Goal: Information Seeking & Learning: Learn about a topic

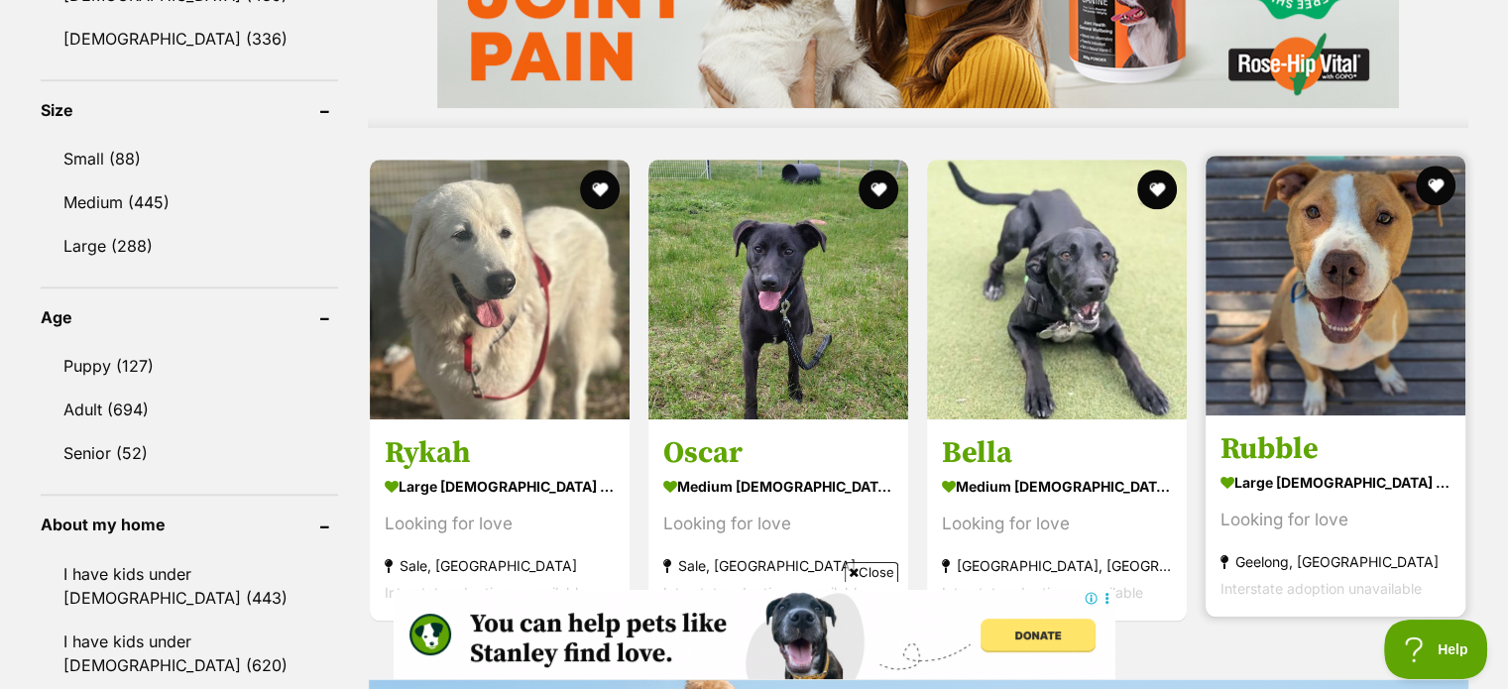
scroll to position [1785, 0]
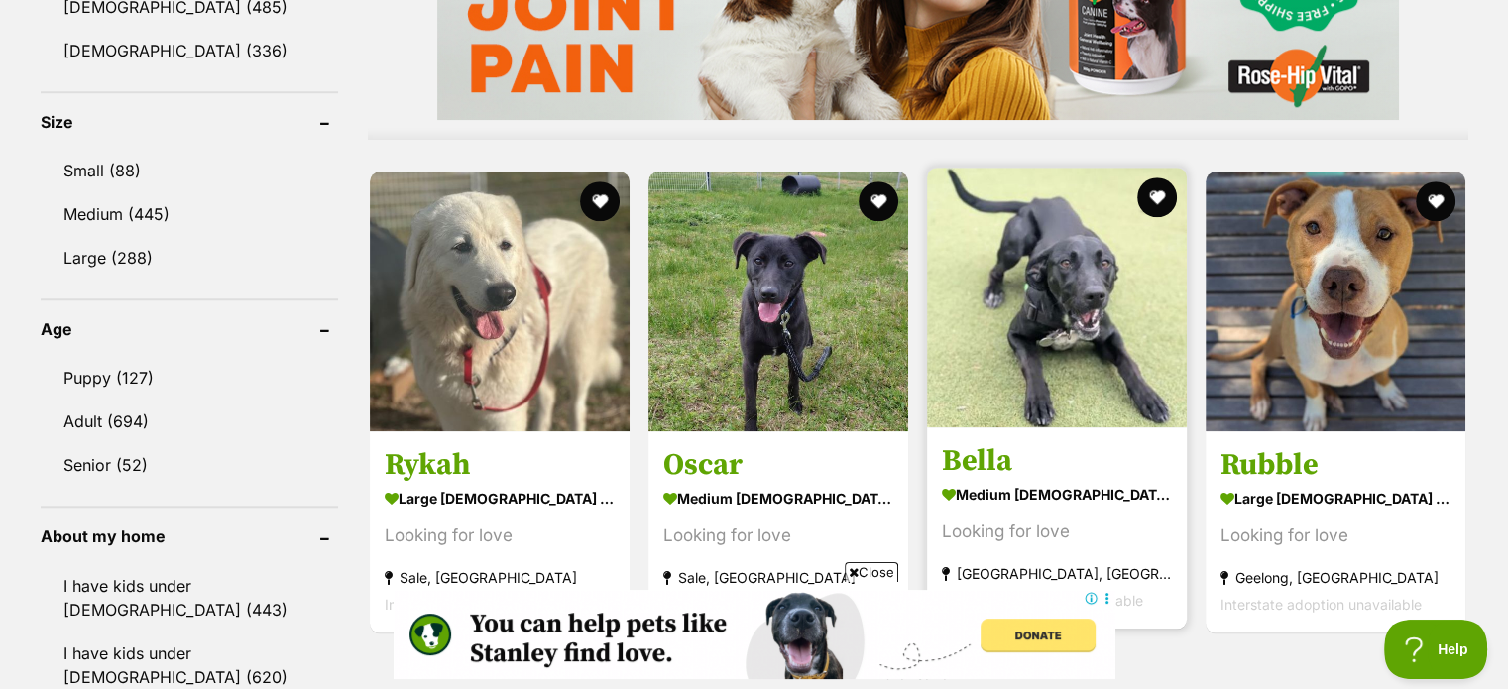
click at [1063, 335] on img at bounding box center [1057, 298] width 260 height 260
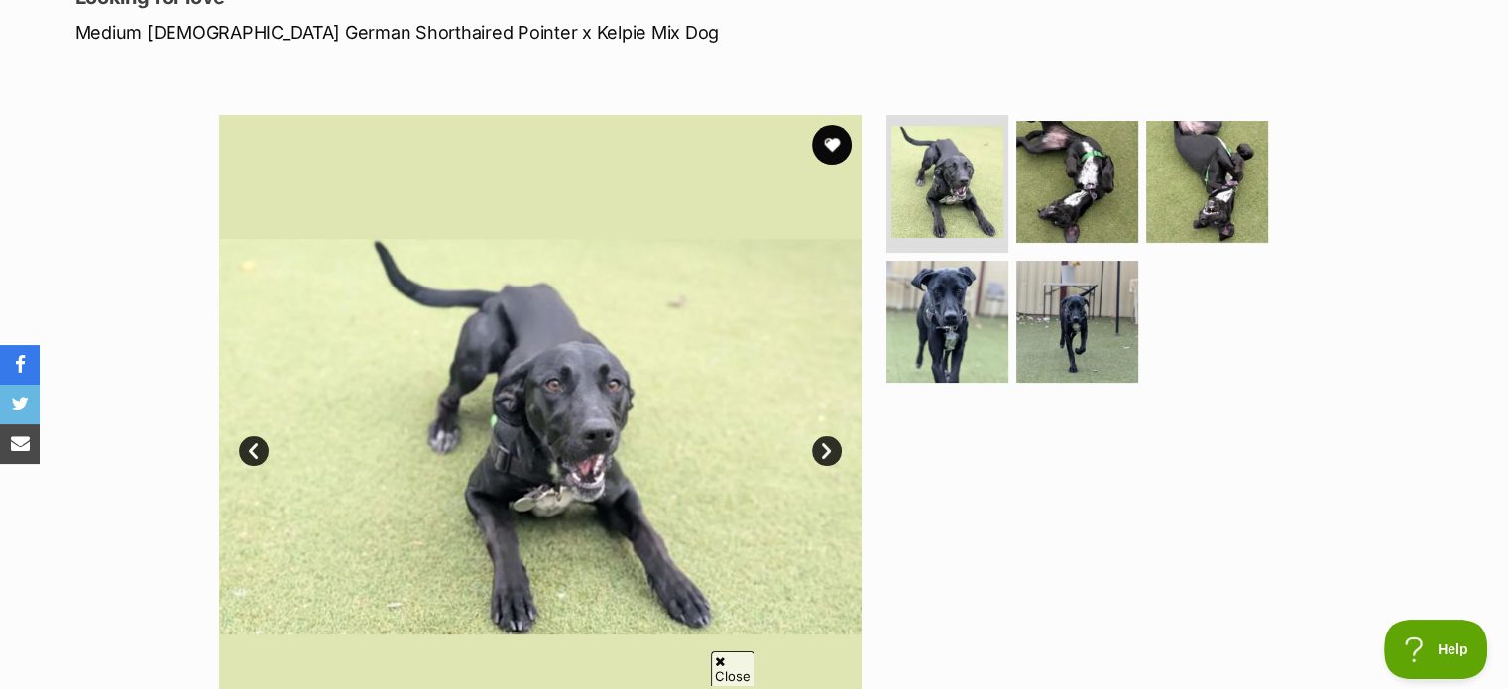
click at [824, 451] on link "Next" at bounding box center [827, 451] width 30 height 30
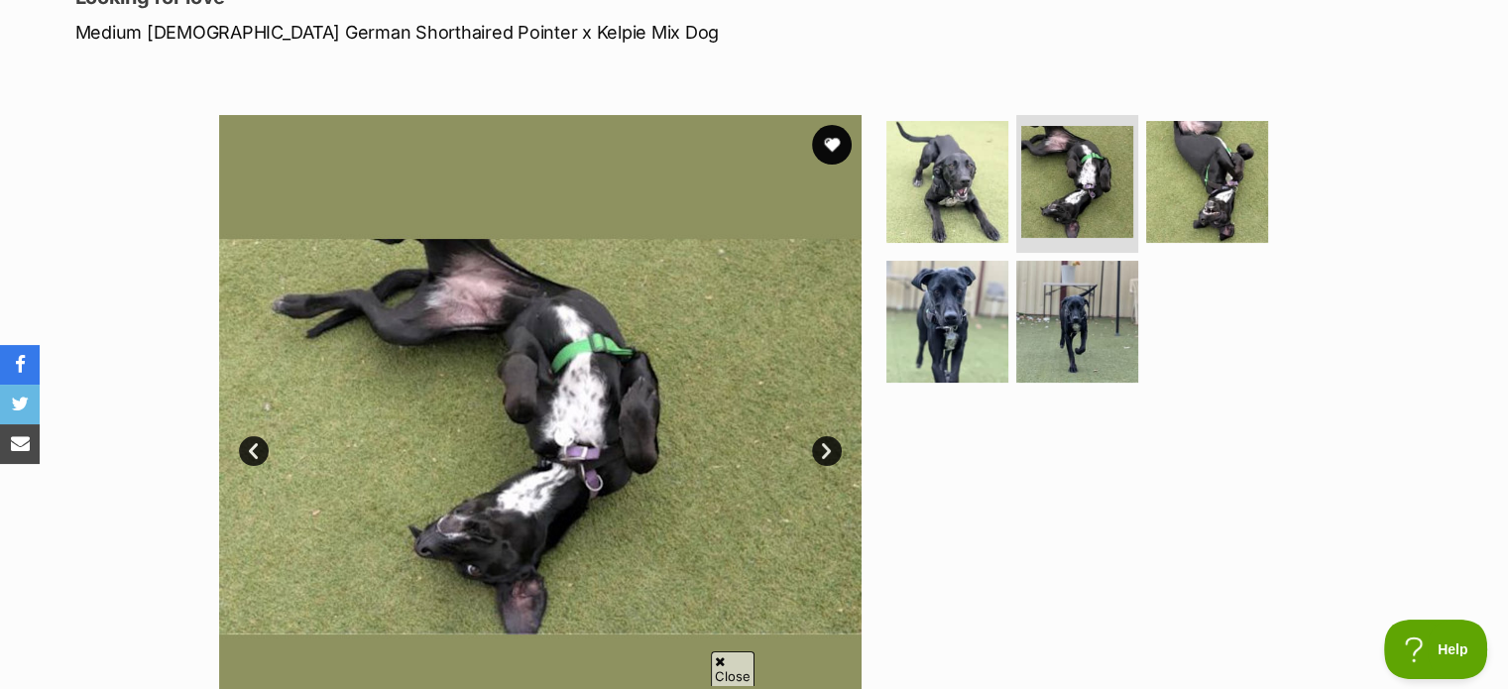
click at [824, 451] on link "Next" at bounding box center [827, 451] width 30 height 30
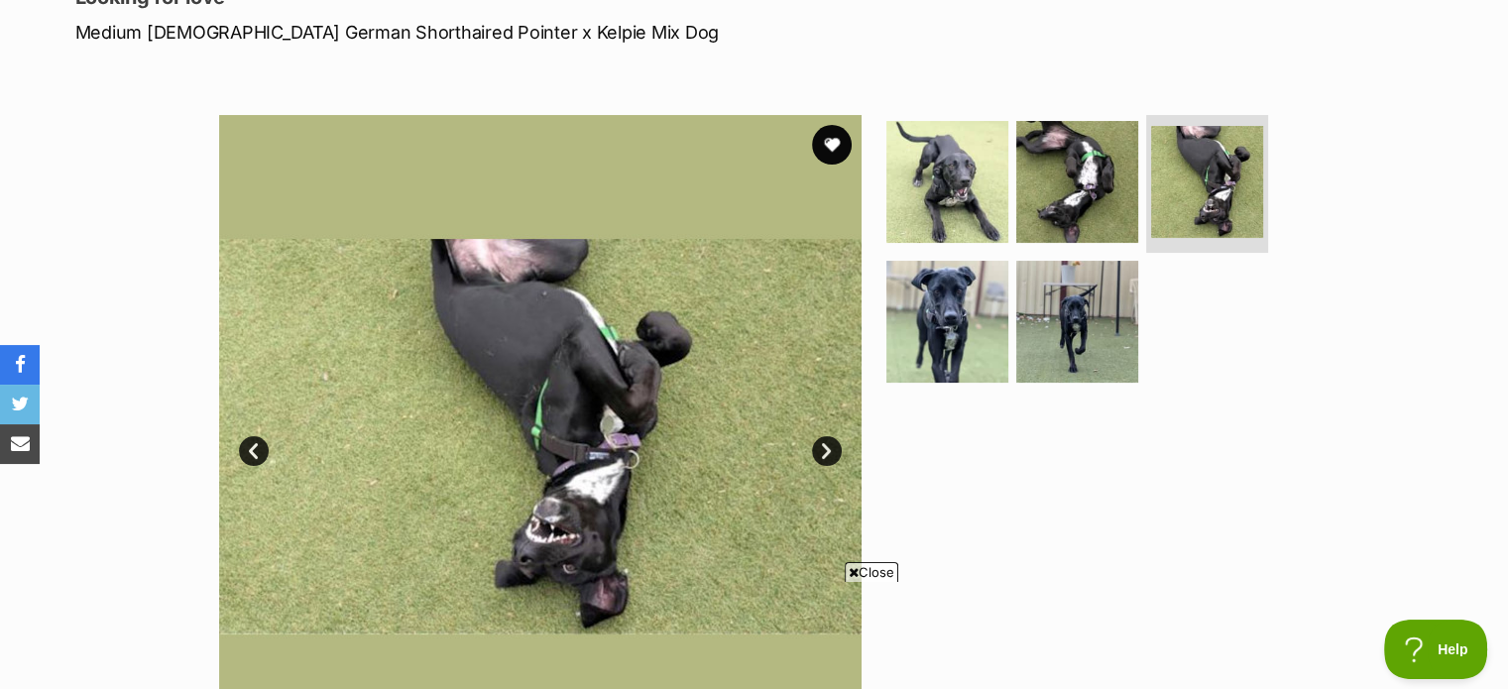
click at [824, 451] on link "Next" at bounding box center [827, 451] width 30 height 30
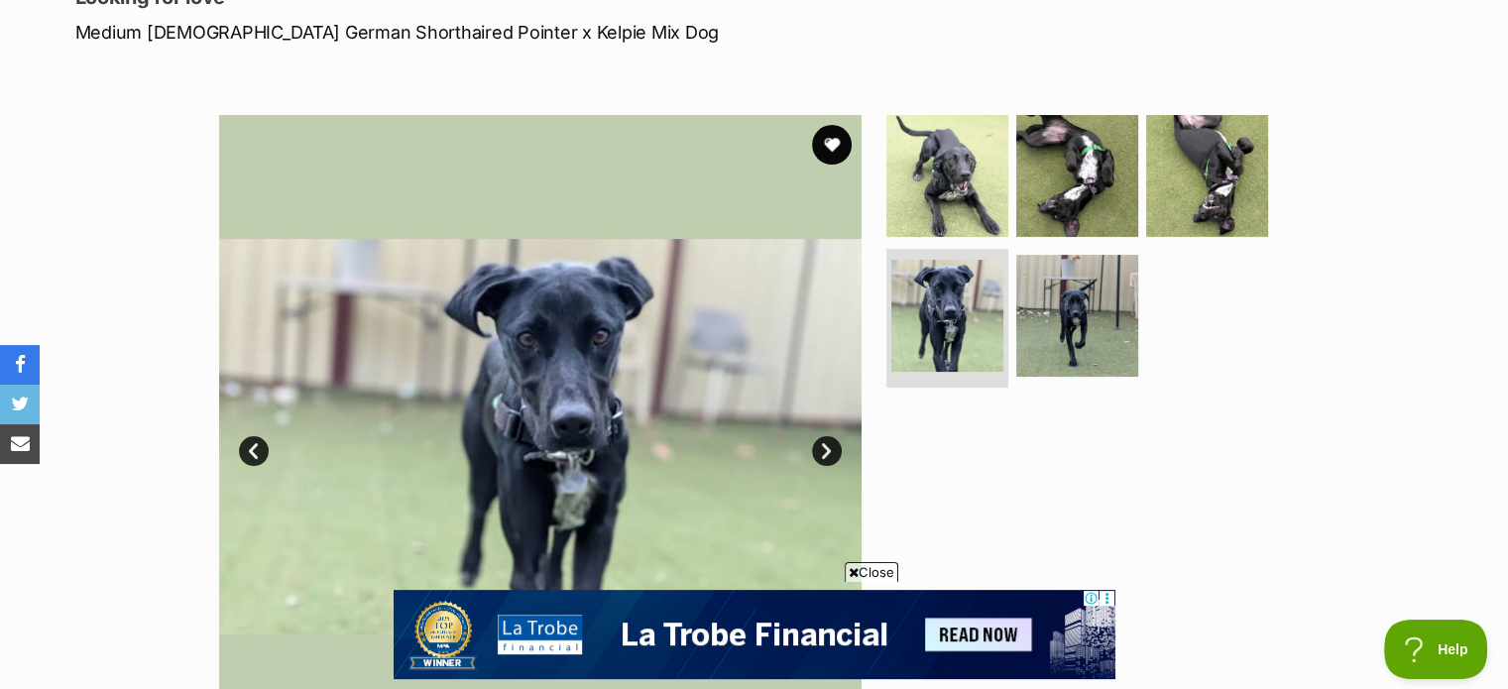
click at [824, 451] on link "Next" at bounding box center [827, 451] width 30 height 30
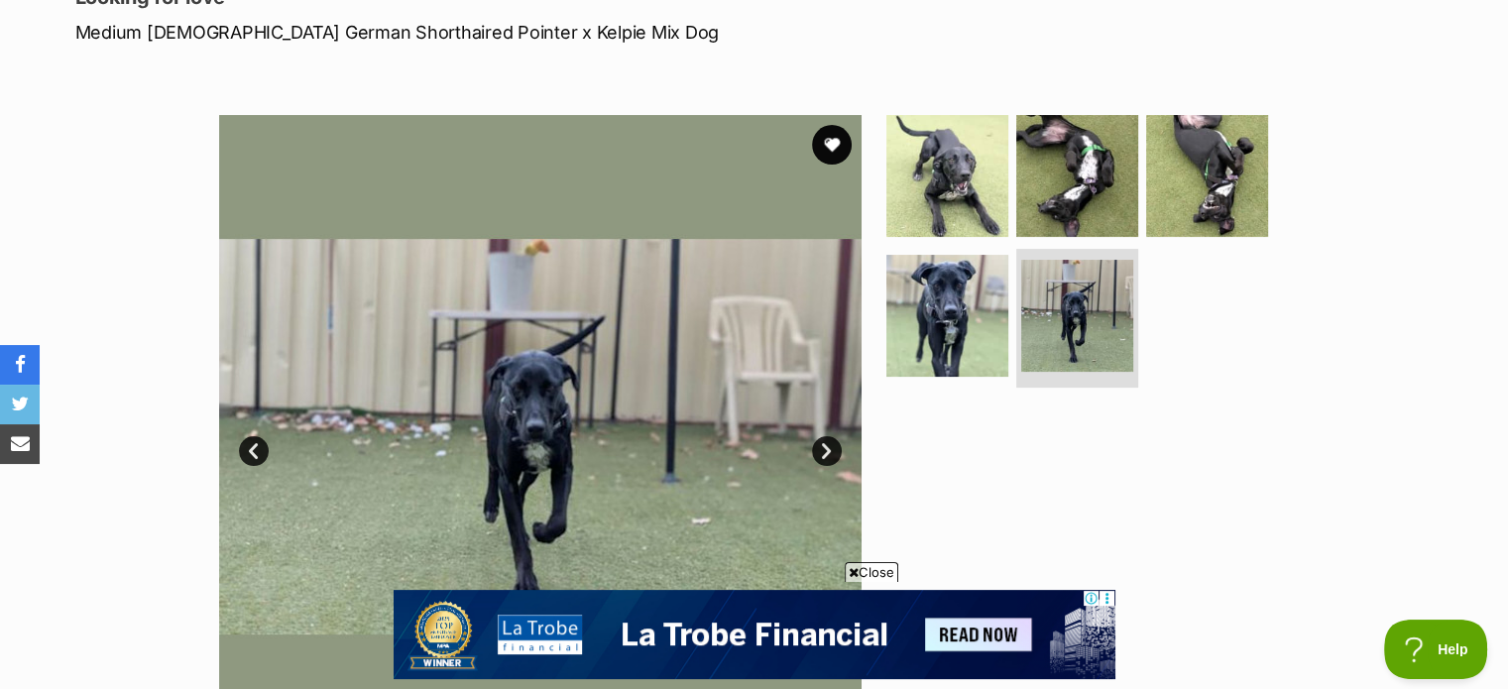
click at [824, 451] on link "Next" at bounding box center [827, 451] width 30 height 30
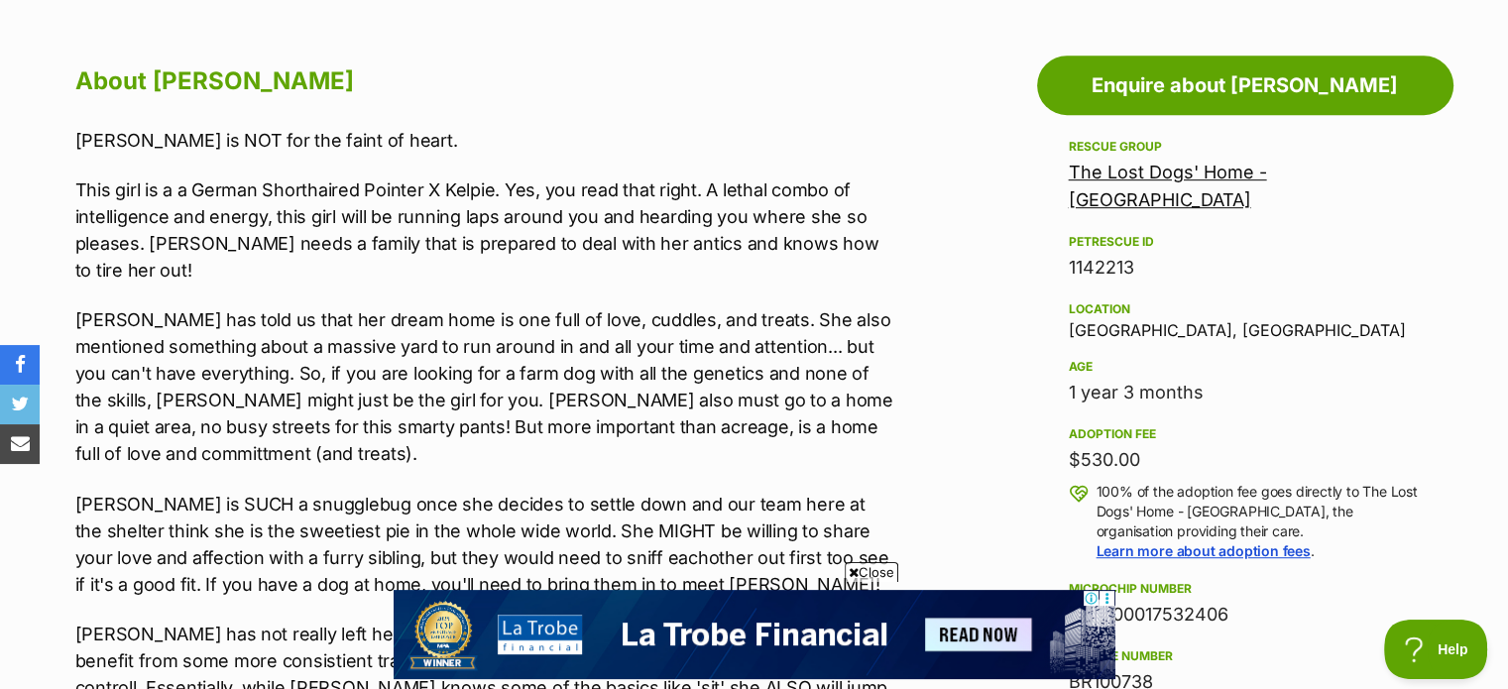
scroll to position [1091, 0]
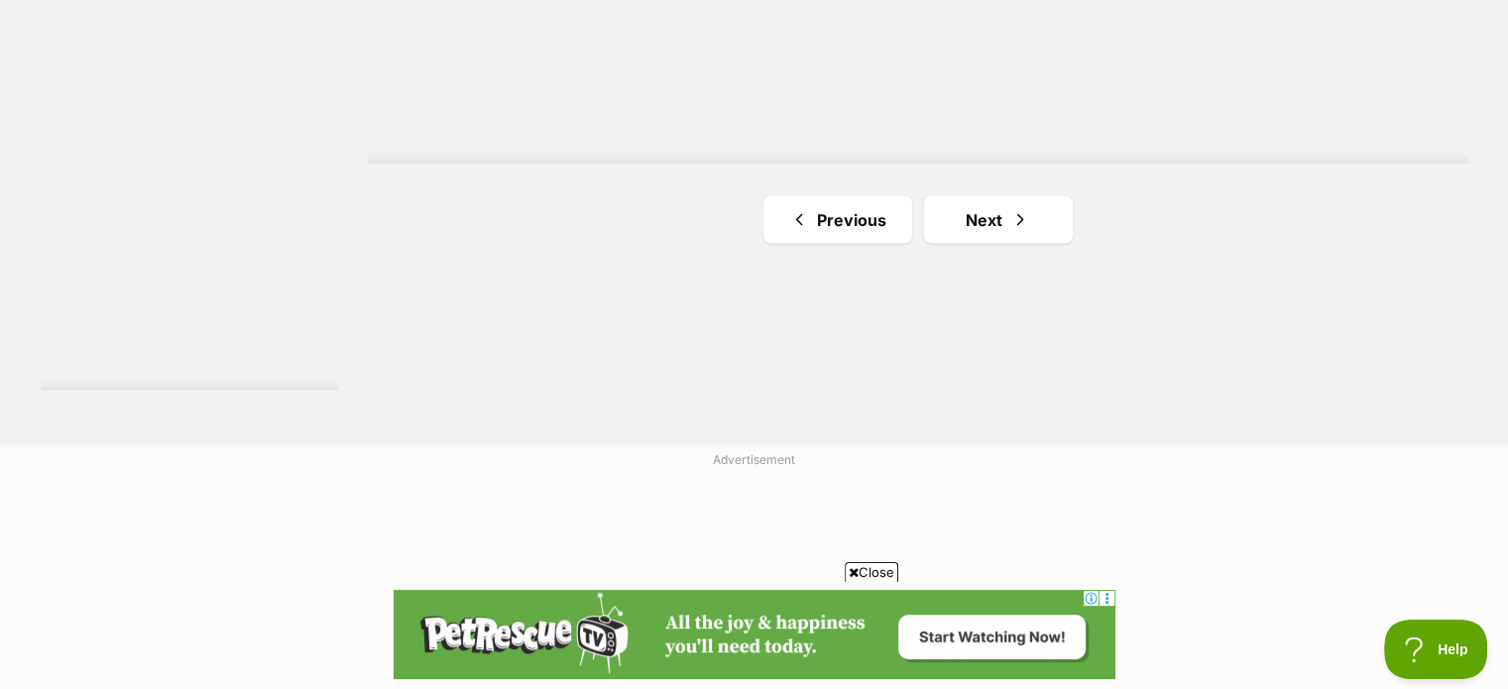
scroll to position [3757, 0]
click at [977, 224] on link "Next" at bounding box center [998, 219] width 149 height 48
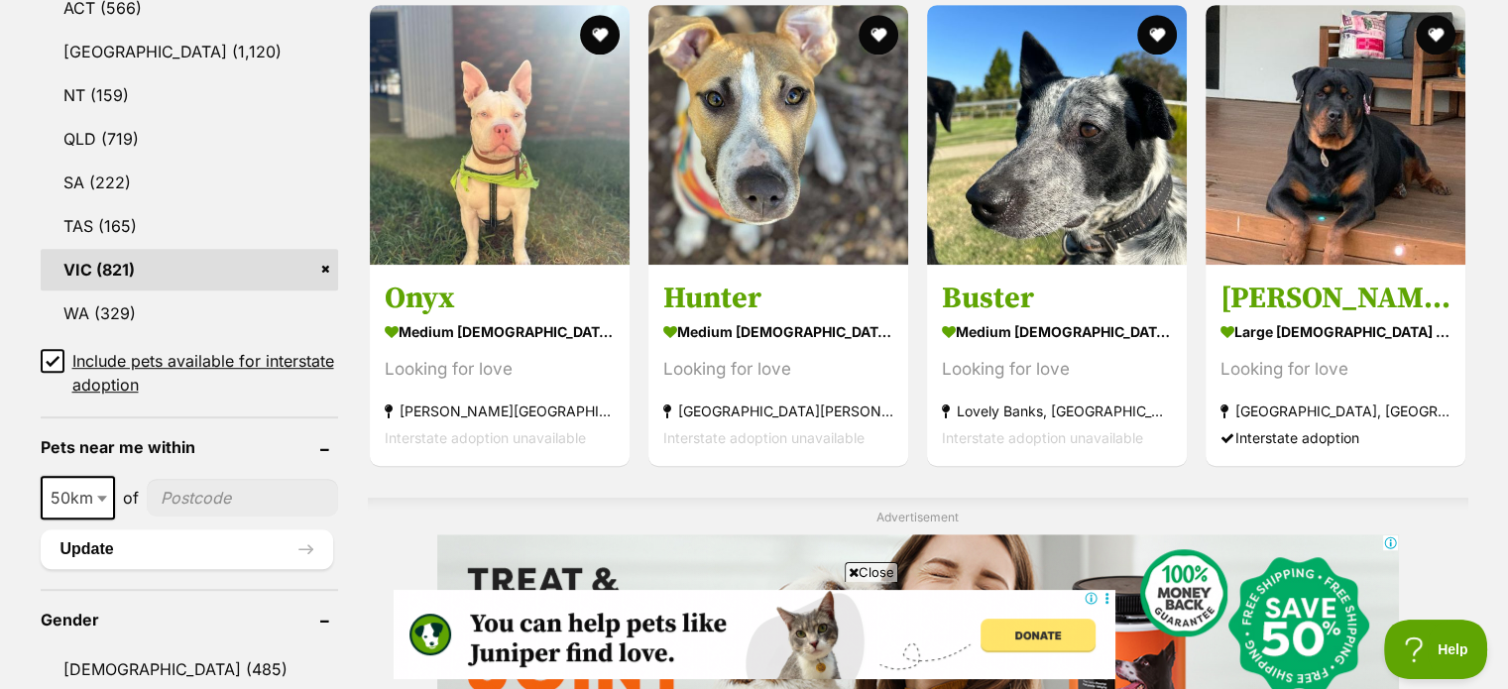
scroll to position [1091, 0]
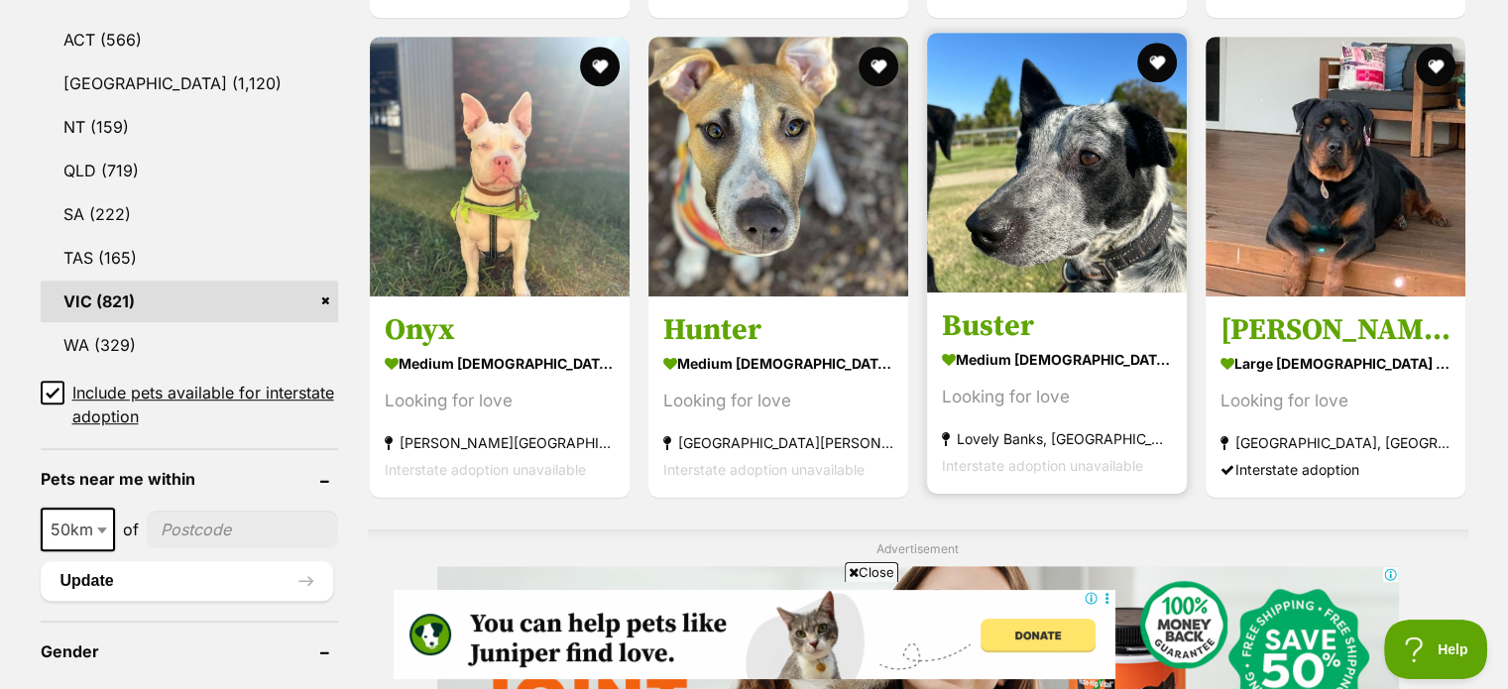
click at [1053, 191] on img at bounding box center [1057, 163] width 260 height 260
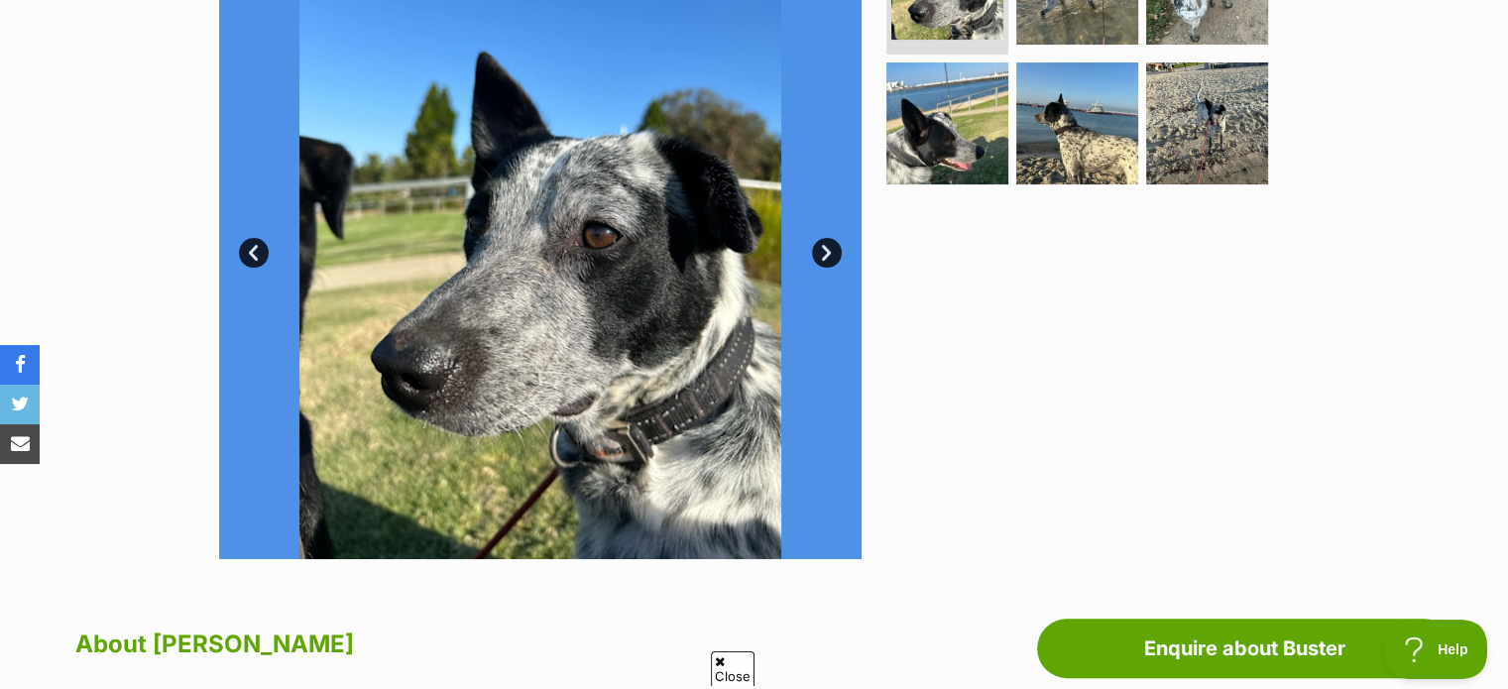
click at [824, 249] on link "Next" at bounding box center [827, 253] width 30 height 30
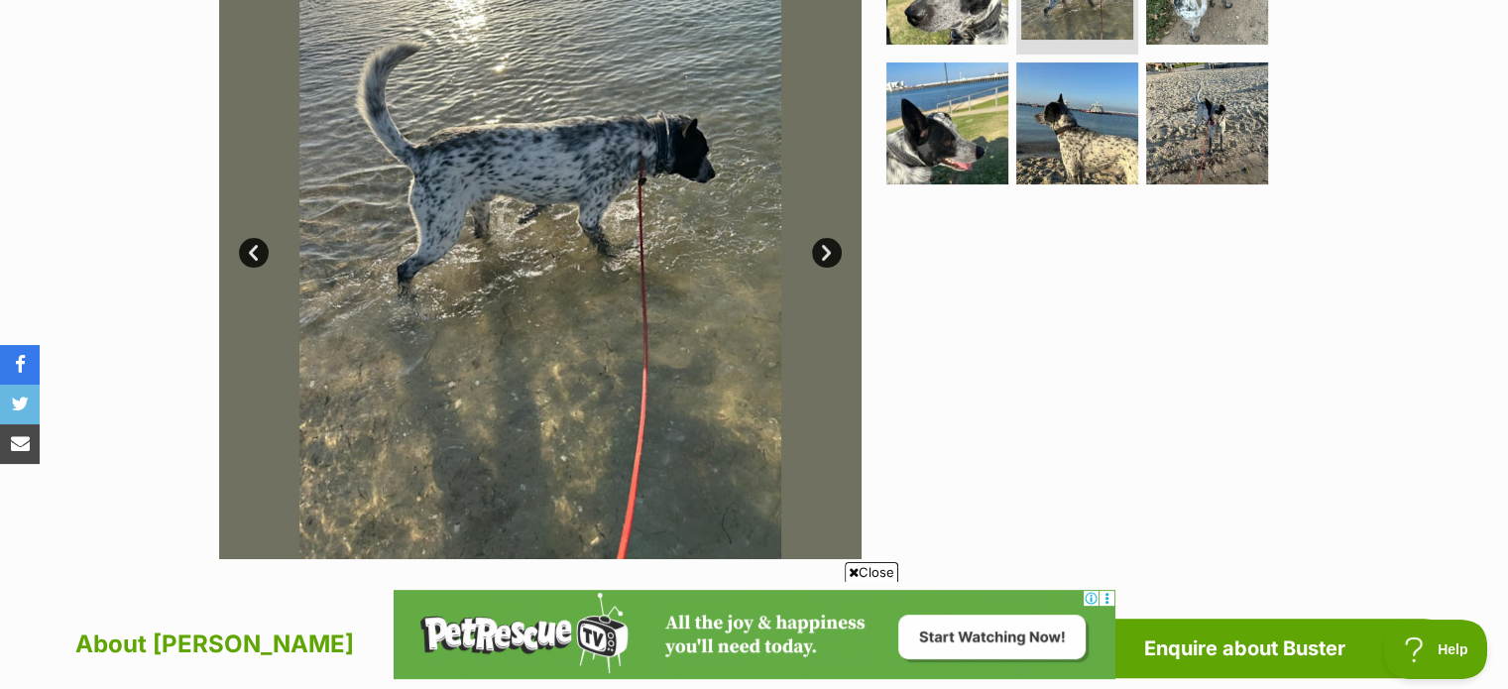
click at [824, 249] on link "Next" at bounding box center [827, 253] width 30 height 30
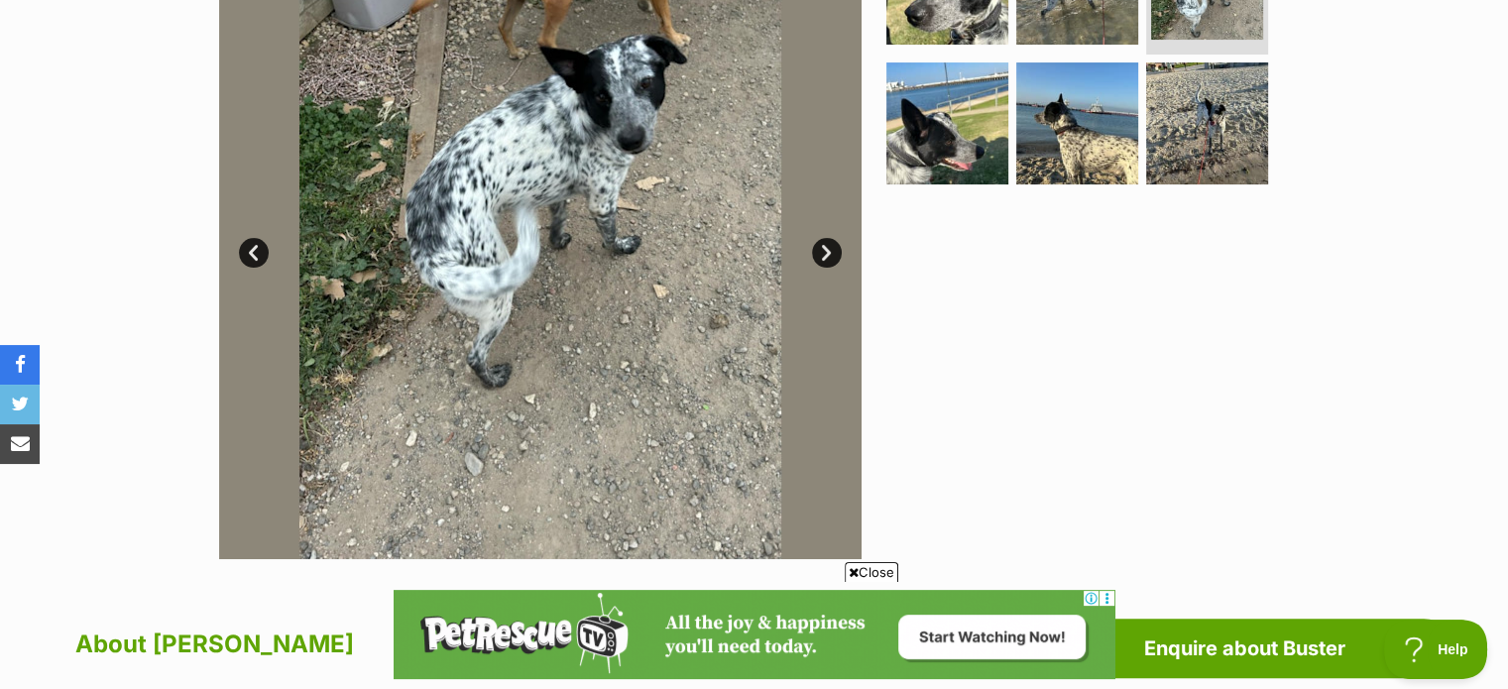
click at [824, 249] on link "Next" at bounding box center [827, 253] width 30 height 30
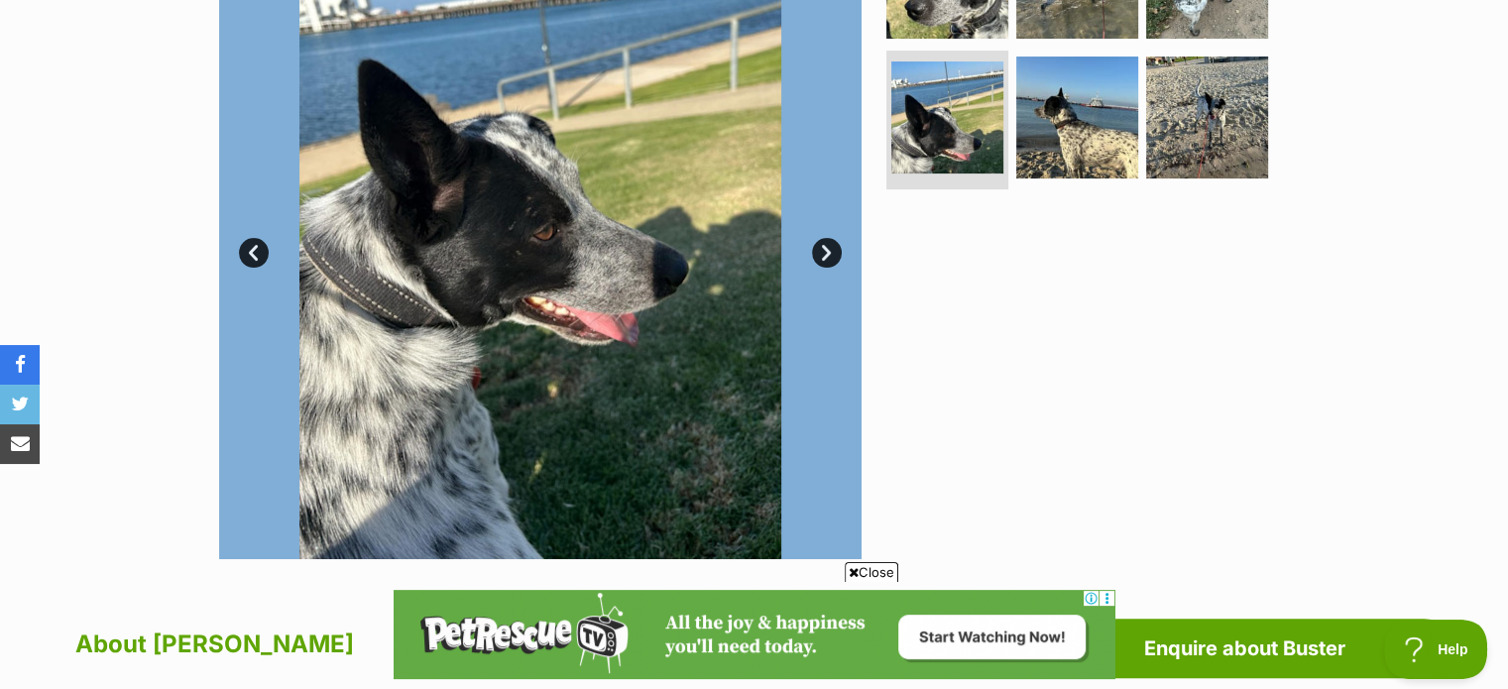
click at [824, 249] on link "Next" at bounding box center [827, 253] width 30 height 30
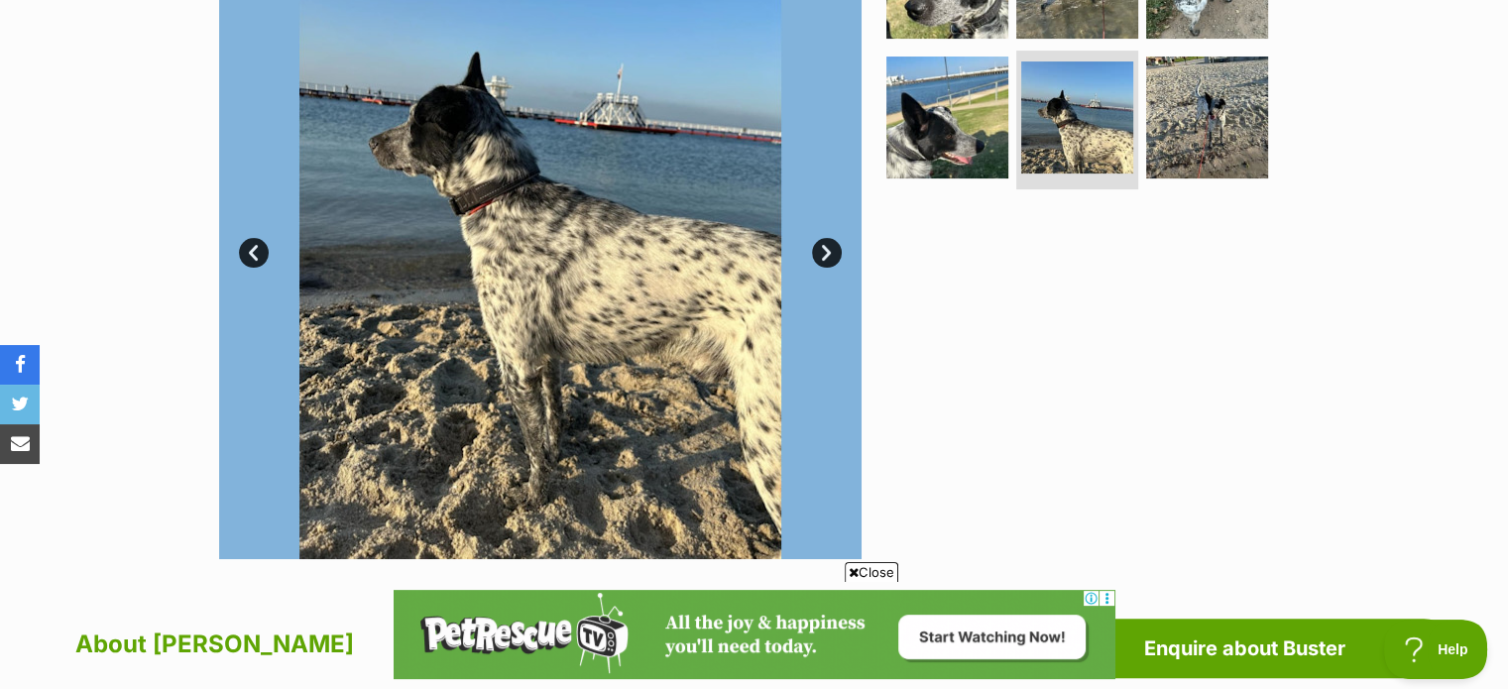
click at [824, 249] on link "Next" at bounding box center [827, 253] width 30 height 30
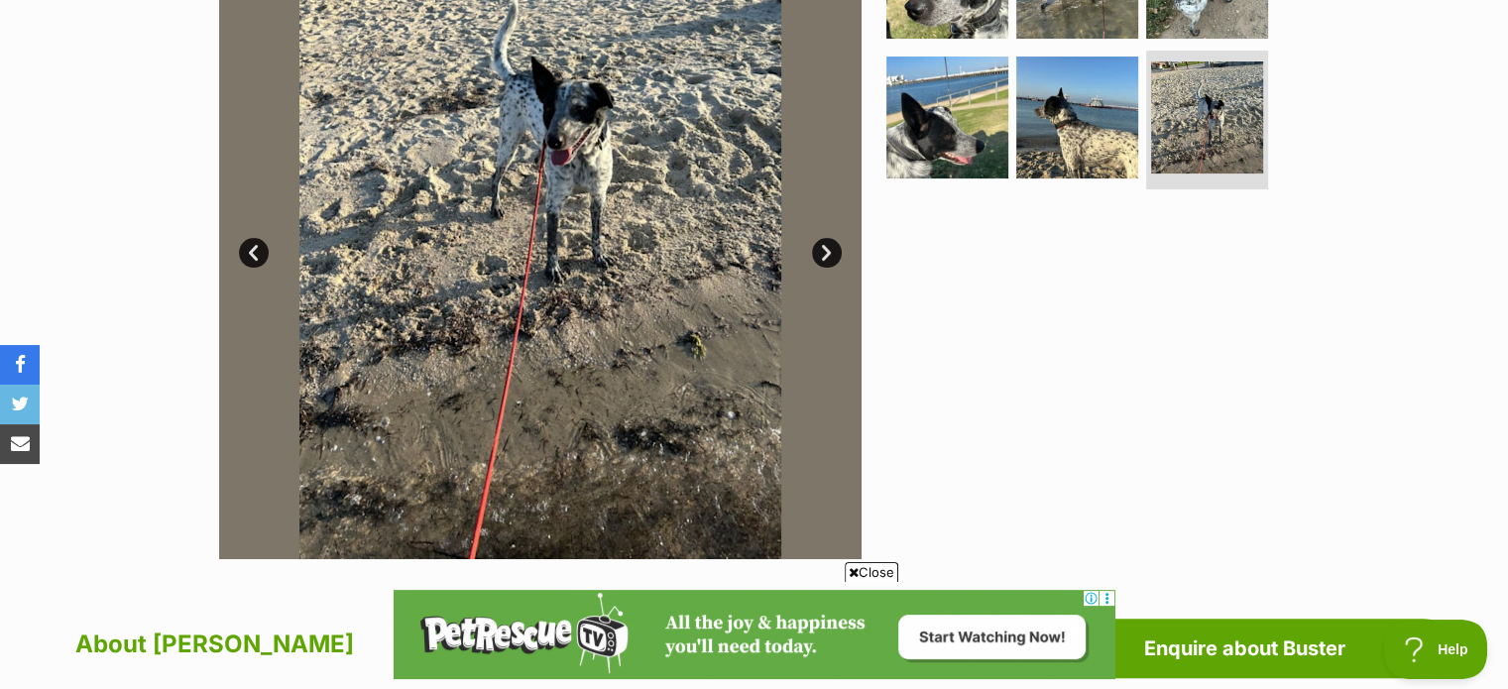
click at [824, 249] on link "Next" at bounding box center [827, 253] width 30 height 30
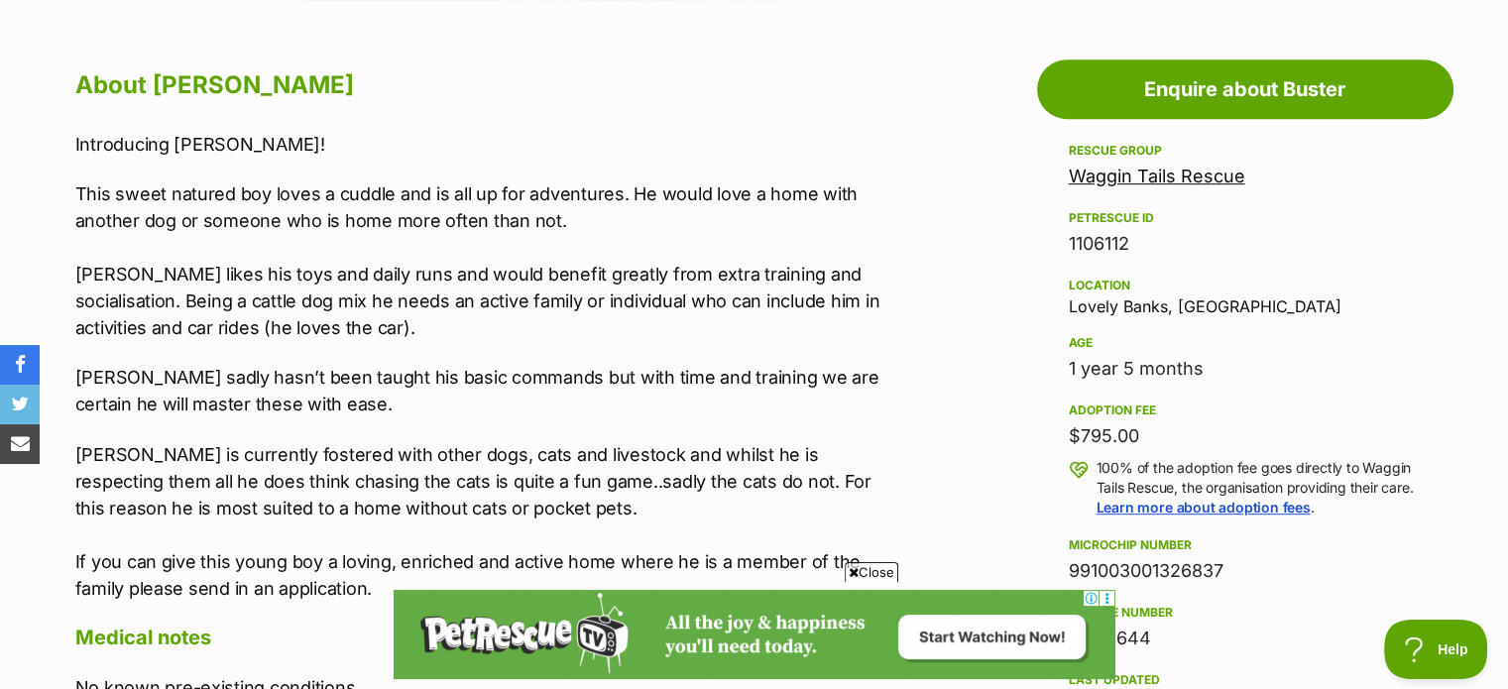
scroll to position [1091, 0]
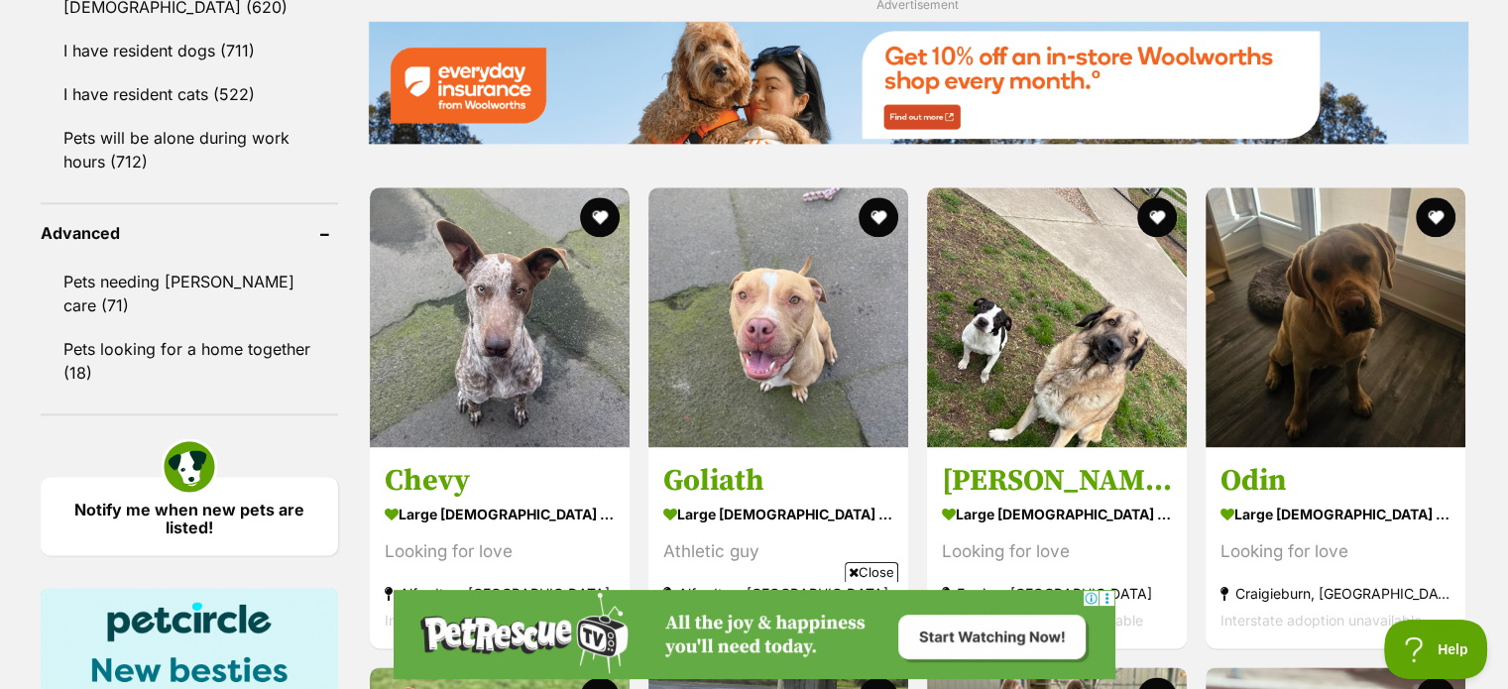
scroll to position [2578, 0]
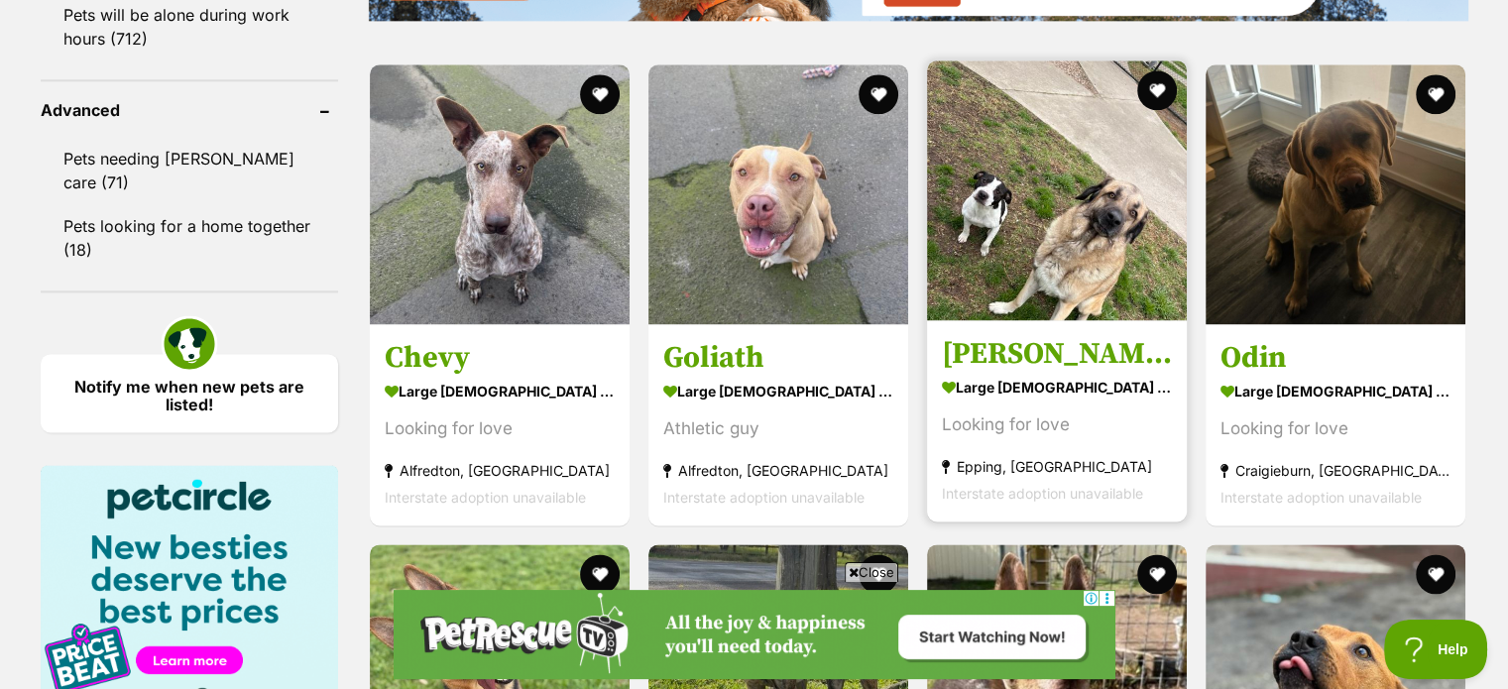
click at [1028, 245] on img at bounding box center [1057, 190] width 260 height 260
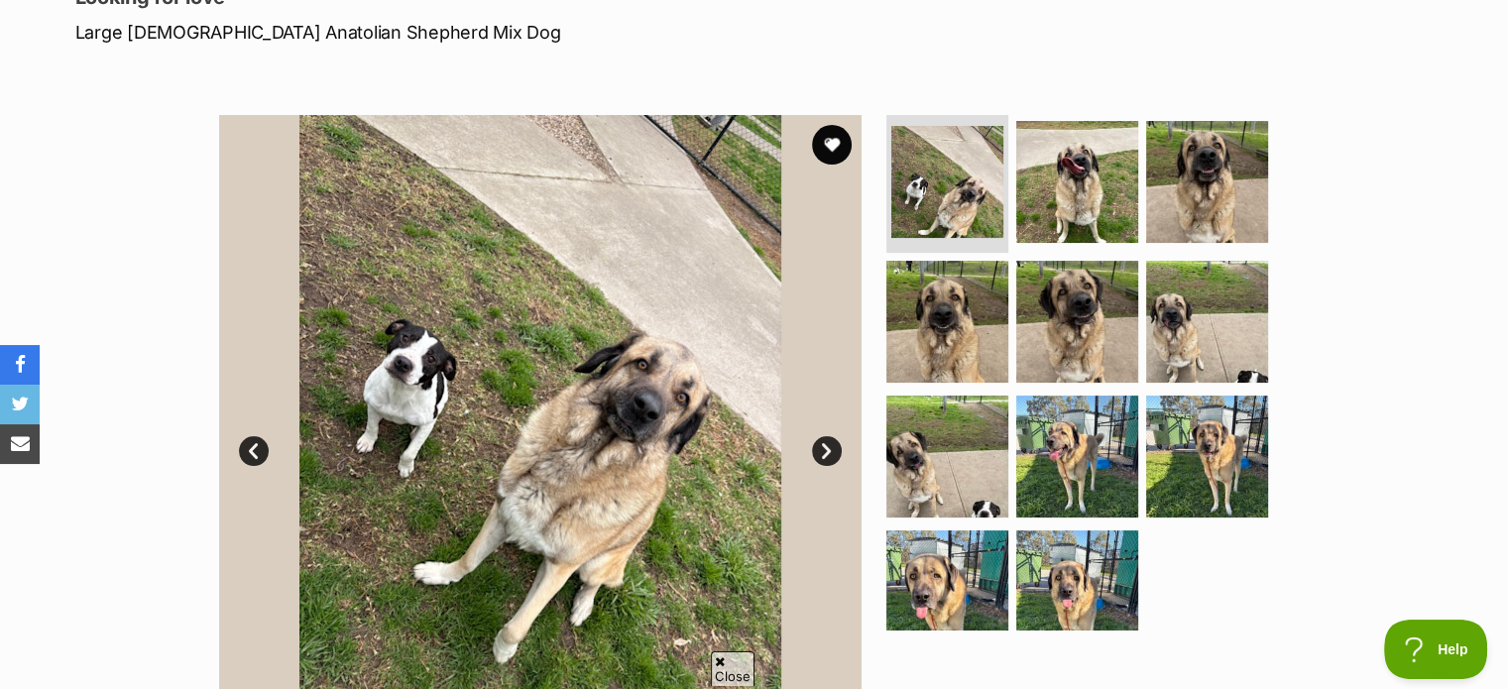
click at [829, 450] on link "Next" at bounding box center [827, 451] width 30 height 30
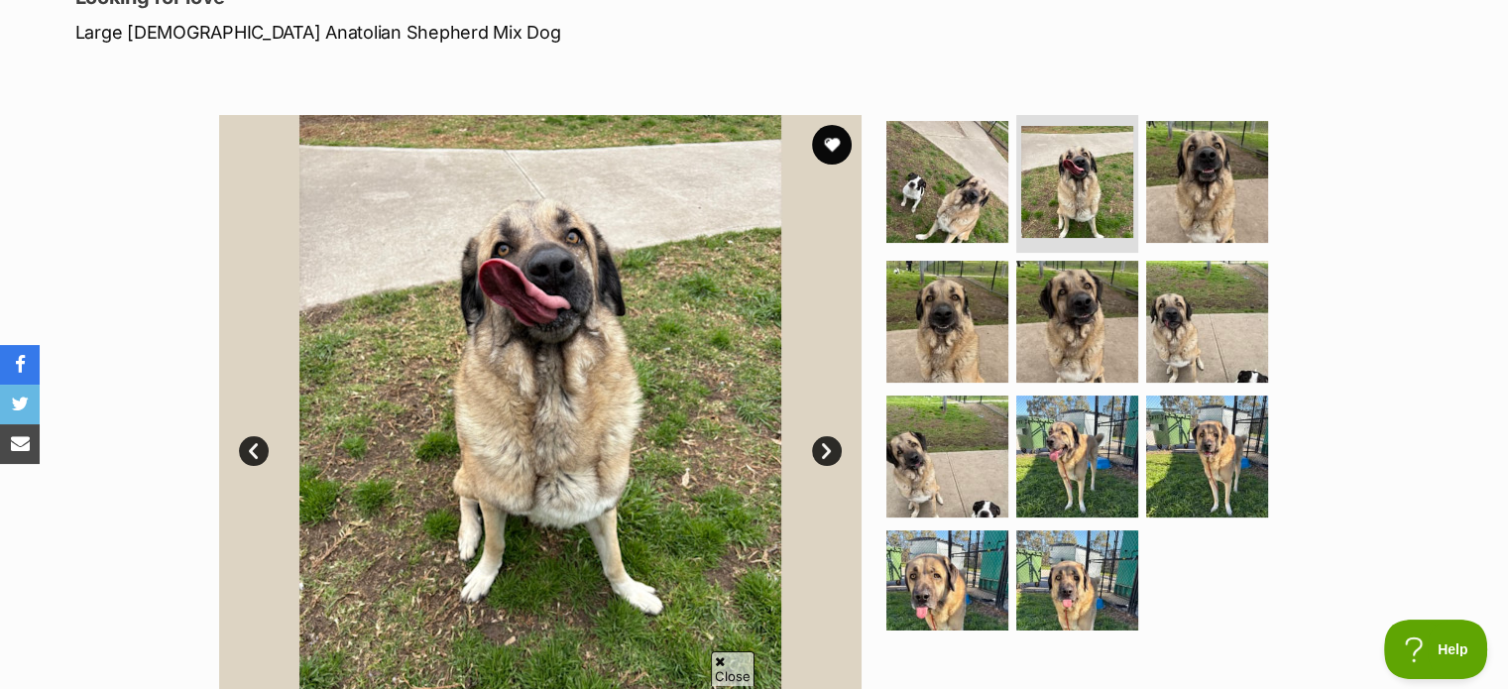
click at [829, 450] on link "Next" at bounding box center [827, 451] width 30 height 30
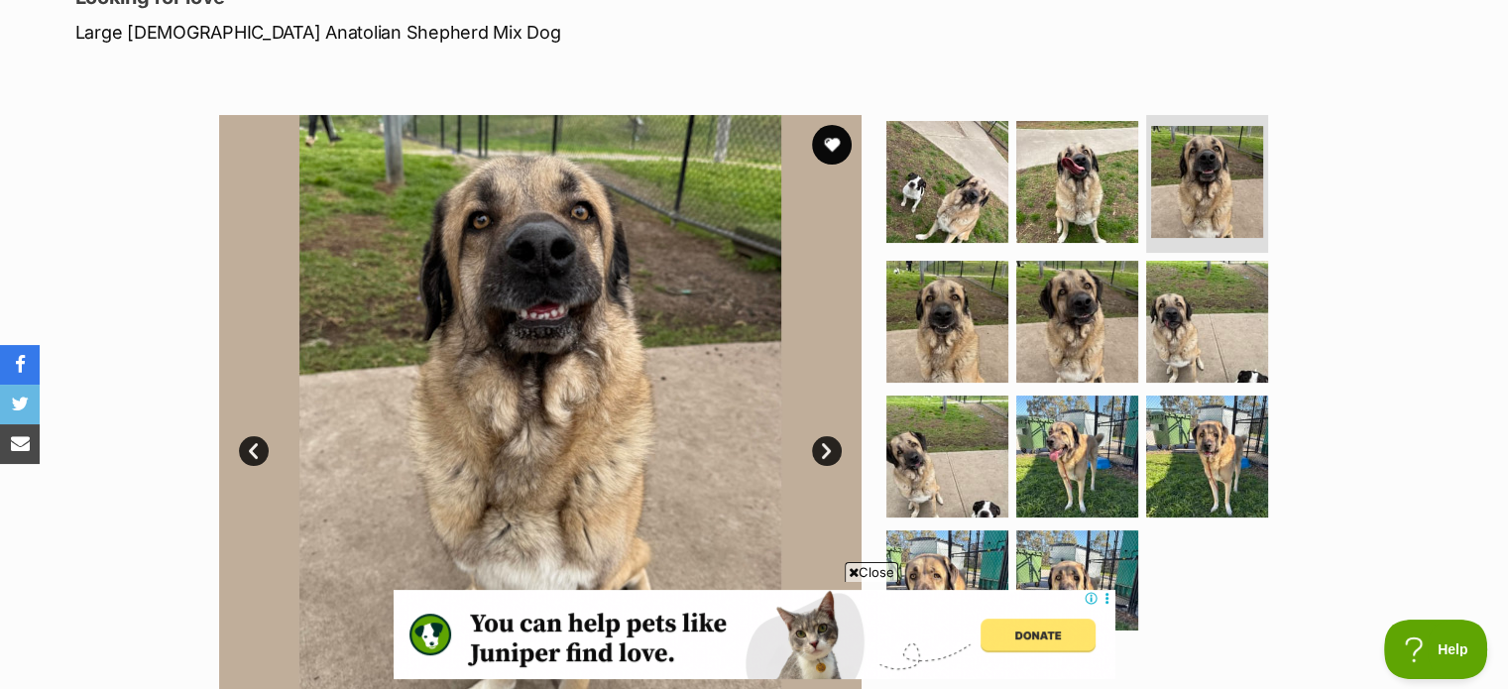
click at [829, 450] on link "Next" at bounding box center [827, 451] width 30 height 30
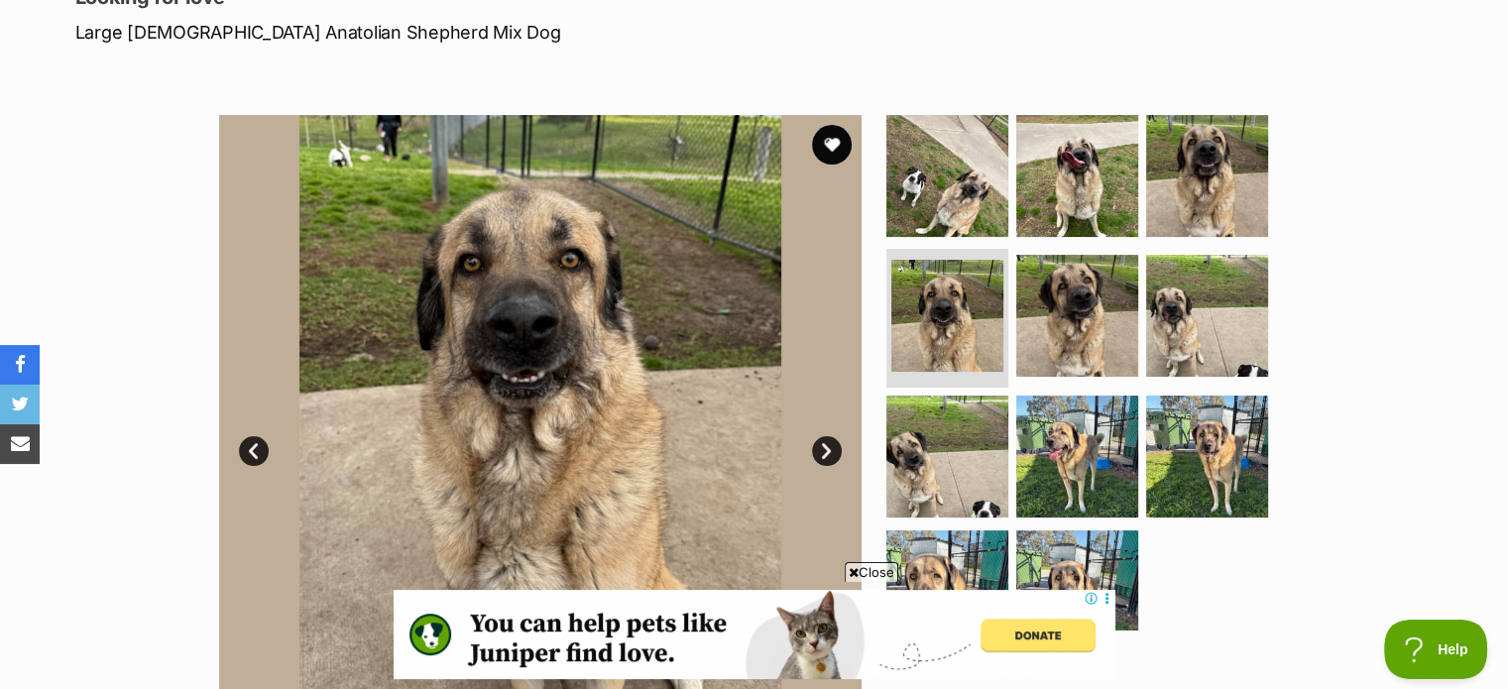
click at [829, 450] on link "Next" at bounding box center [827, 451] width 30 height 30
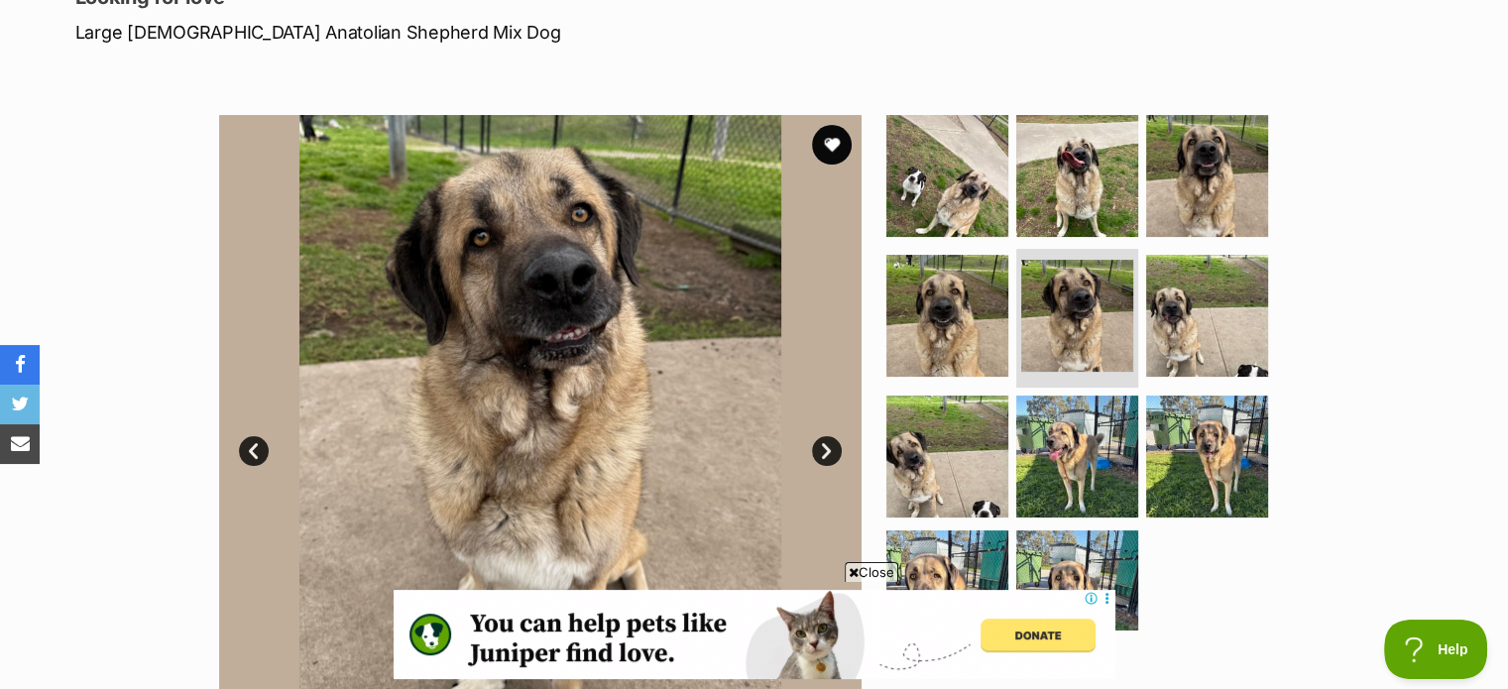
click at [829, 450] on link "Next" at bounding box center [827, 451] width 30 height 30
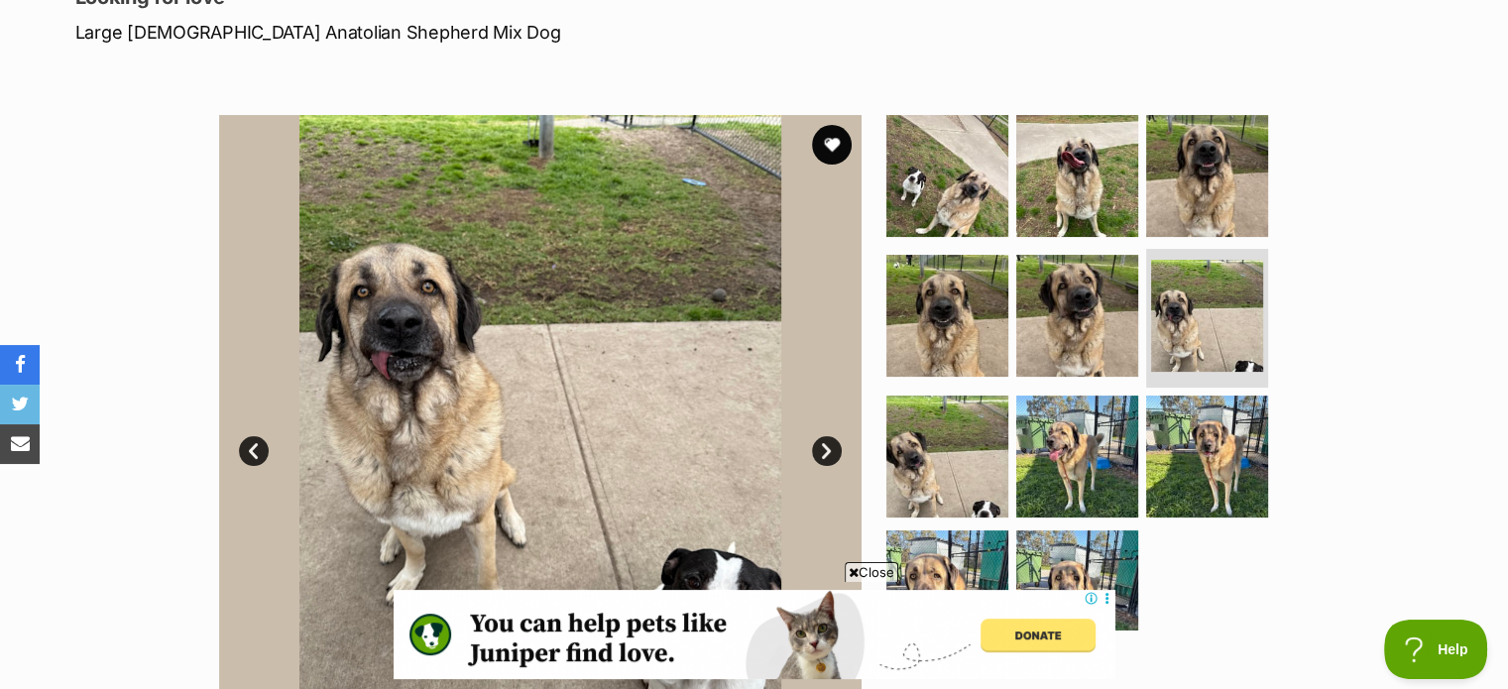
click at [829, 450] on link "Next" at bounding box center [827, 451] width 30 height 30
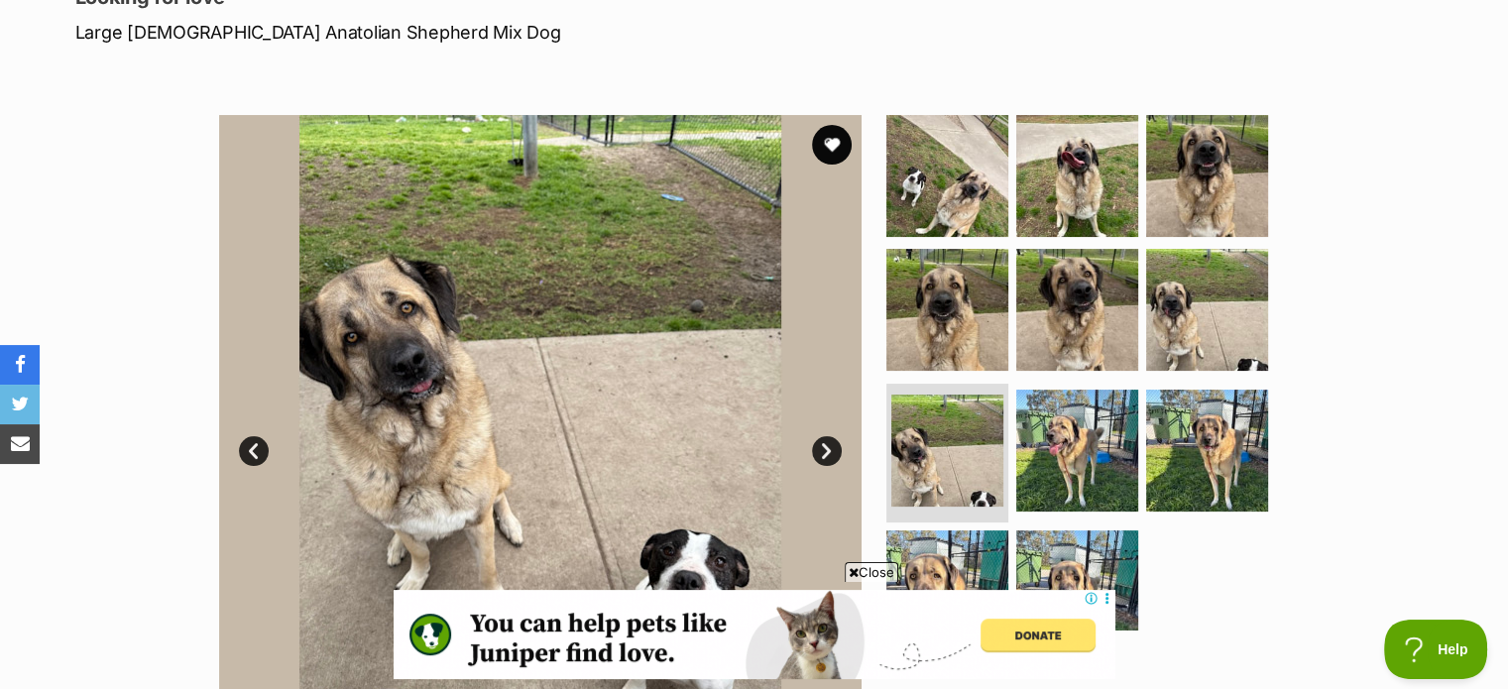
click at [829, 450] on link "Next" at bounding box center [827, 451] width 30 height 30
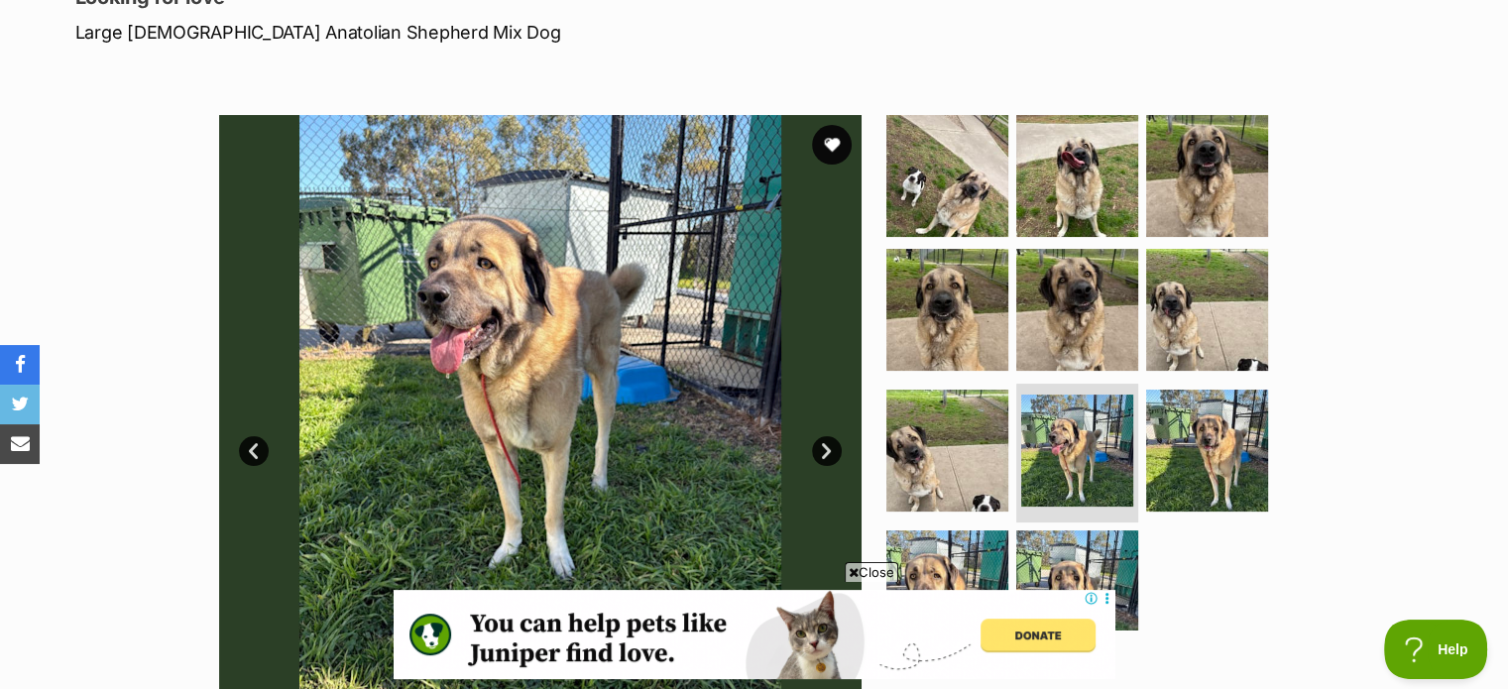
click at [829, 450] on link "Next" at bounding box center [827, 451] width 30 height 30
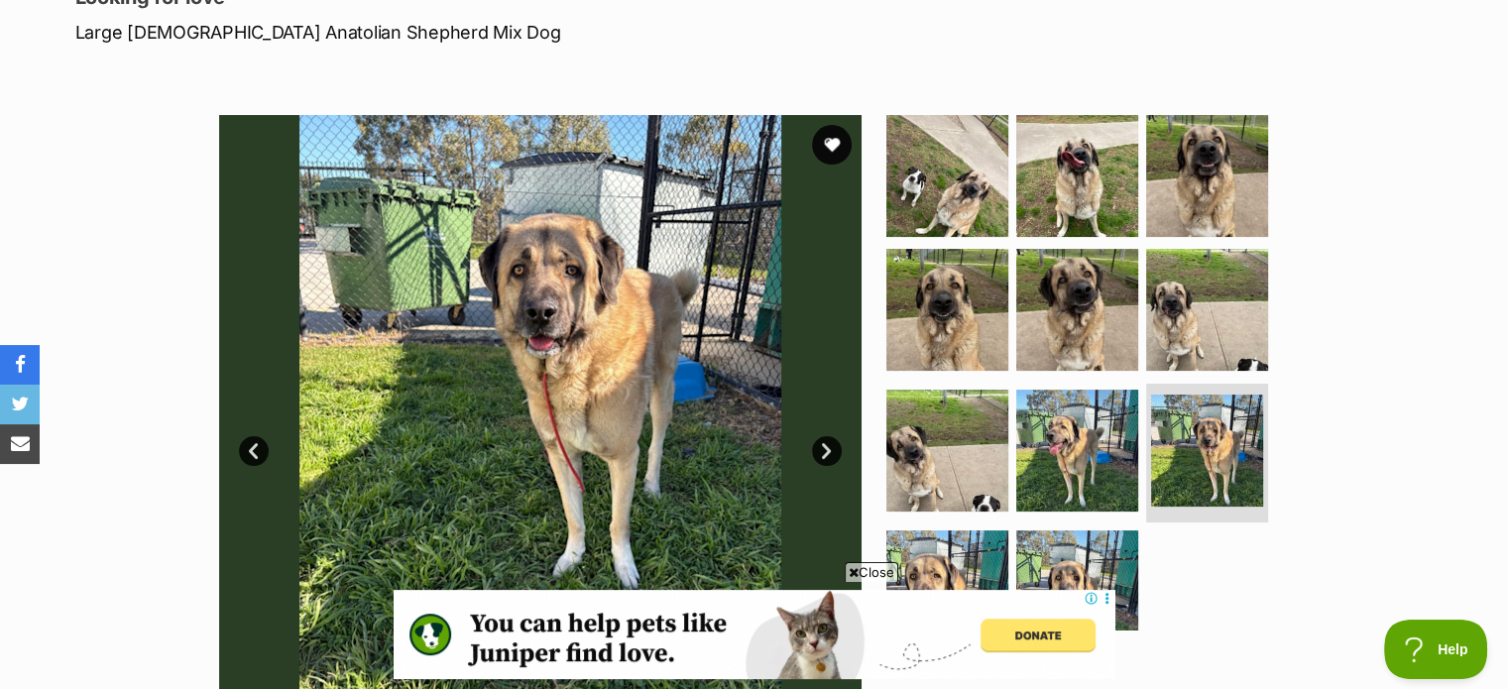
click at [829, 450] on link "Next" at bounding box center [827, 451] width 30 height 30
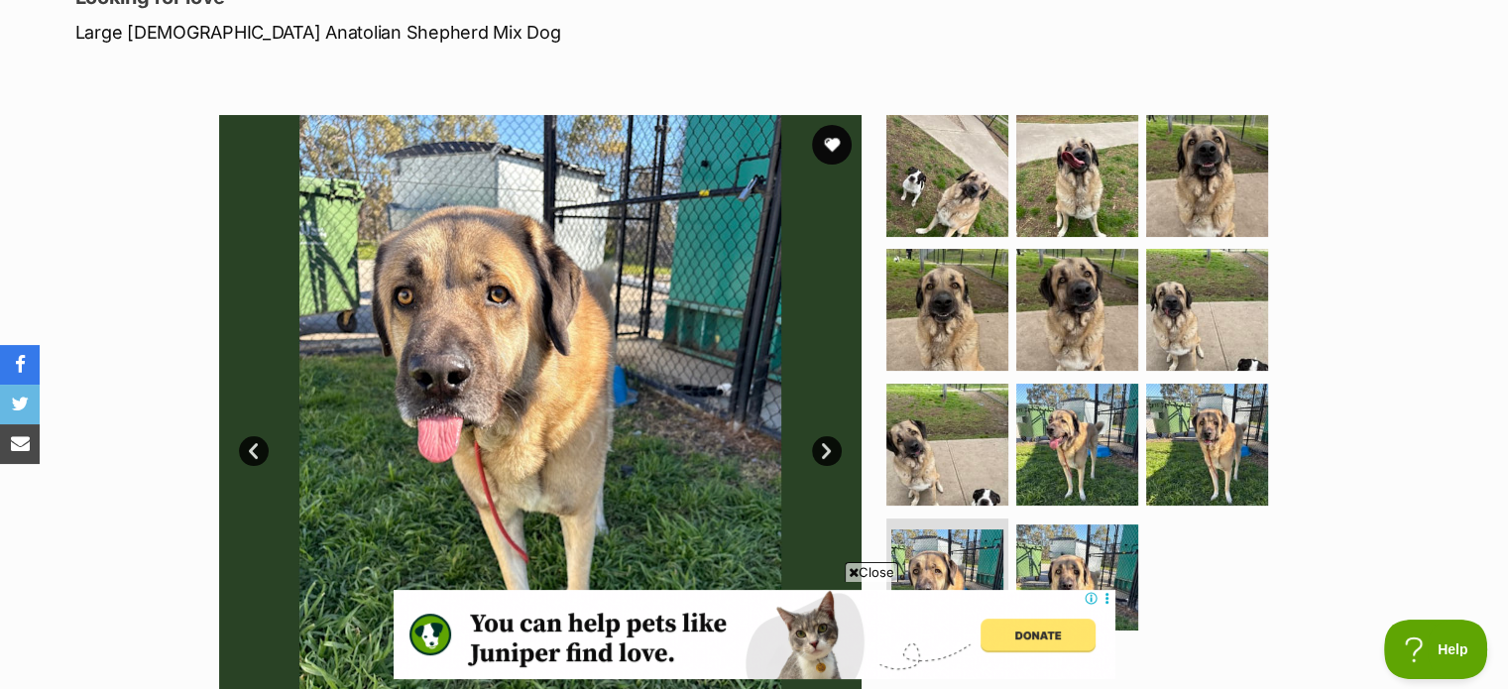
click at [829, 450] on link "Next" at bounding box center [827, 451] width 30 height 30
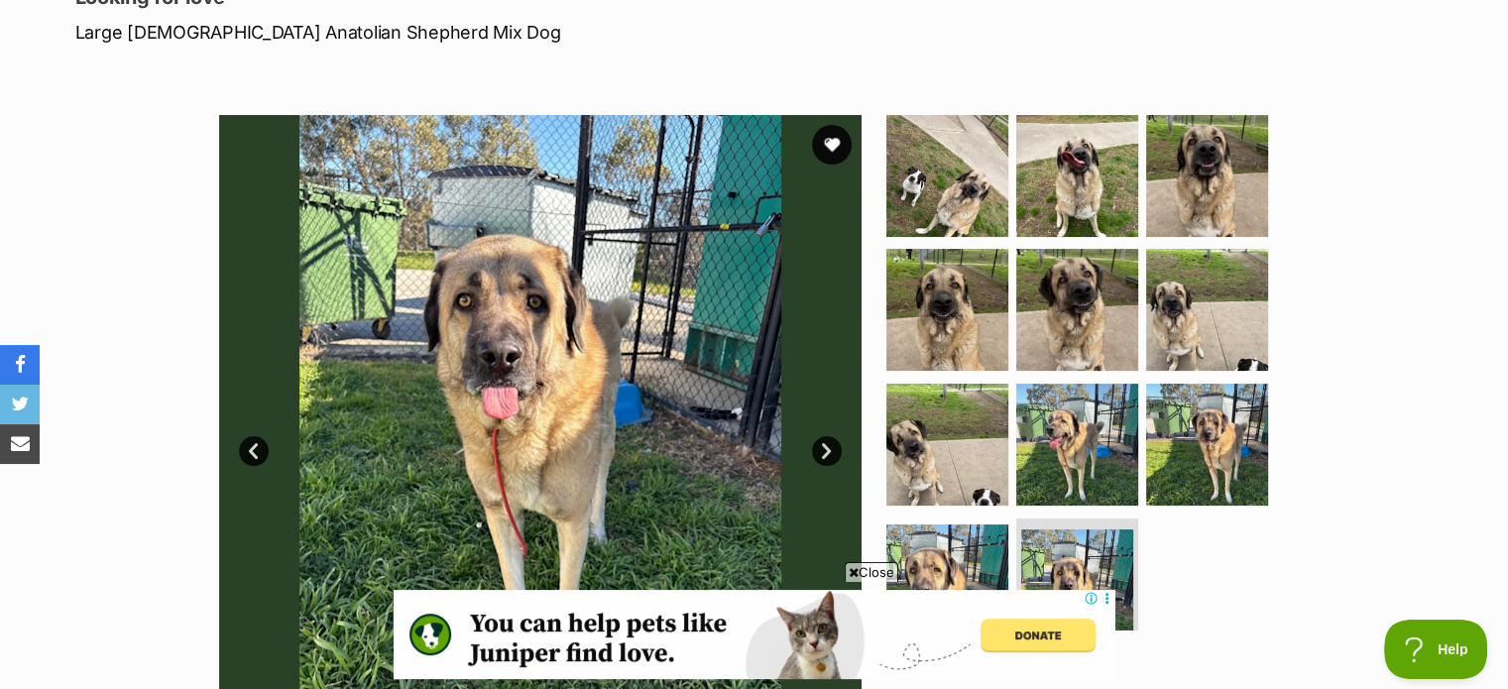
click at [829, 450] on link "Next" at bounding box center [827, 451] width 30 height 30
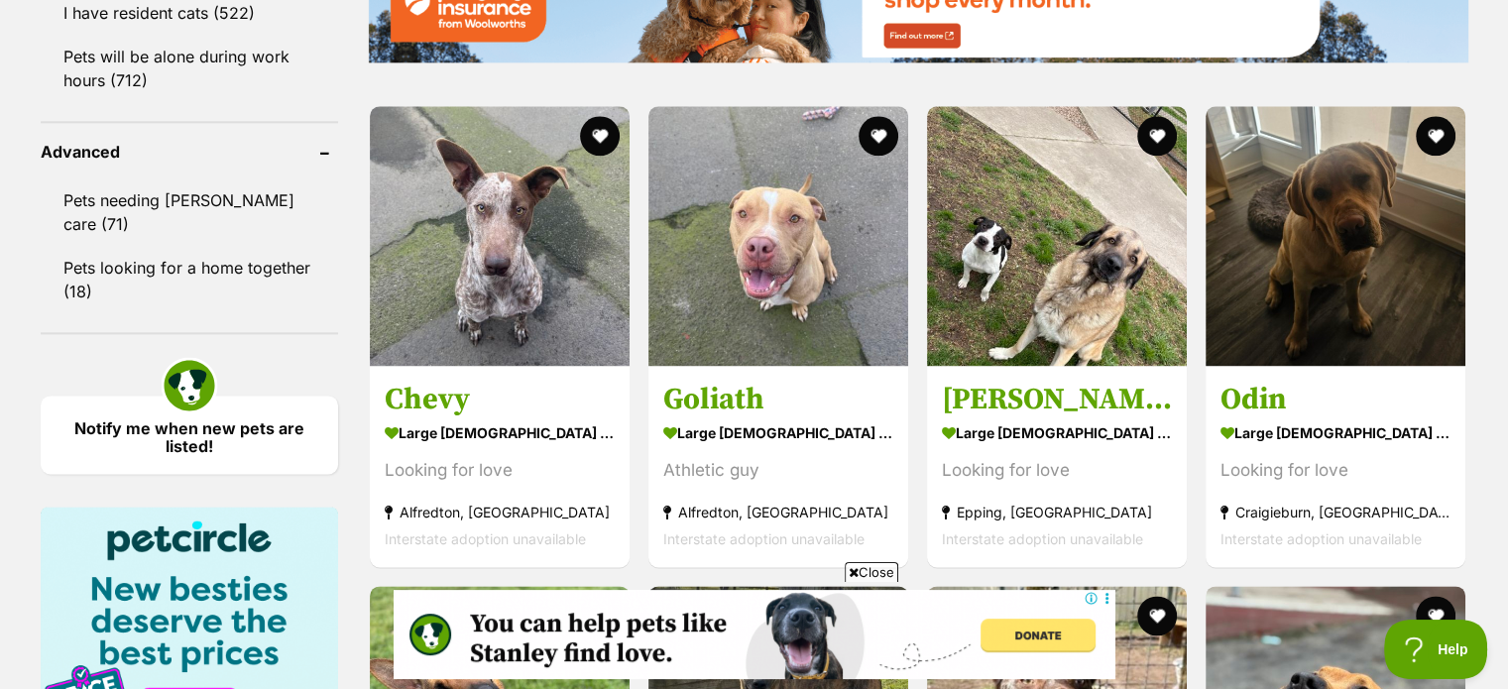
scroll to position [2567, 0]
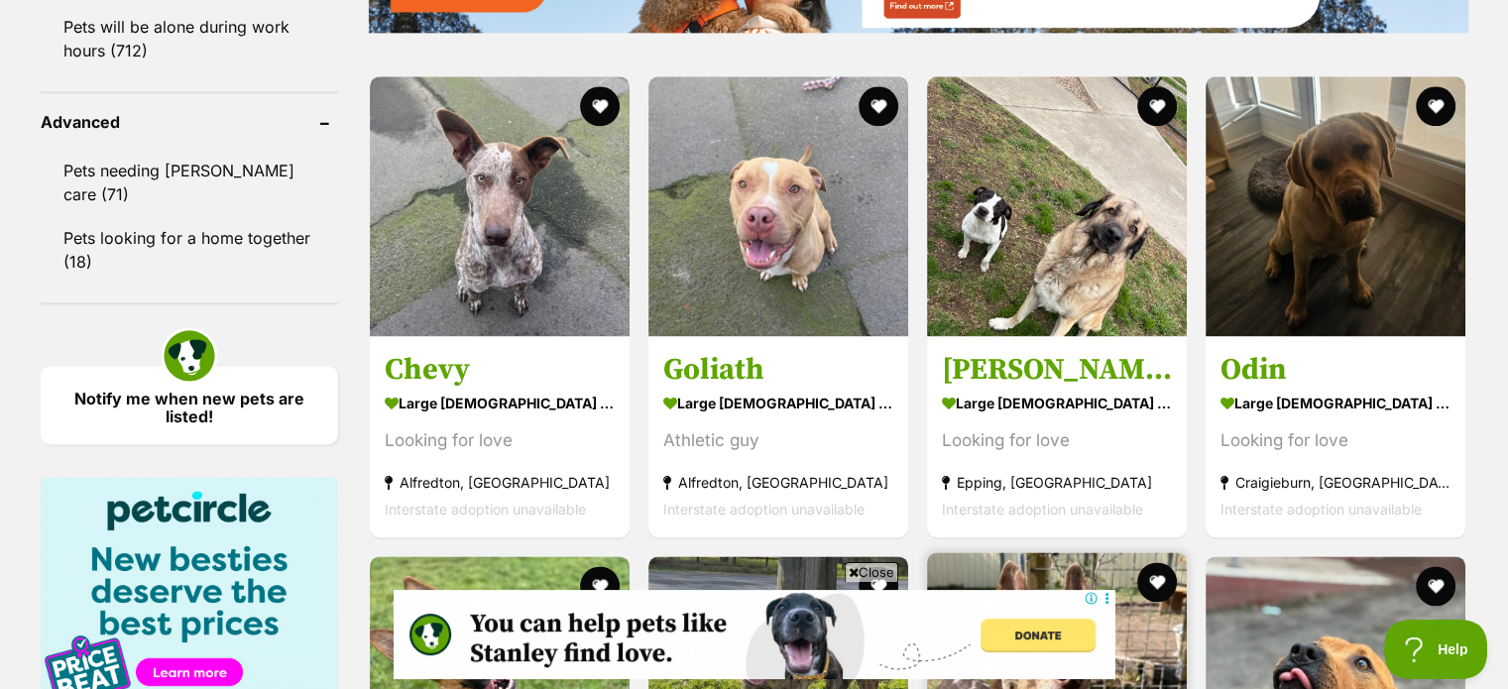
click at [1016, 552] on img at bounding box center [1057, 682] width 260 height 260
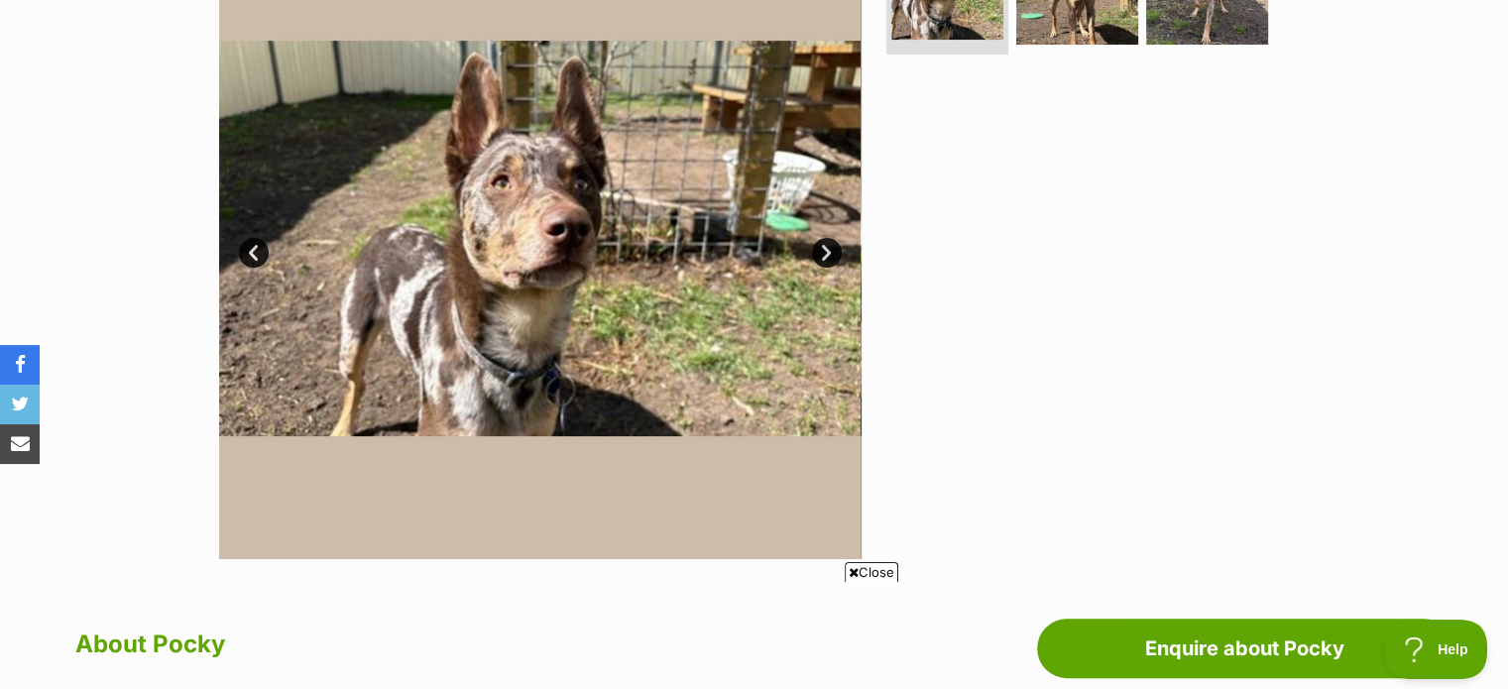
click at [819, 252] on link "Next" at bounding box center [827, 253] width 30 height 30
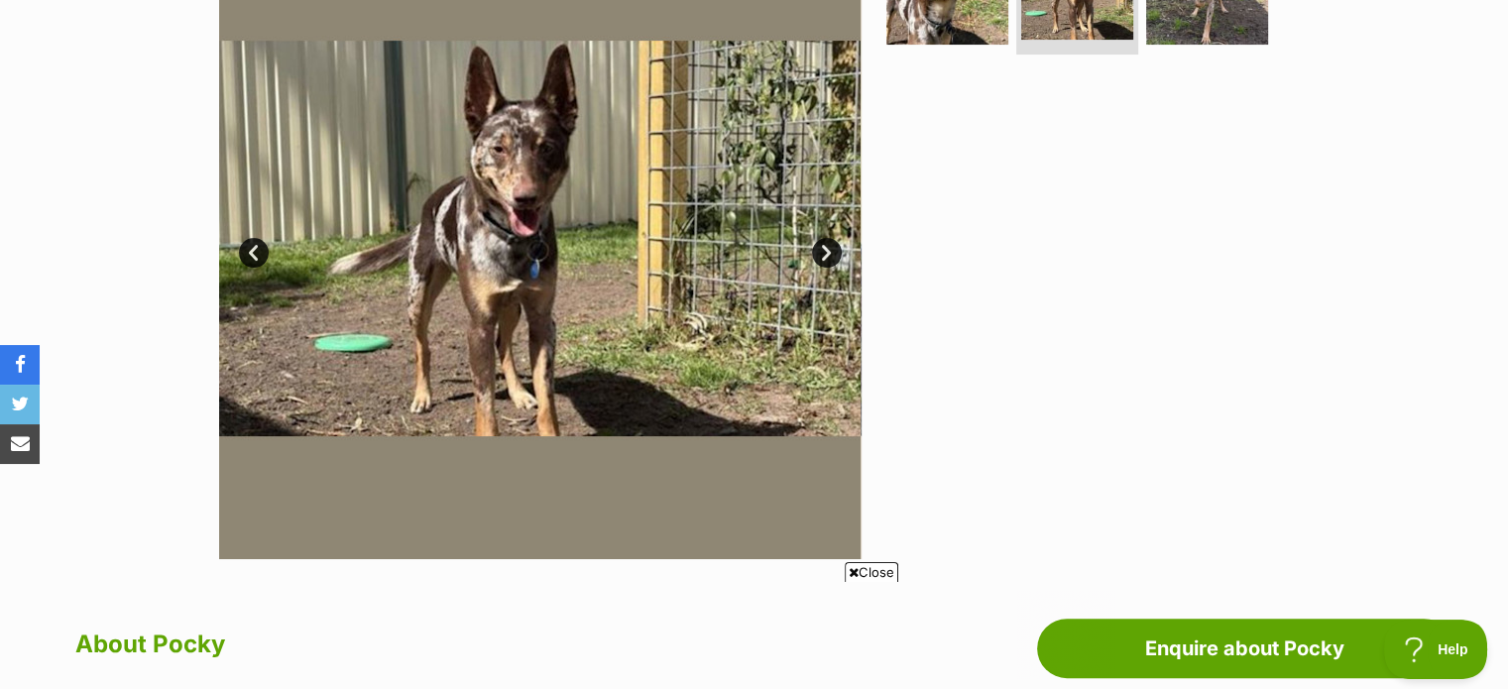
click at [819, 252] on link "Next" at bounding box center [827, 253] width 30 height 30
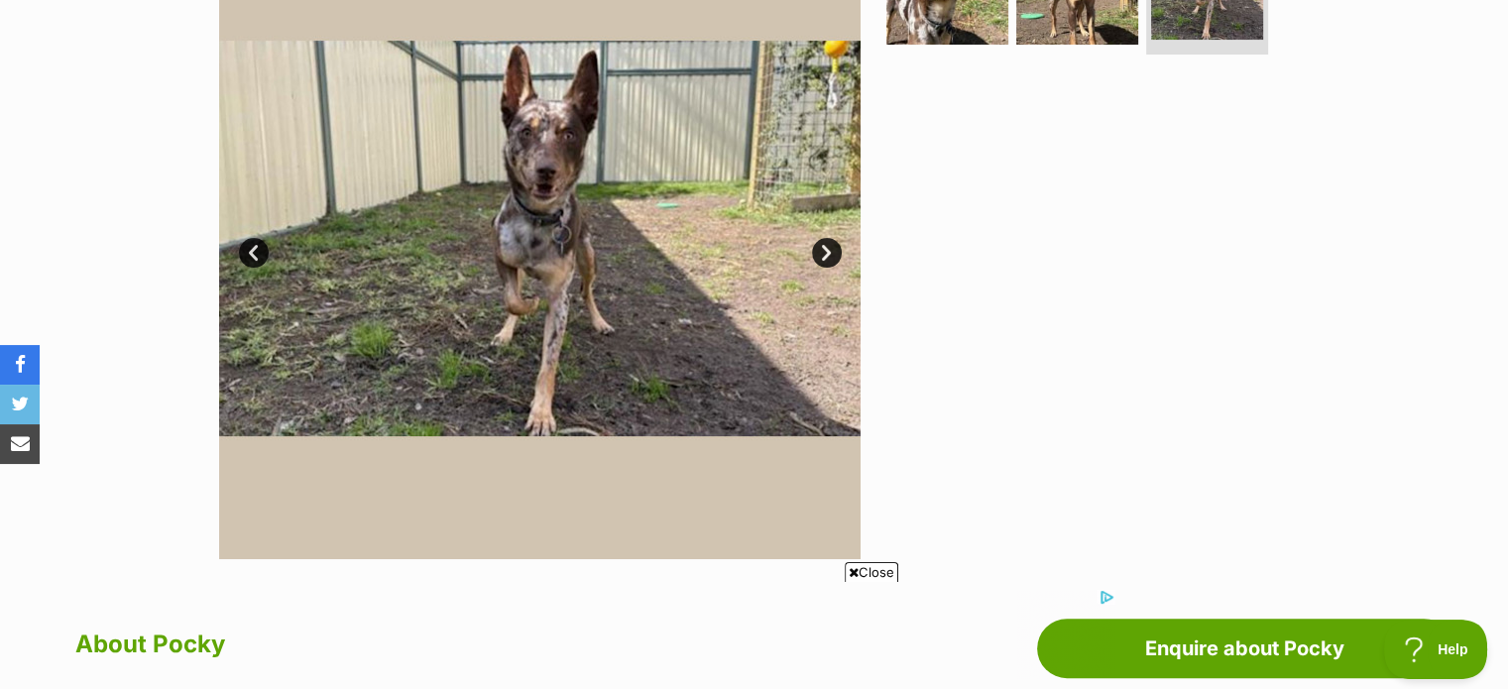
click at [820, 252] on link "Next" at bounding box center [827, 253] width 30 height 30
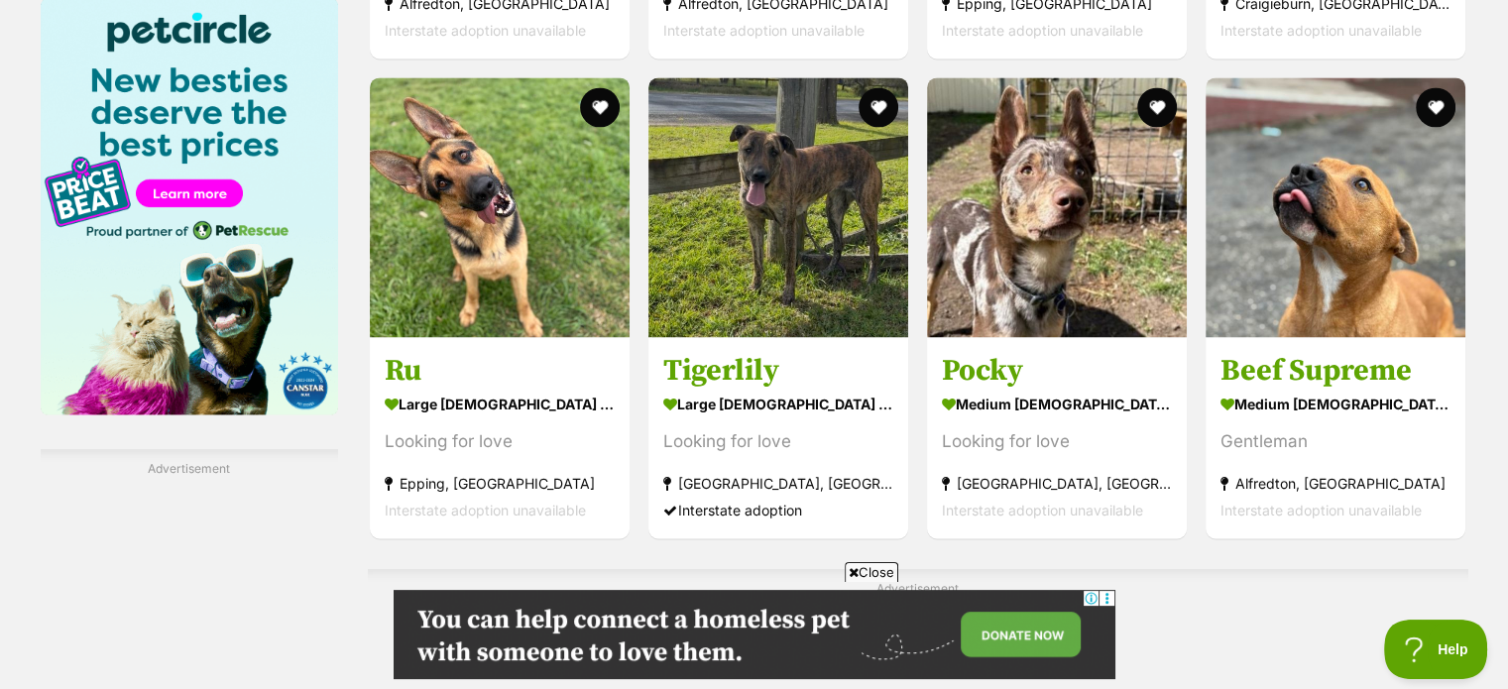
scroll to position [3051, 0]
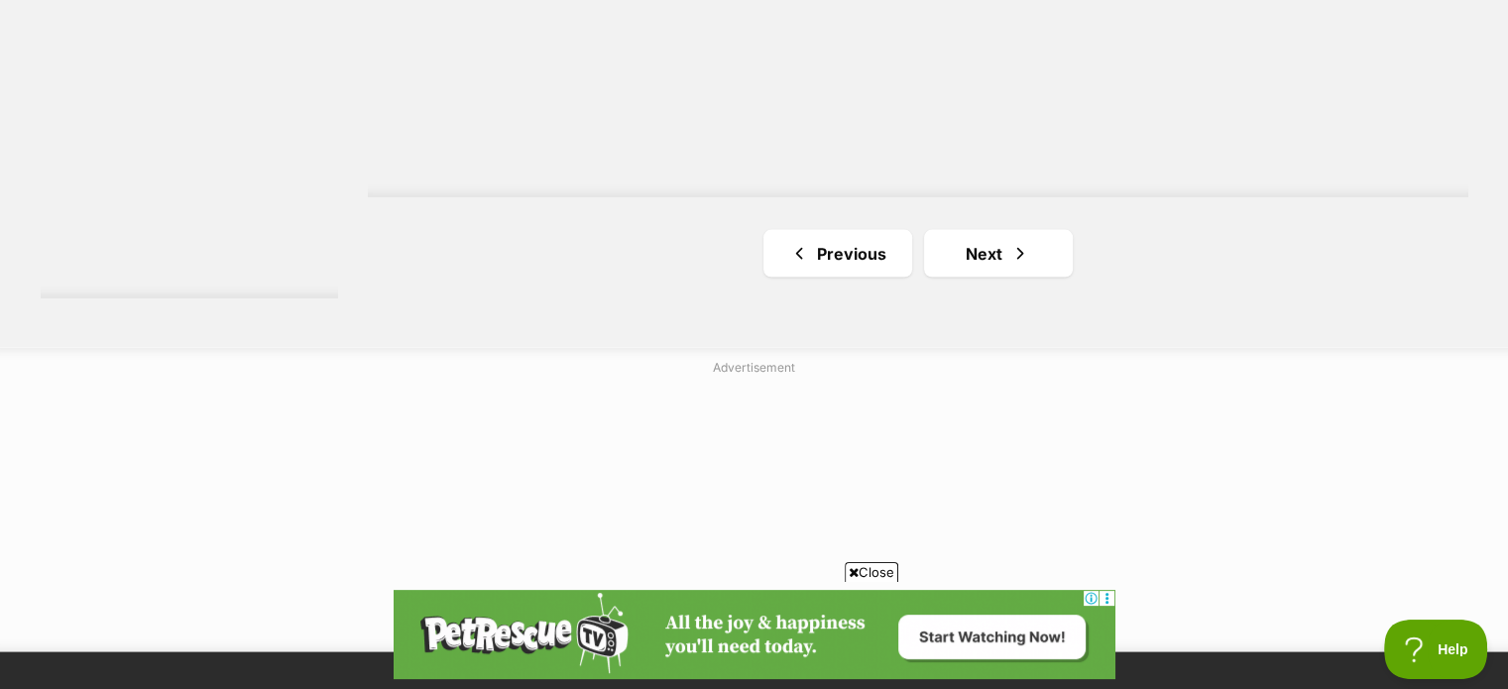
scroll to position [3868, 0]
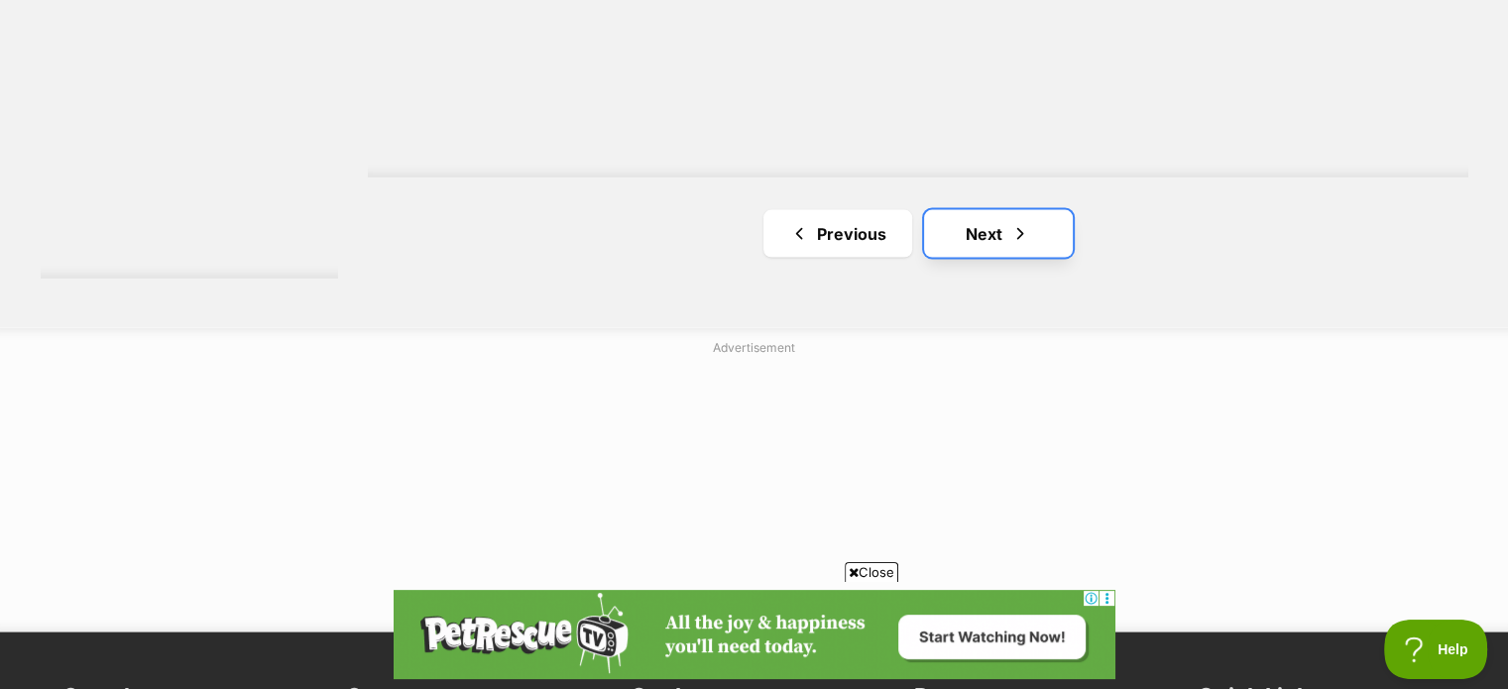
click at [1012, 232] on span "Next page" at bounding box center [1021, 234] width 20 height 24
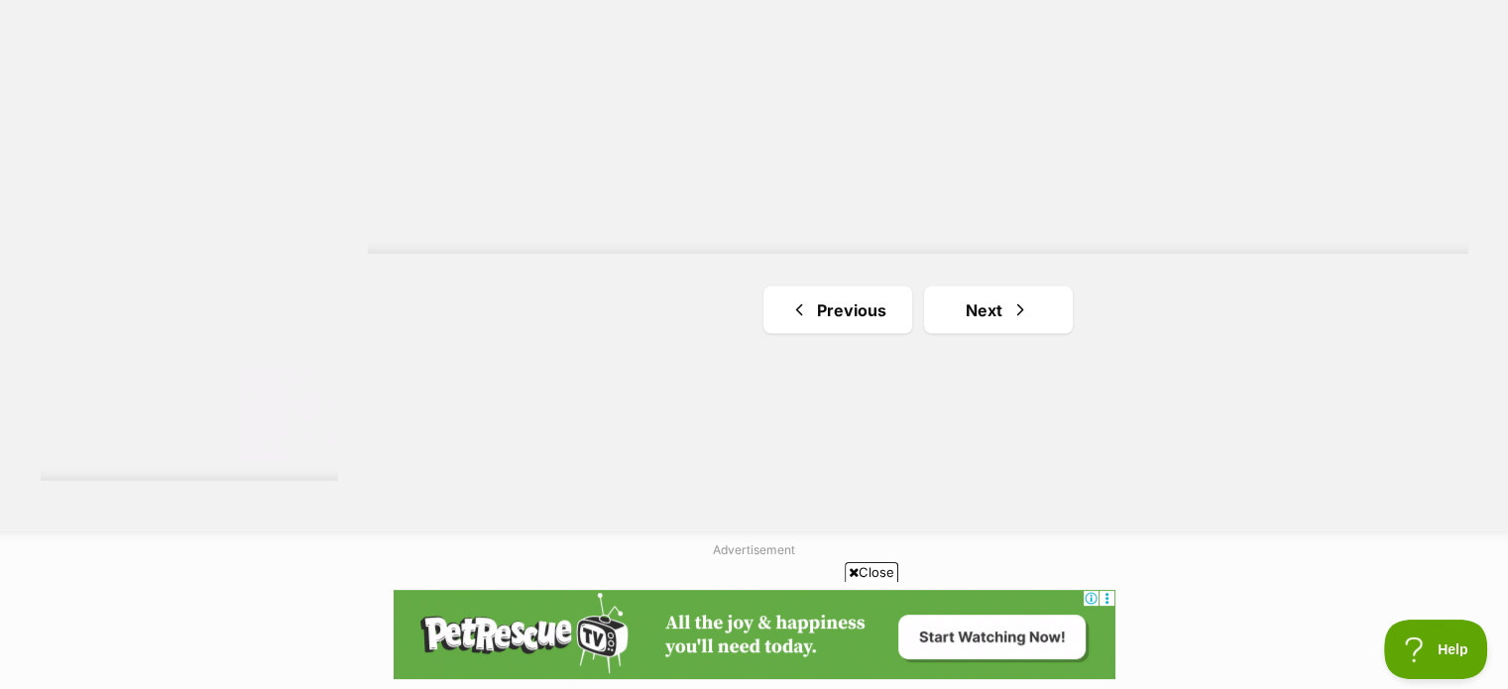
scroll to position [3669, 0]
click at [1019, 297] on span "Next page" at bounding box center [1021, 307] width 20 height 24
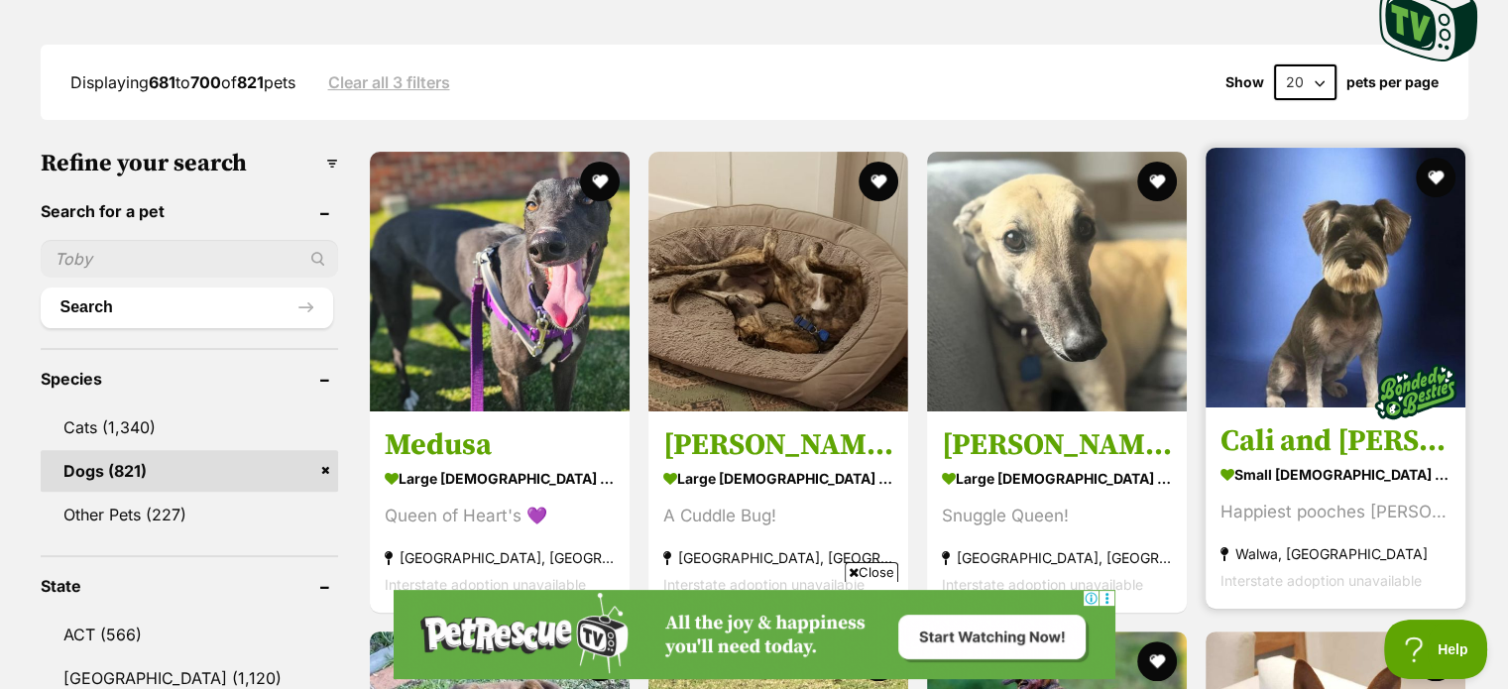
click at [1341, 303] on img at bounding box center [1336, 278] width 260 height 260
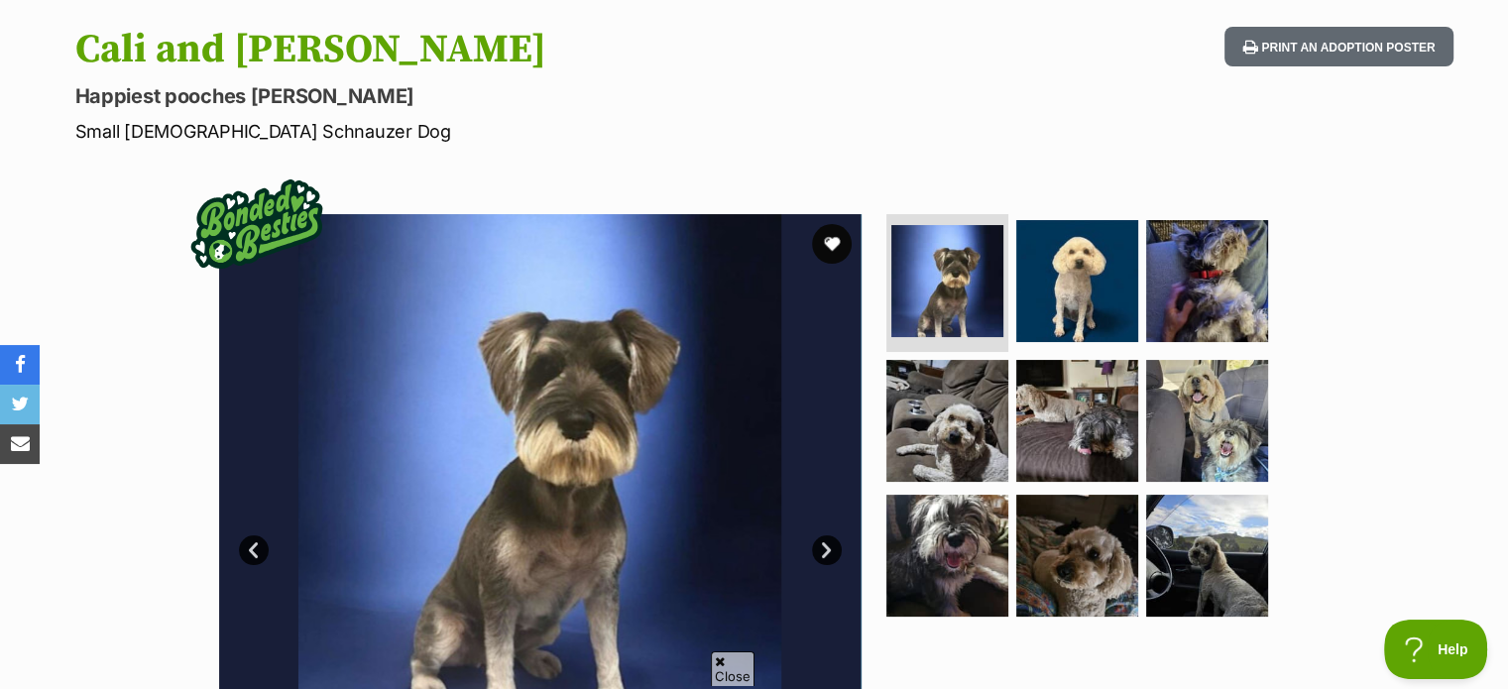
click at [825, 547] on link "Next" at bounding box center [827, 551] width 30 height 30
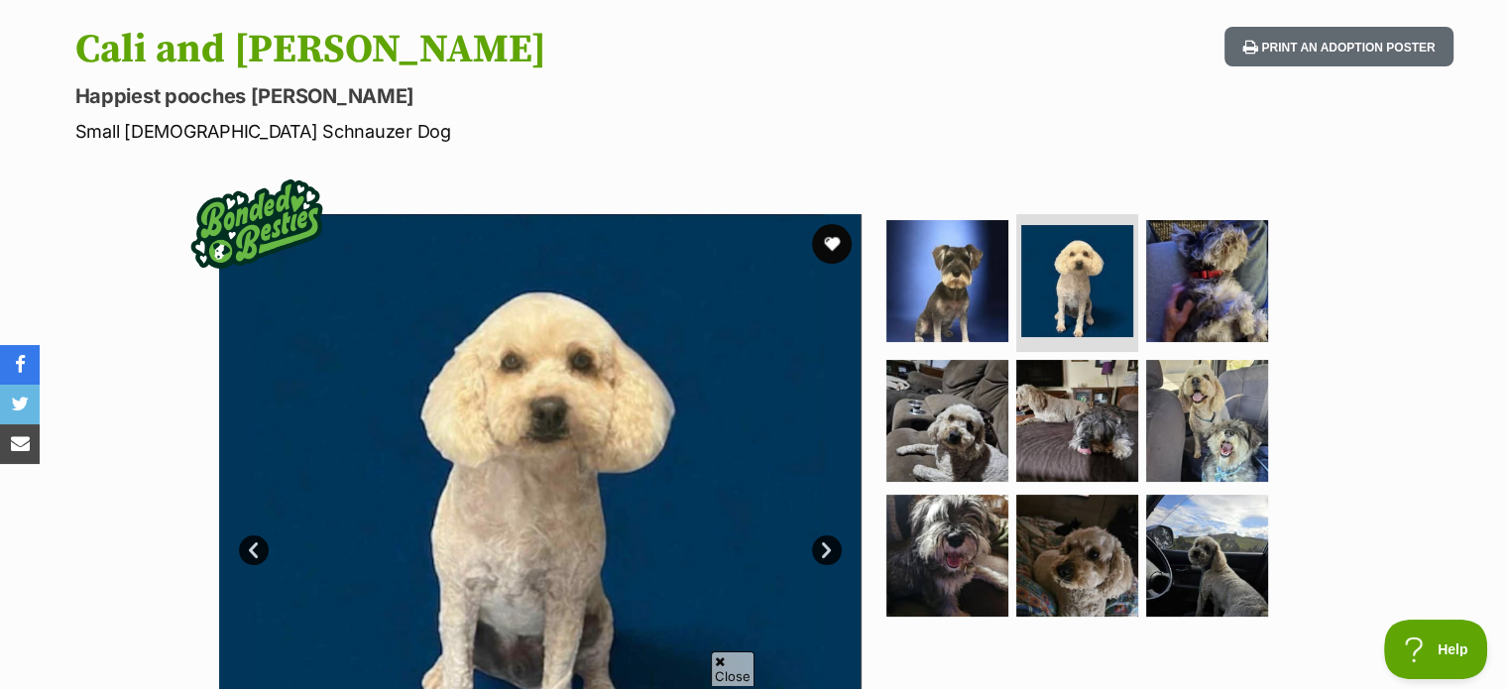
click at [825, 547] on link "Next" at bounding box center [827, 551] width 30 height 30
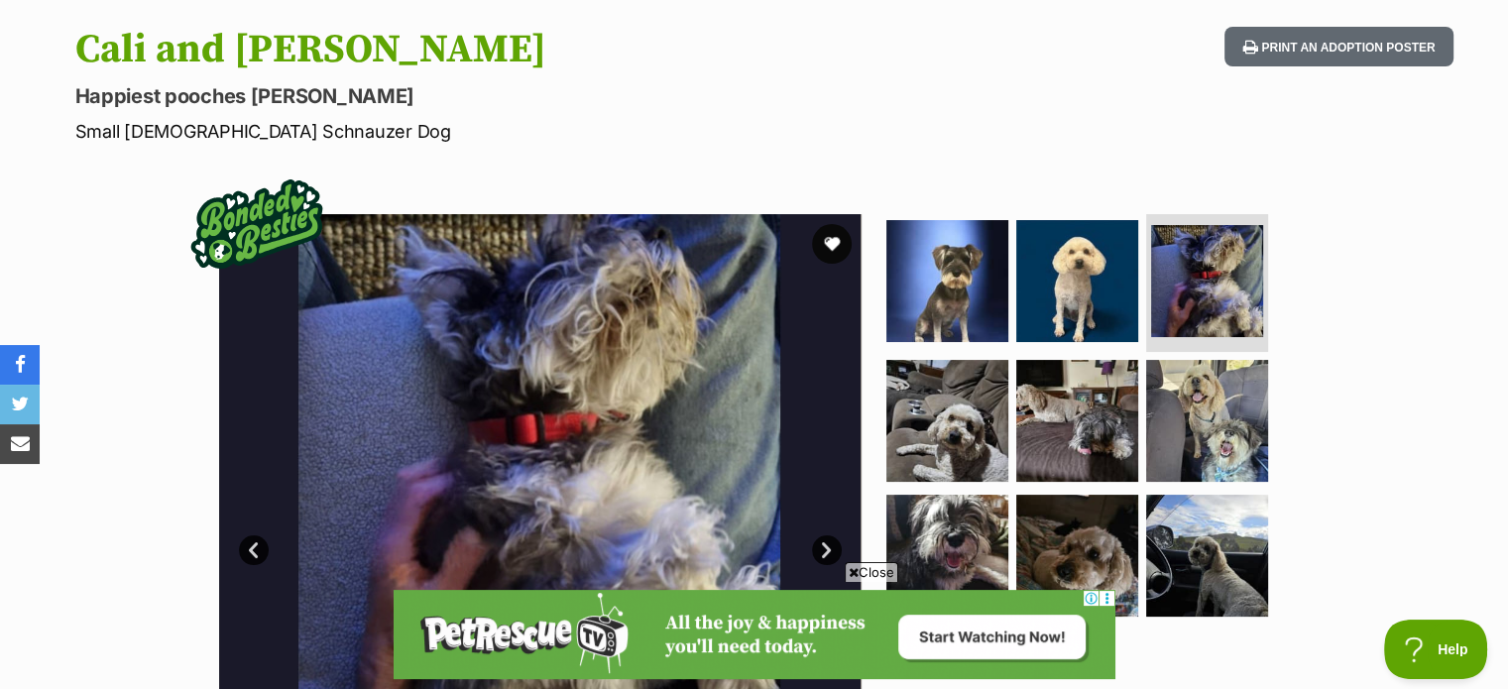
click at [825, 547] on link "Next" at bounding box center [827, 551] width 30 height 30
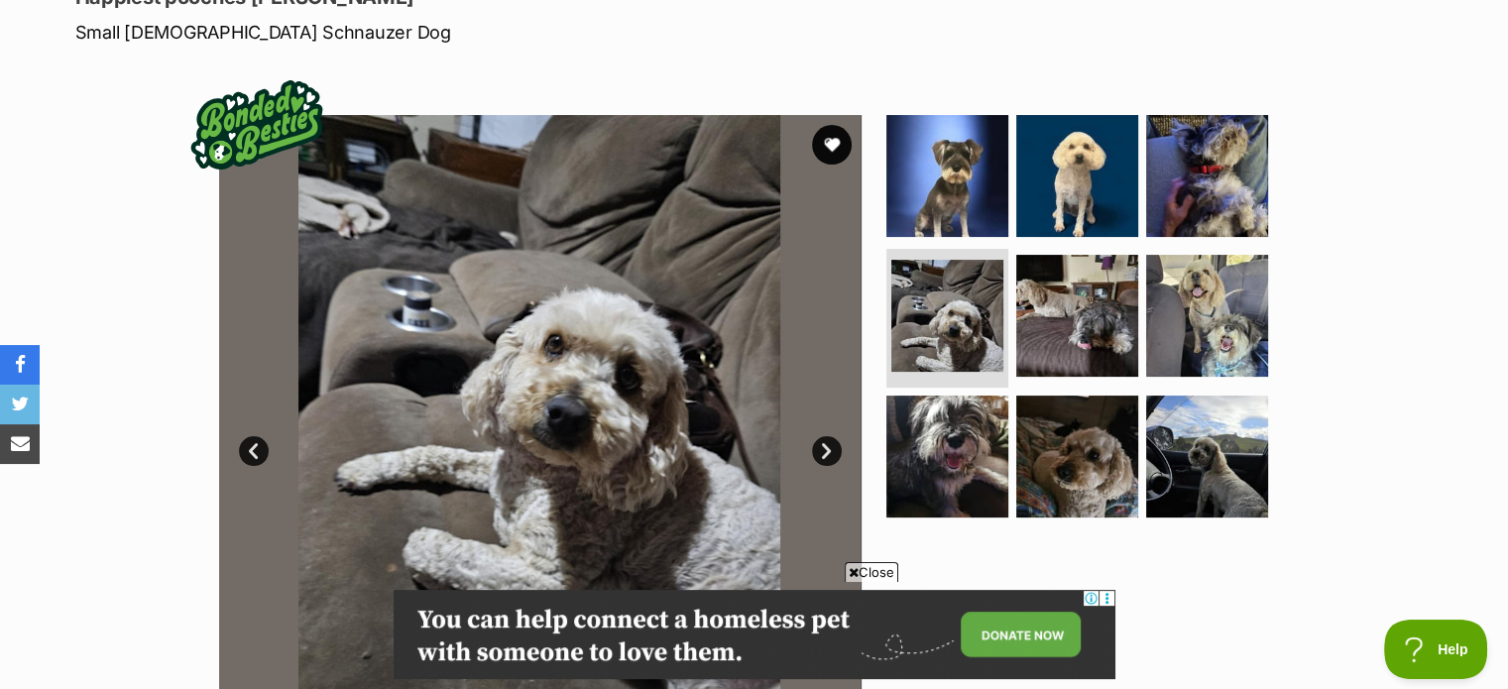
scroll to position [298, 0]
click at [827, 455] on link "Next" at bounding box center [827, 451] width 30 height 30
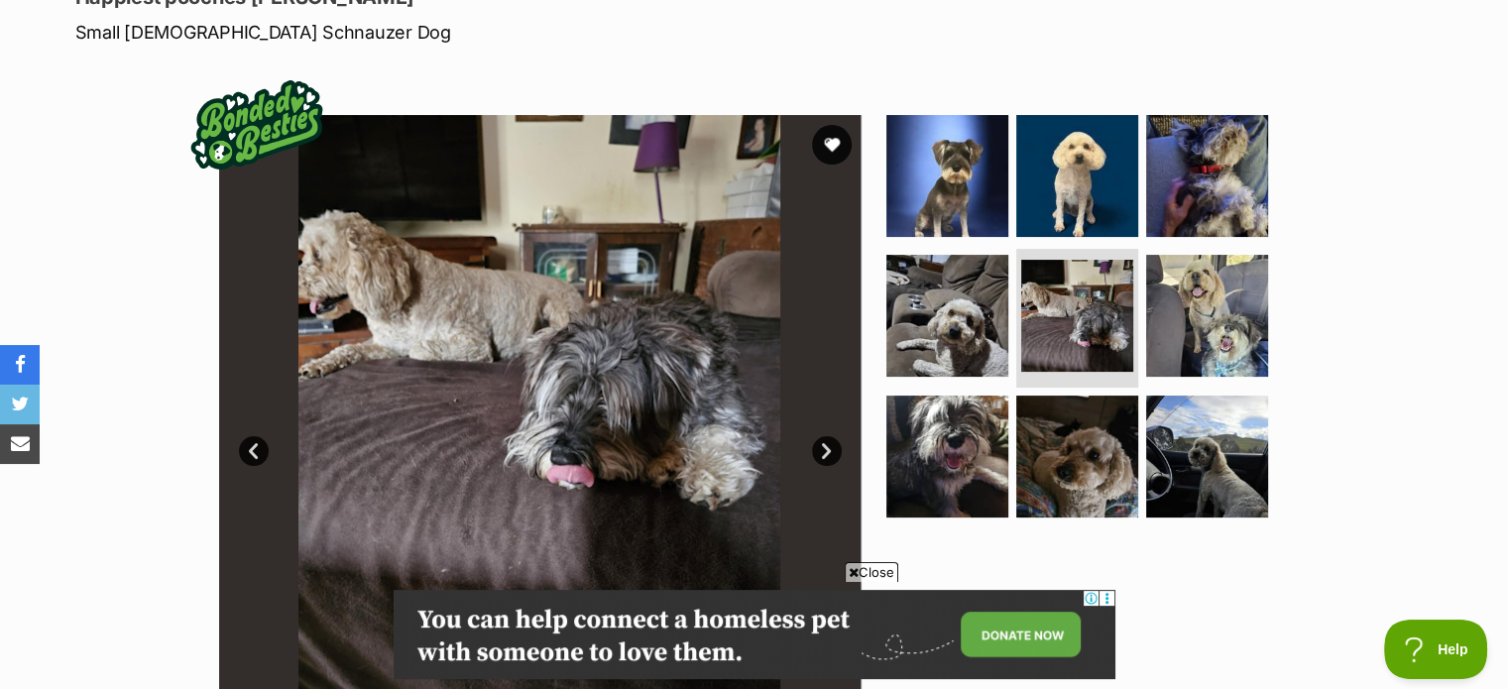
click at [827, 455] on link "Next" at bounding box center [827, 451] width 30 height 30
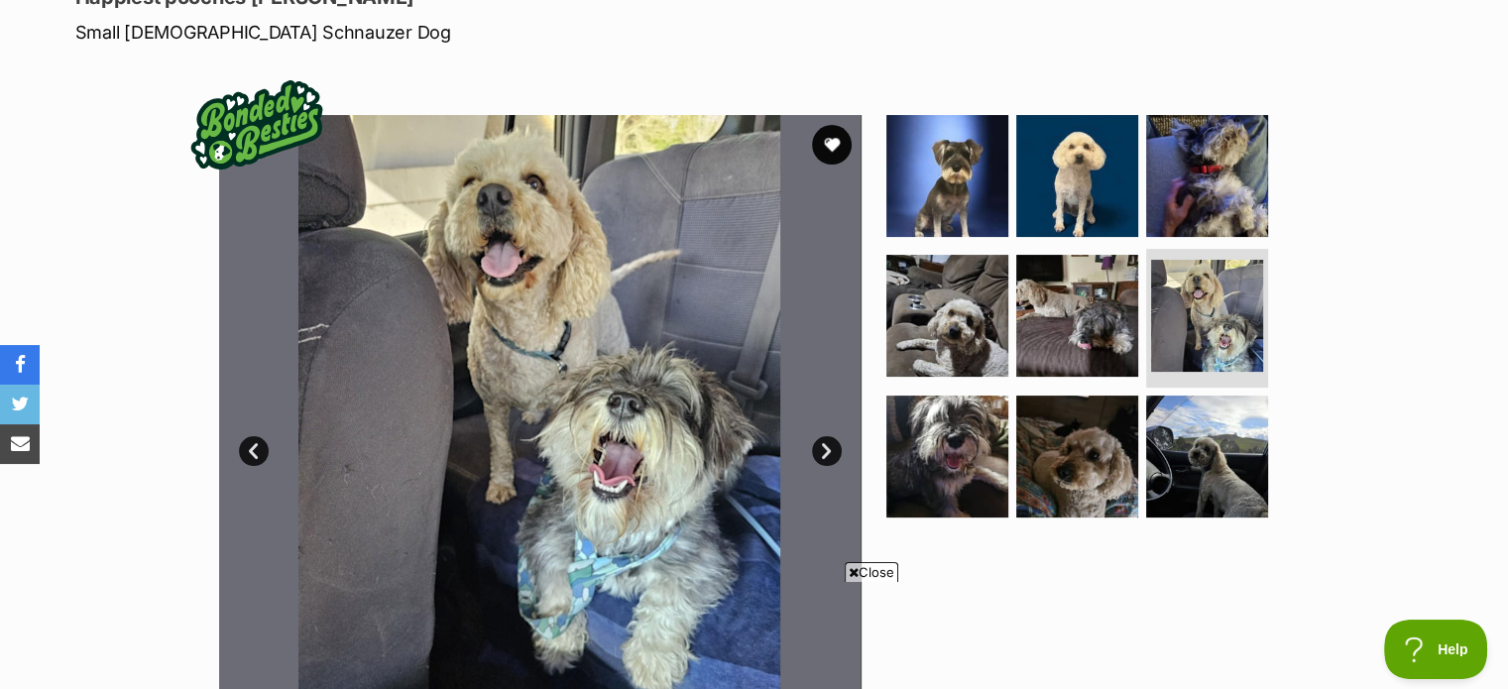
scroll to position [0, 0]
click at [827, 455] on link "Next" at bounding box center [827, 451] width 30 height 30
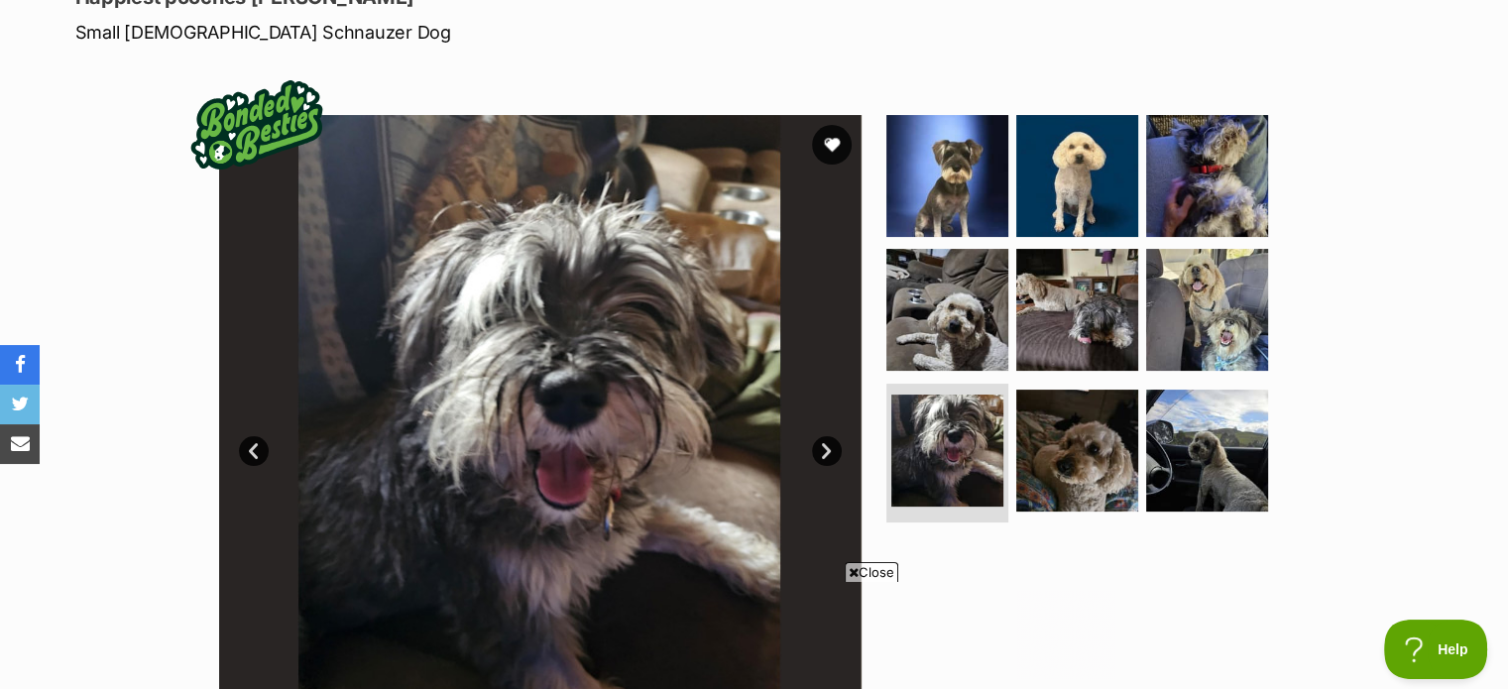
click at [827, 455] on link "Next" at bounding box center [827, 451] width 30 height 30
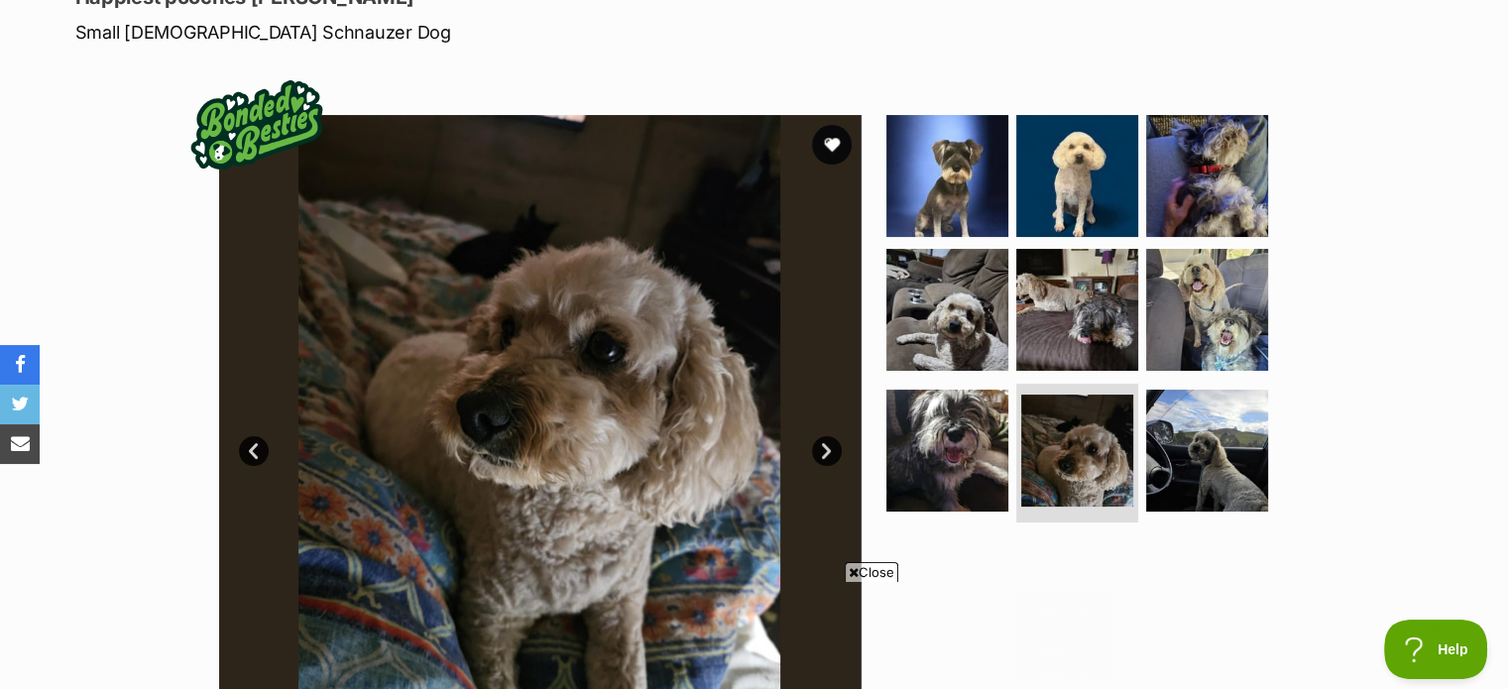
click at [827, 455] on link "Next" at bounding box center [827, 451] width 30 height 30
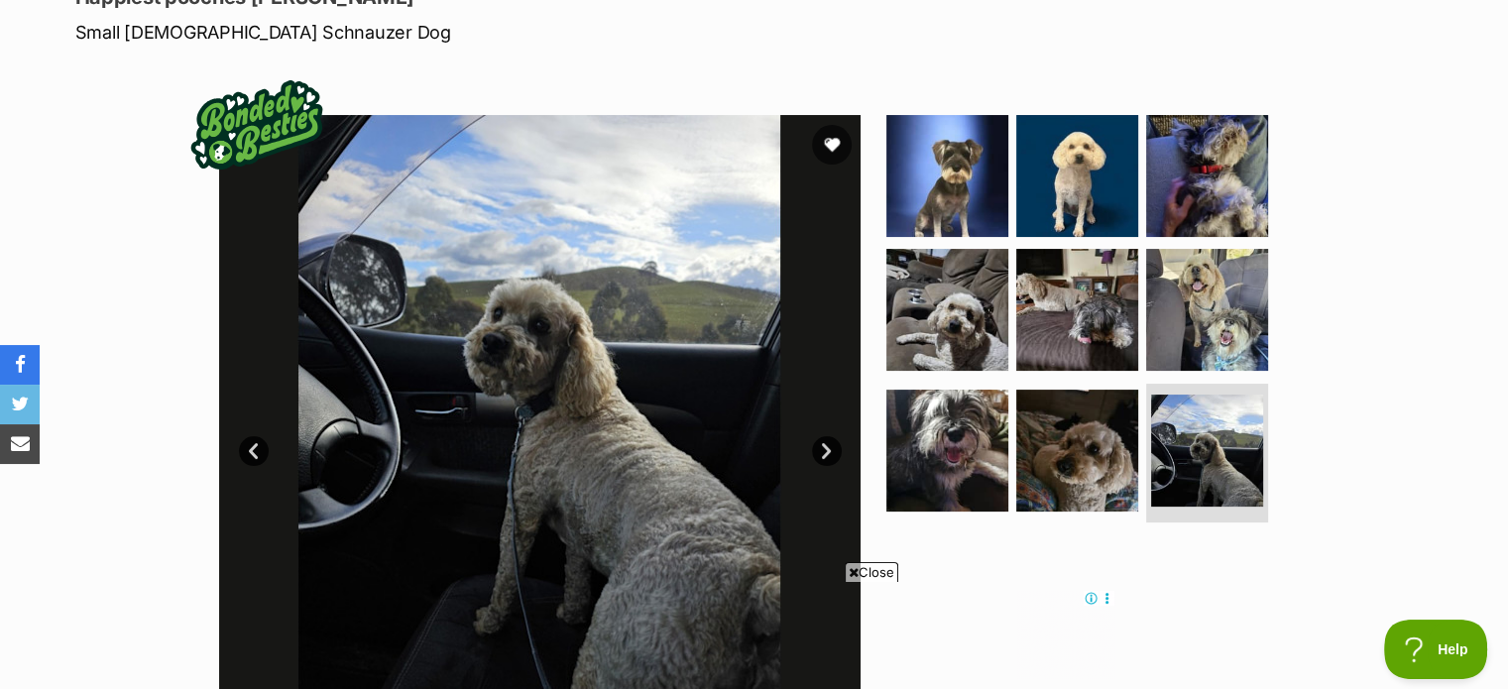
click at [827, 455] on link "Next" at bounding box center [827, 451] width 30 height 30
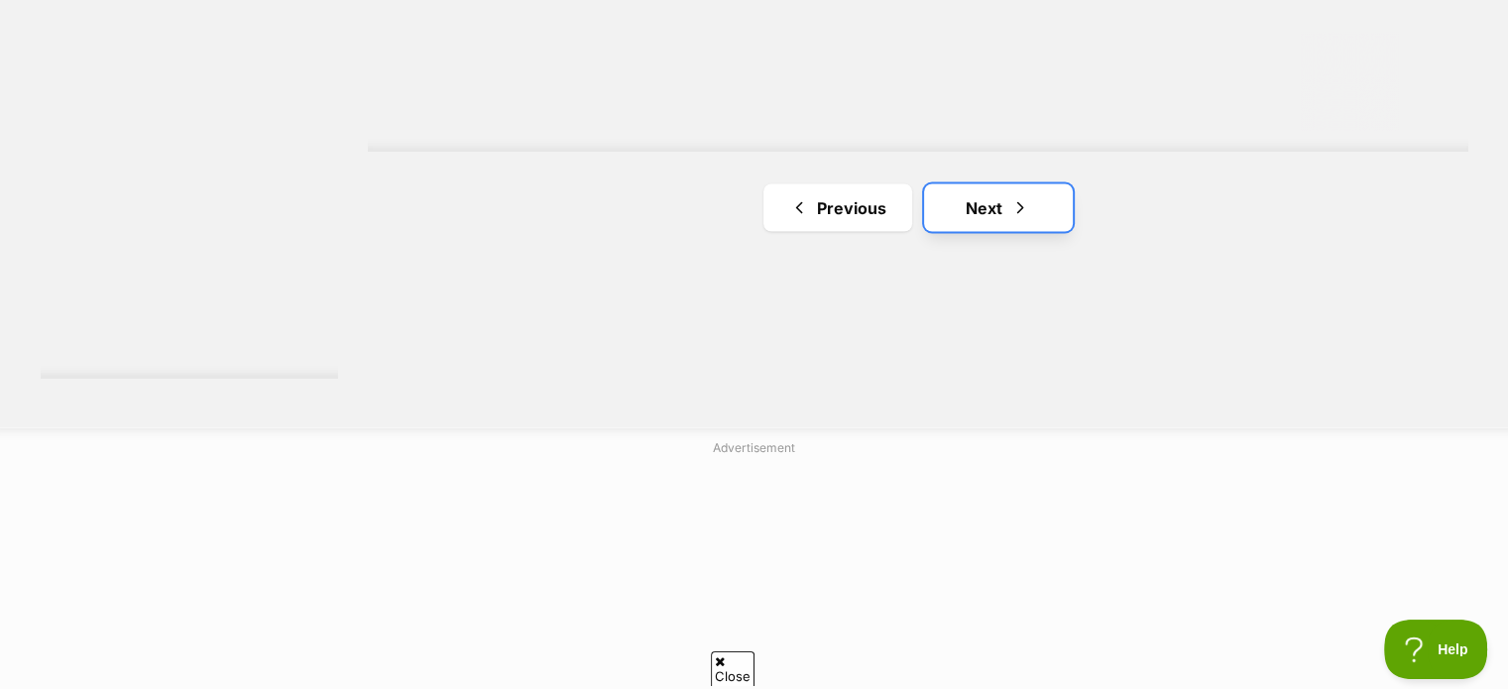
click at [1001, 211] on link "Next" at bounding box center [998, 207] width 149 height 48
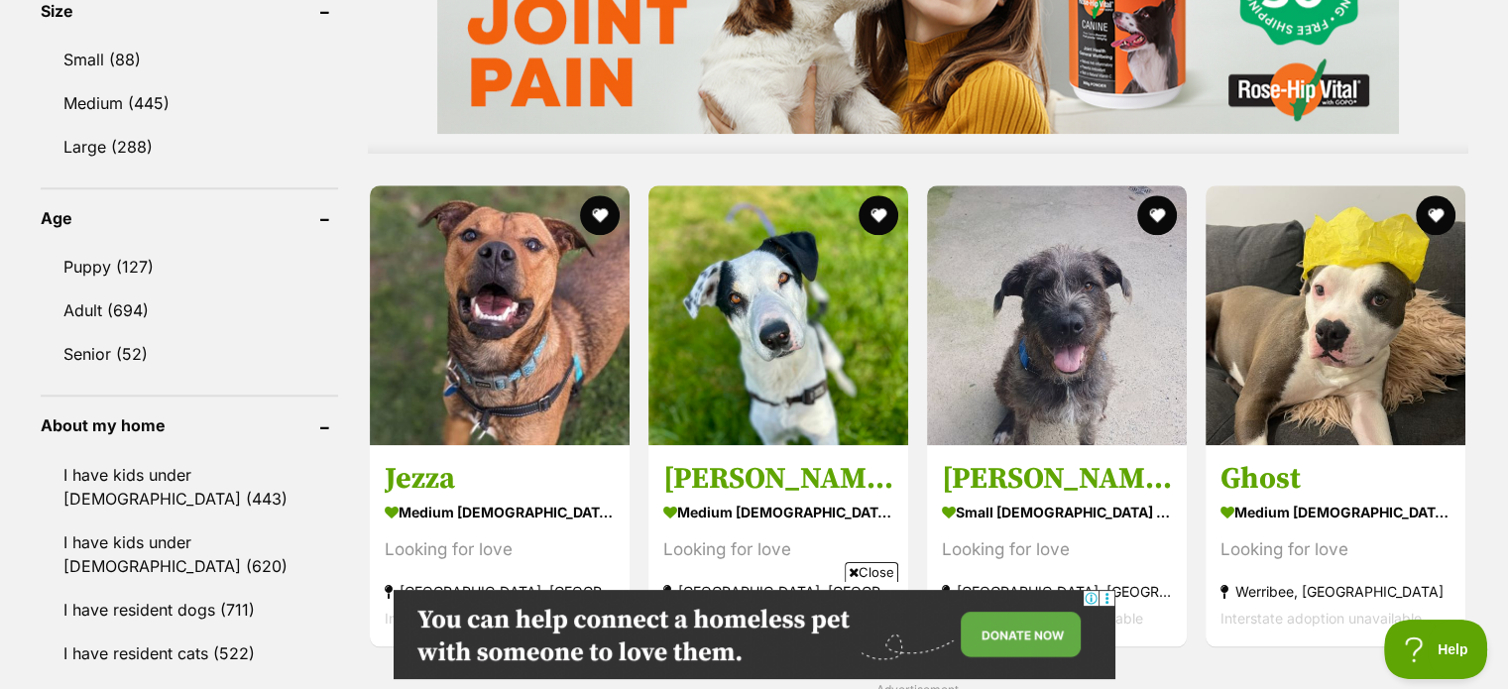
scroll to position [1983, 0]
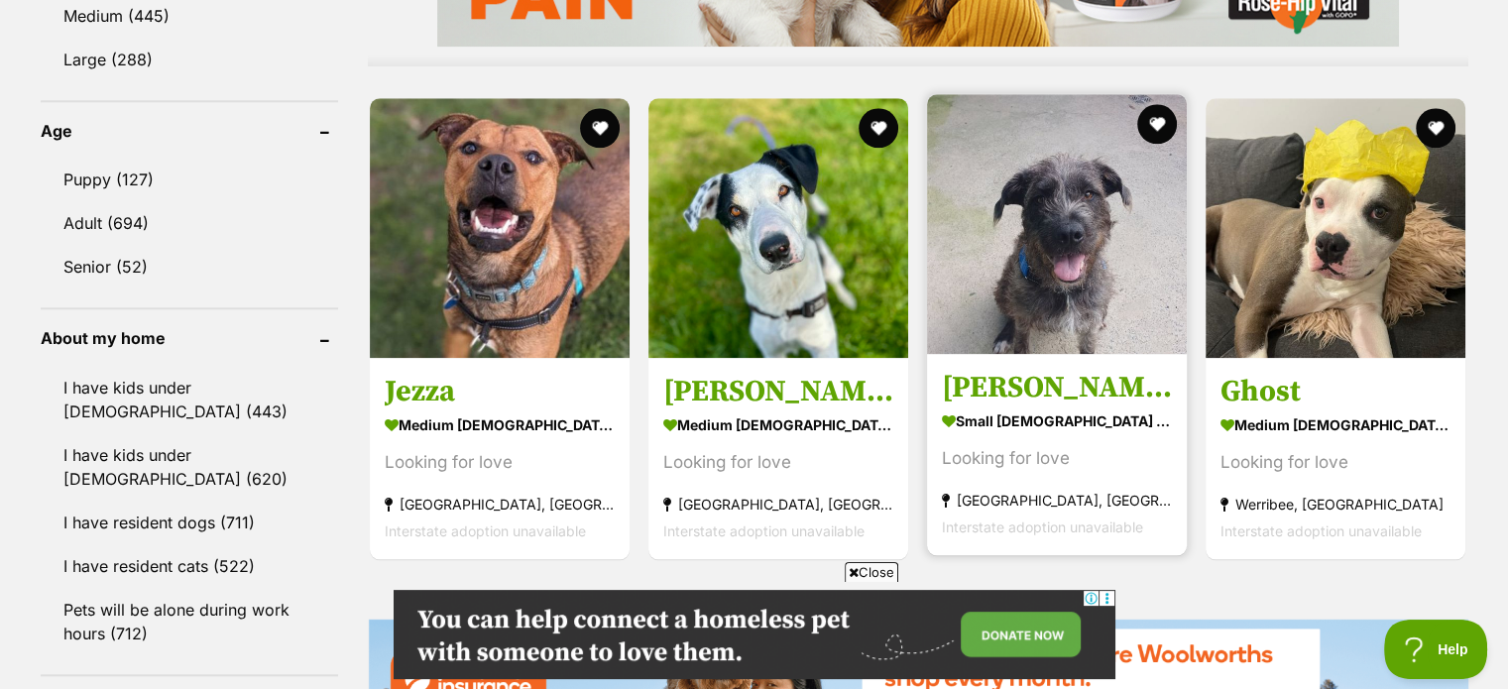
click at [1032, 233] on img at bounding box center [1057, 224] width 260 height 260
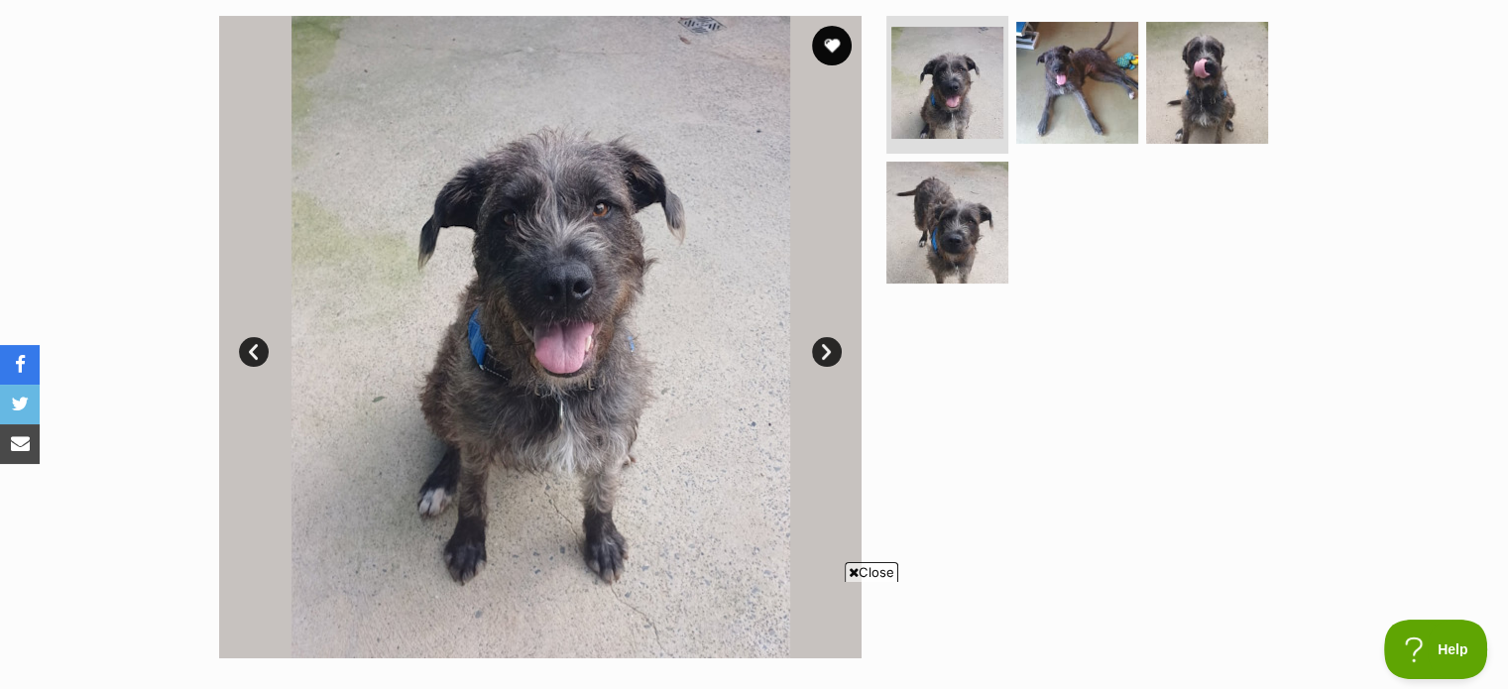
click at [823, 347] on link "Next" at bounding box center [827, 352] width 30 height 30
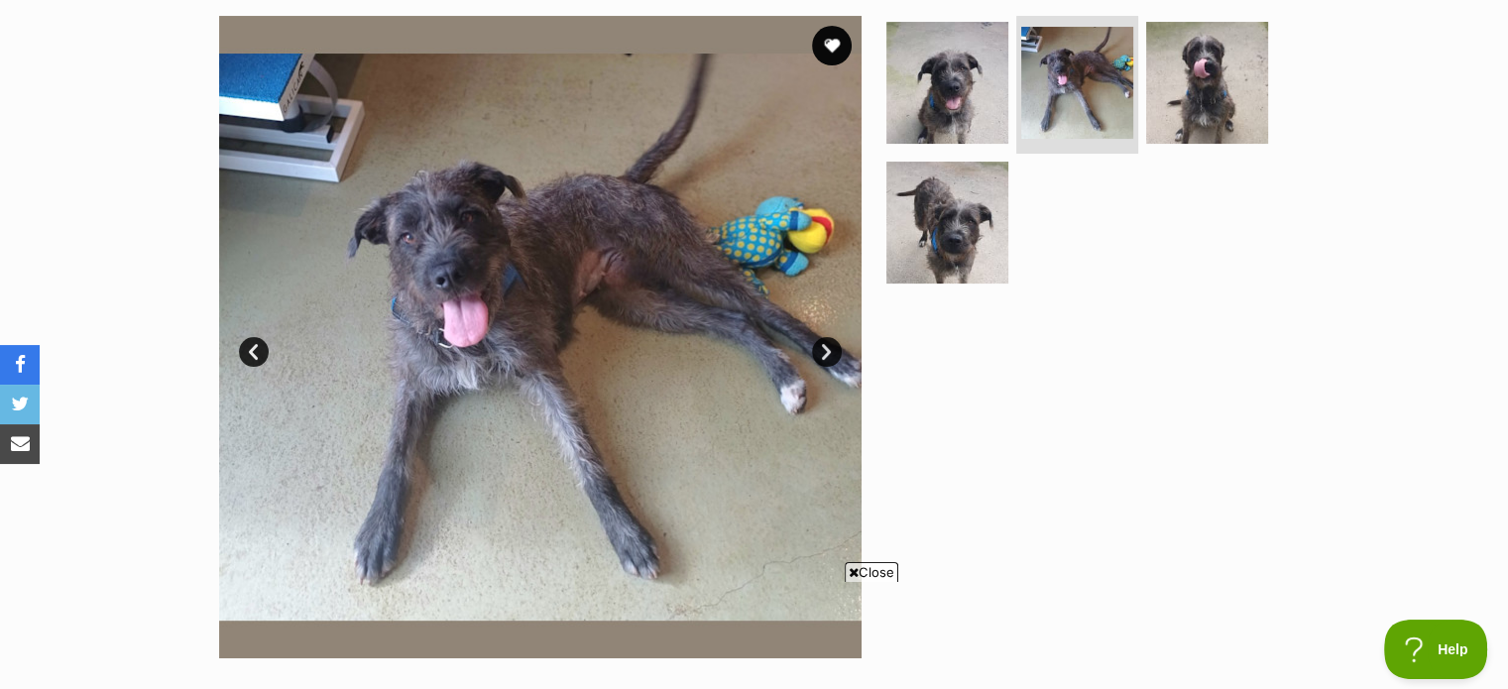
click at [823, 347] on link "Next" at bounding box center [827, 352] width 30 height 30
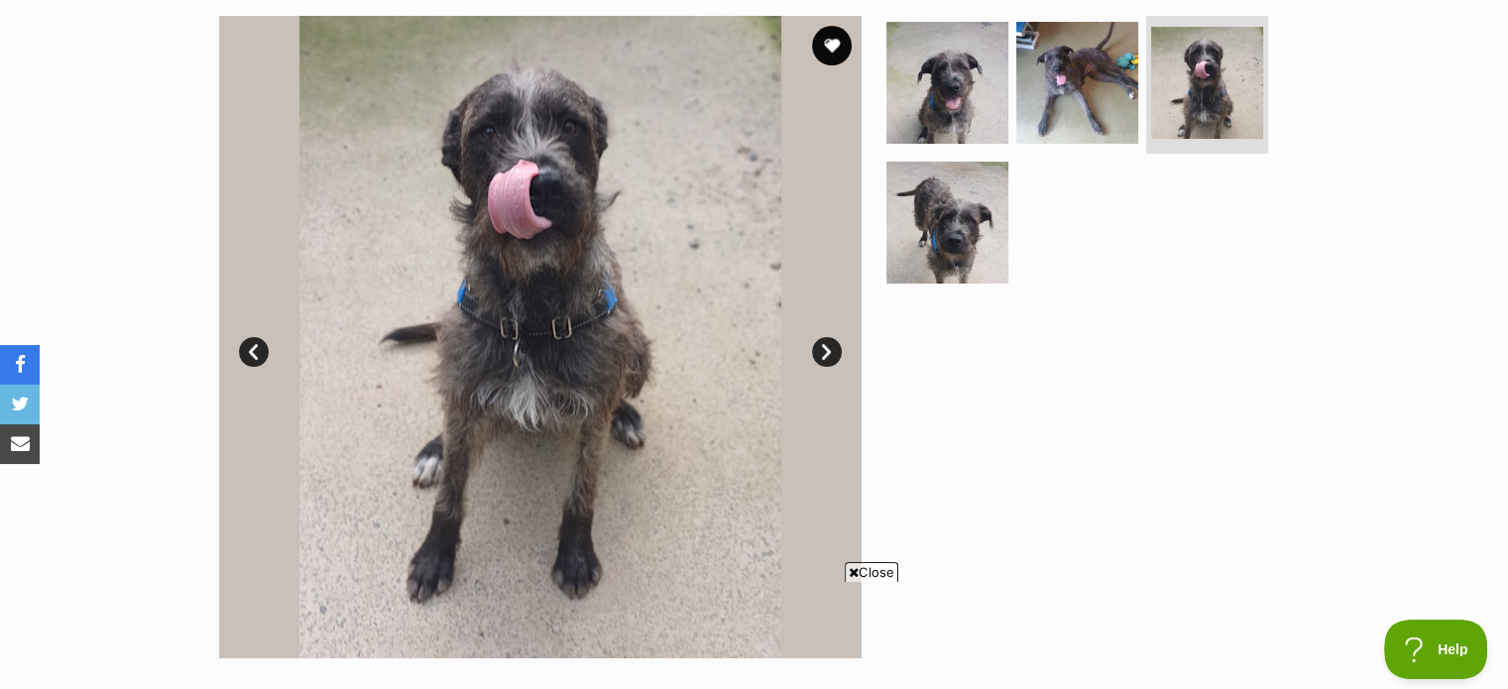
click at [823, 347] on link "Next" at bounding box center [827, 352] width 30 height 30
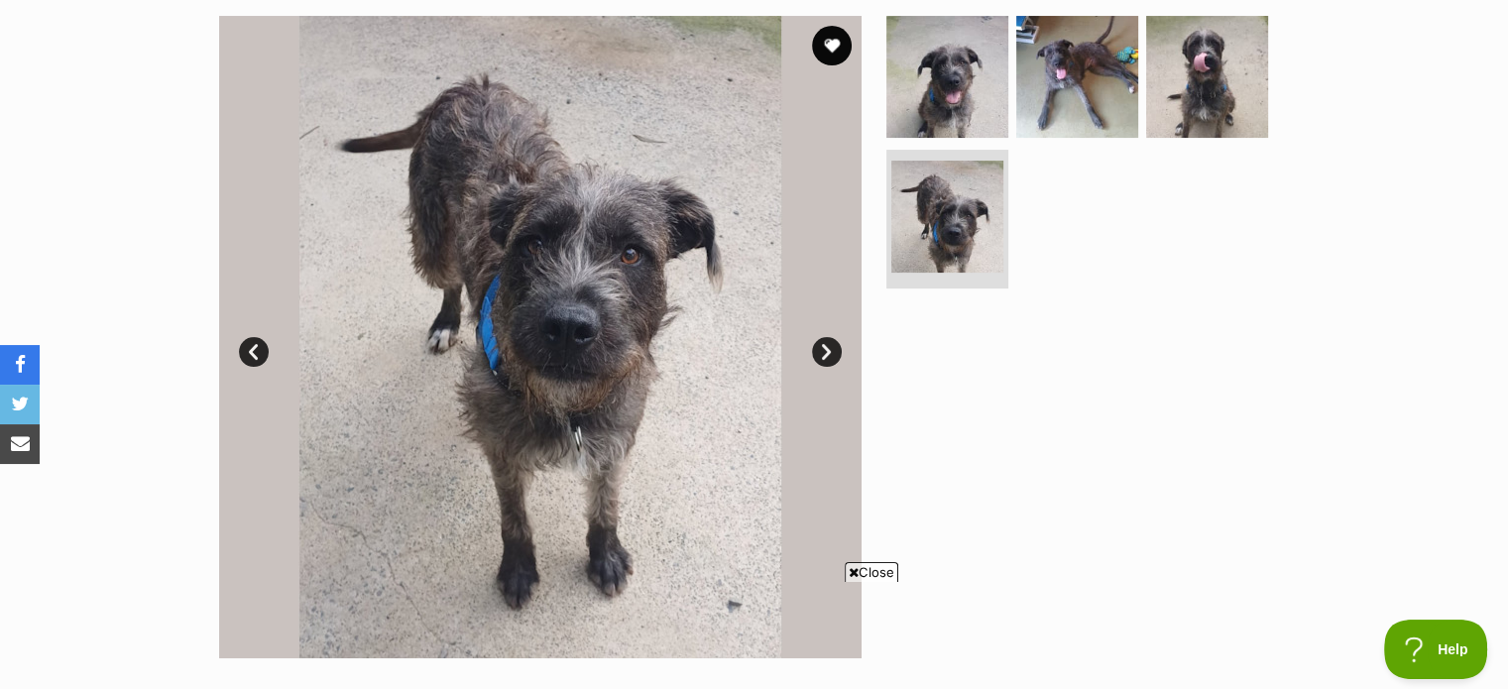
click at [823, 347] on link "Next" at bounding box center [827, 352] width 30 height 30
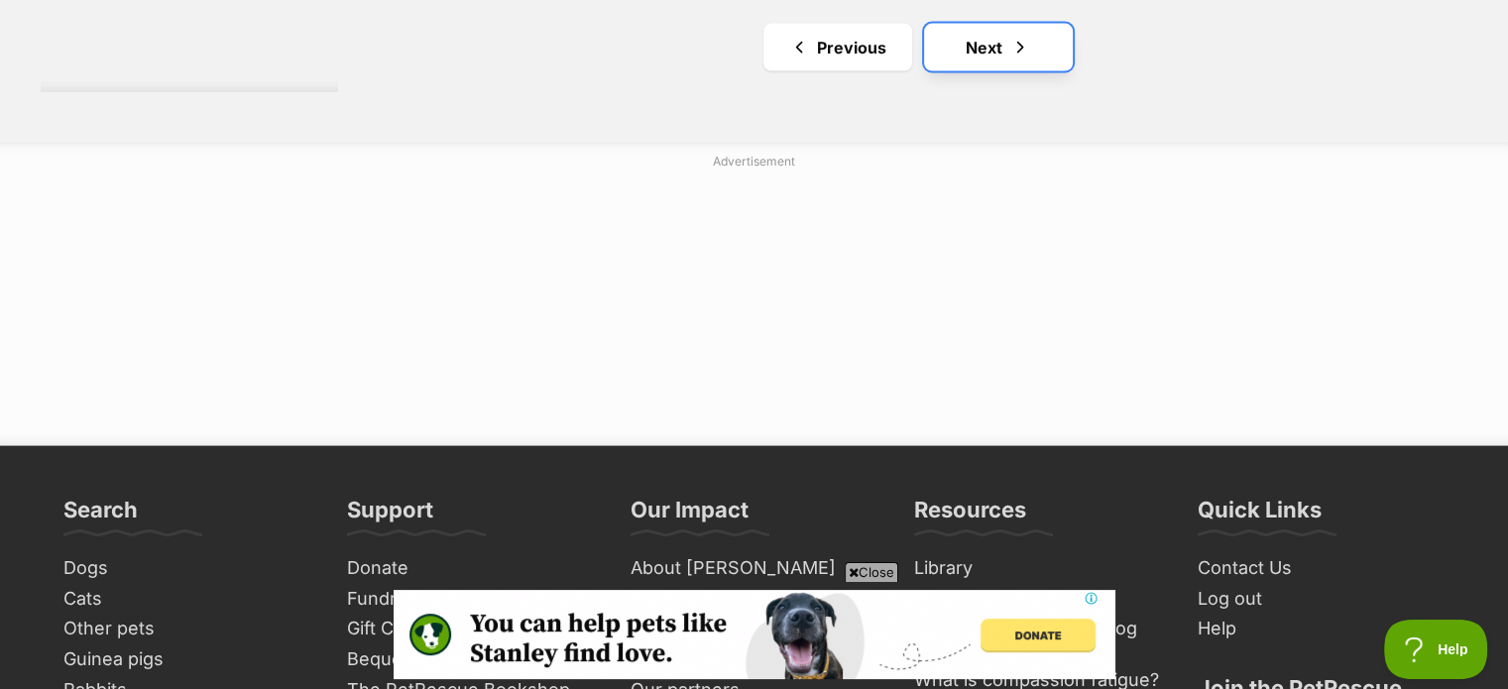
click at [1009, 36] on link "Next" at bounding box center [998, 48] width 149 height 48
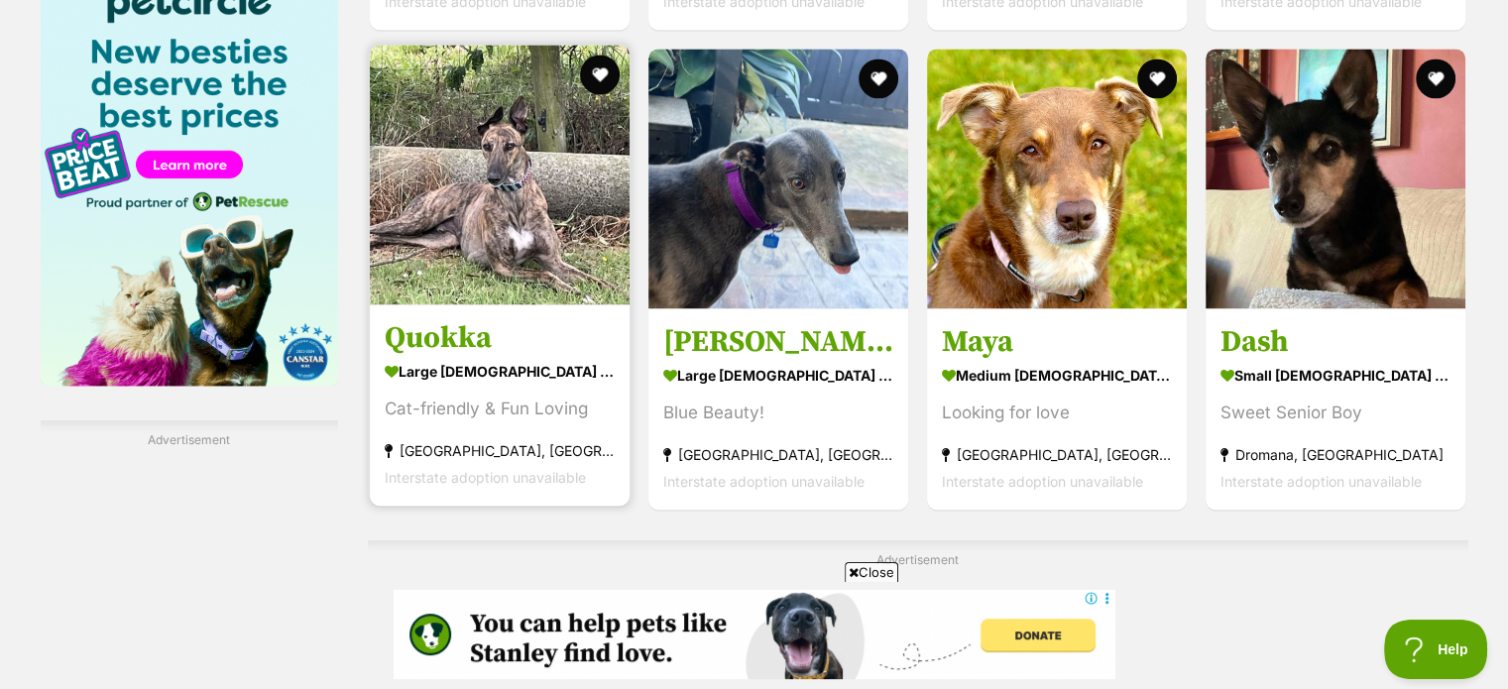
click at [526, 184] on img at bounding box center [500, 175] width 260 height 260
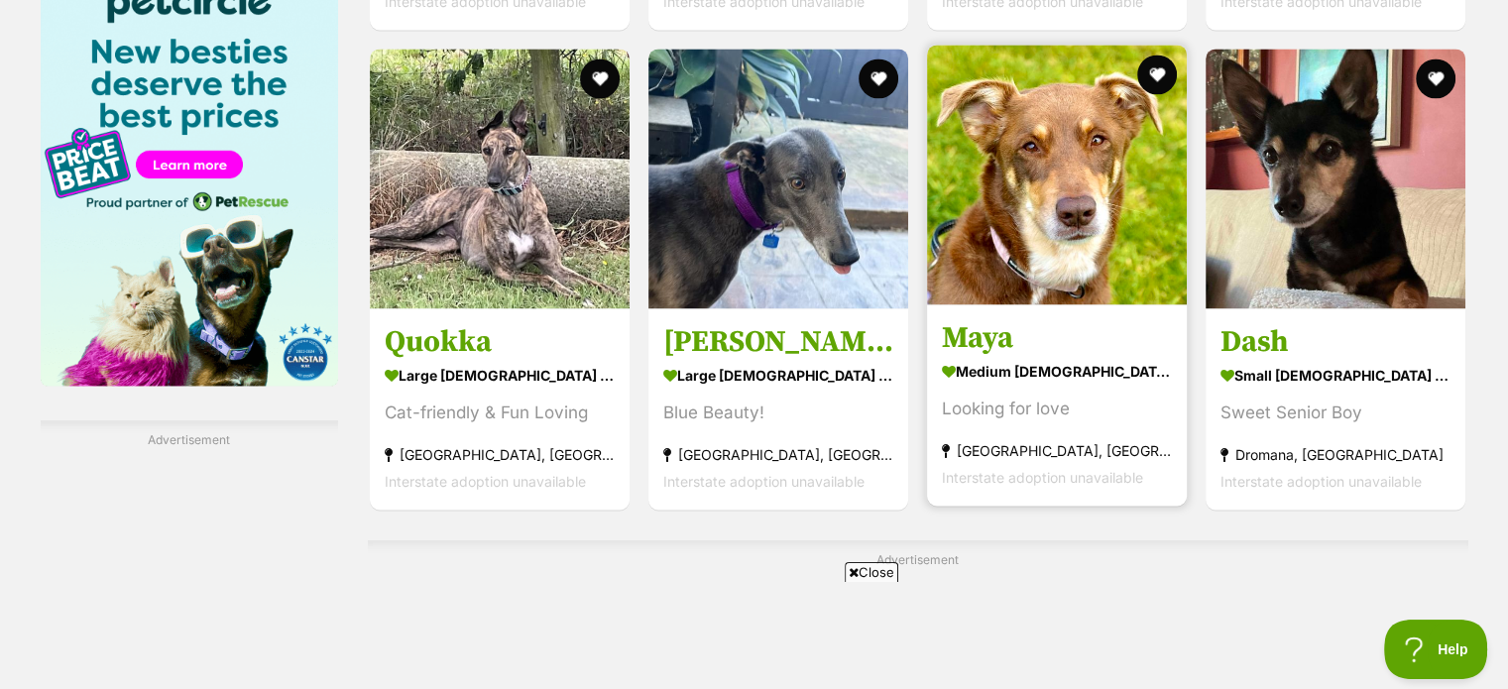
click at [1087, 197] on img at bounding box center [1057, 175] width 260 height 260
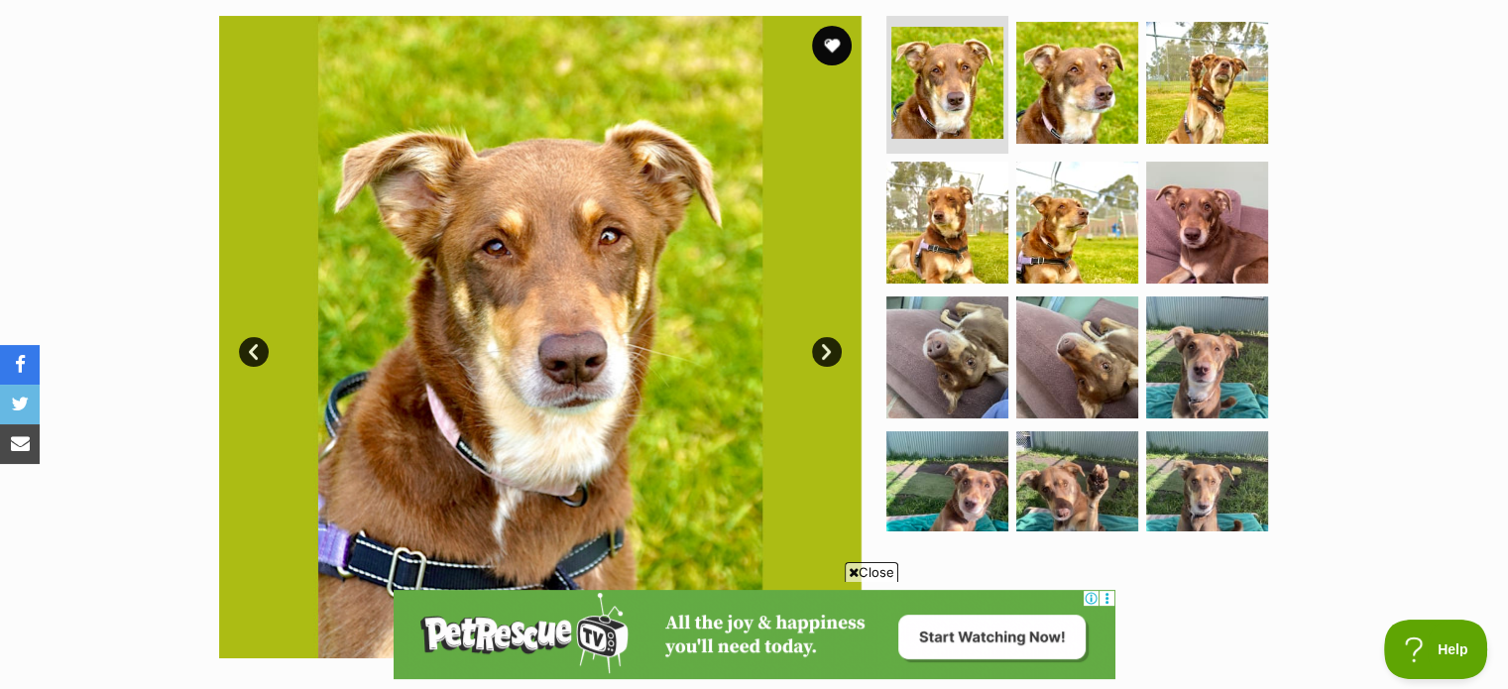
click at [832, 348] on link "Next" at bounding box center [827, 352] width 30 height 30
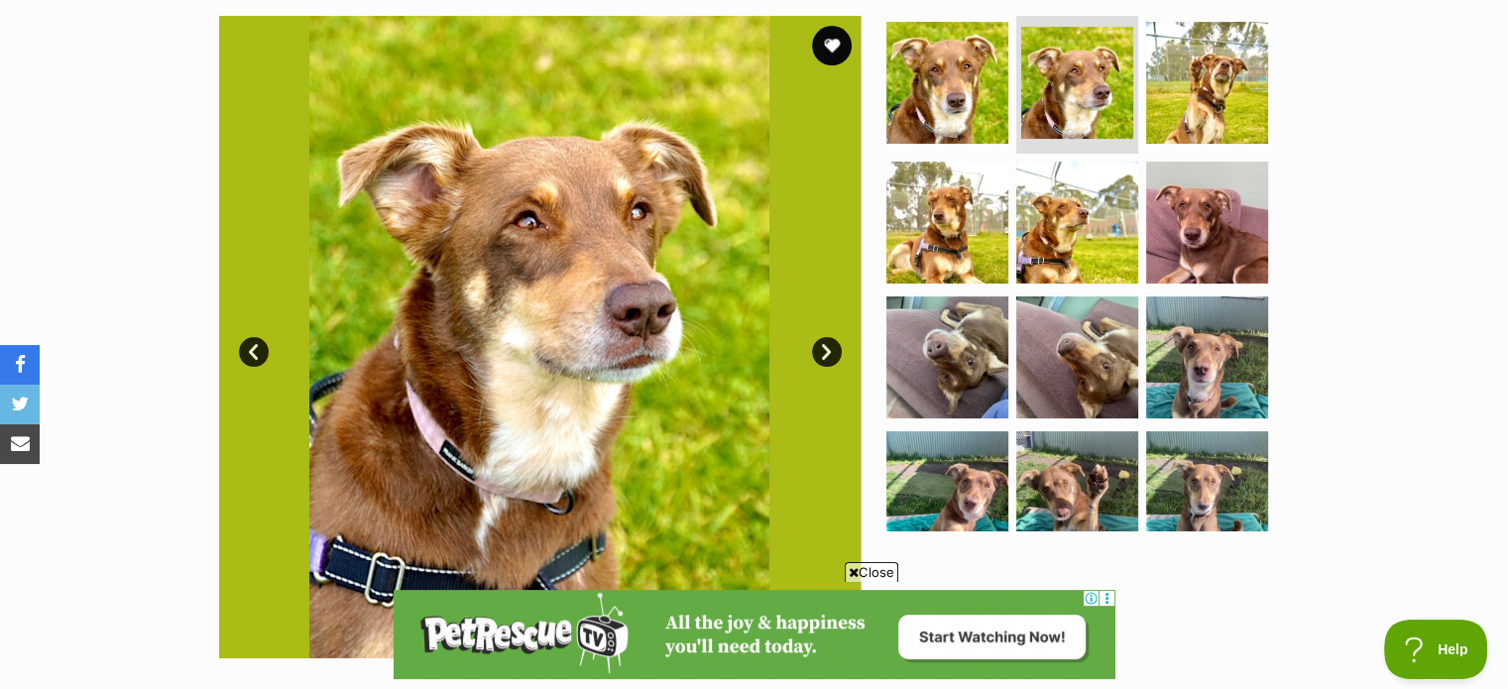
click at [832, 348] on link "Next" at bounding box center [827, 352] width 30 height 30
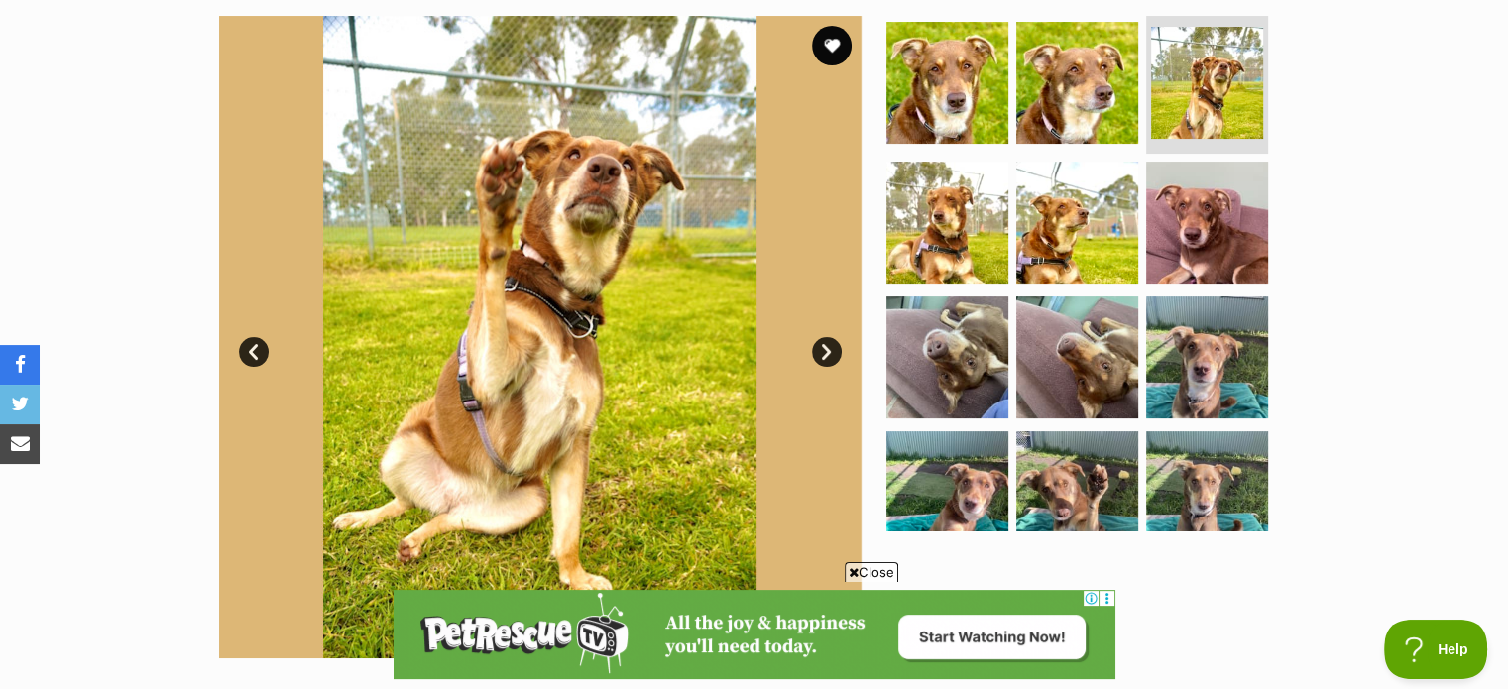
click at [832, 348] on link "Next" at bounding box center [827, 352] width 30 height 30
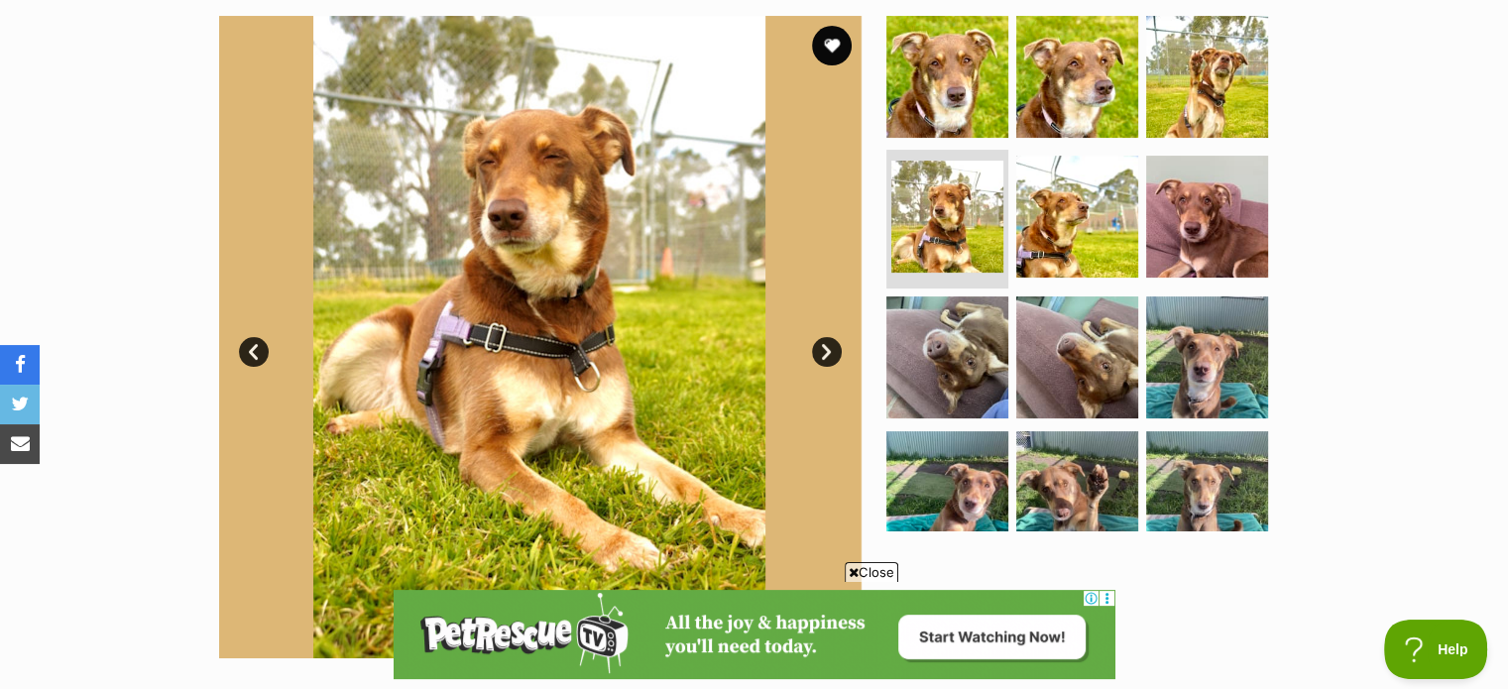
click at [832, 348] on link "Next" at bounding box center [827, 352] width 30 height 30
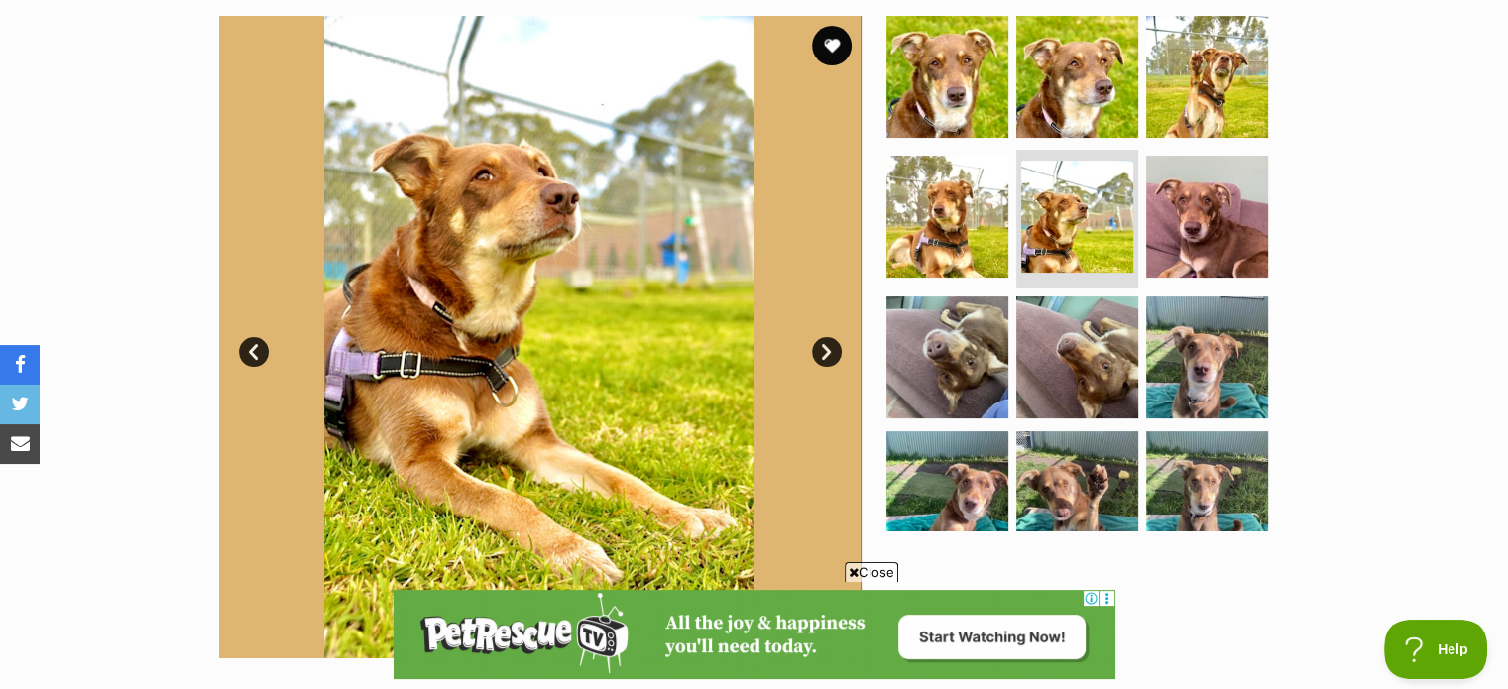
click at [832, 348] on link "Next" at bounding box center [827, 352] width 30 height 30
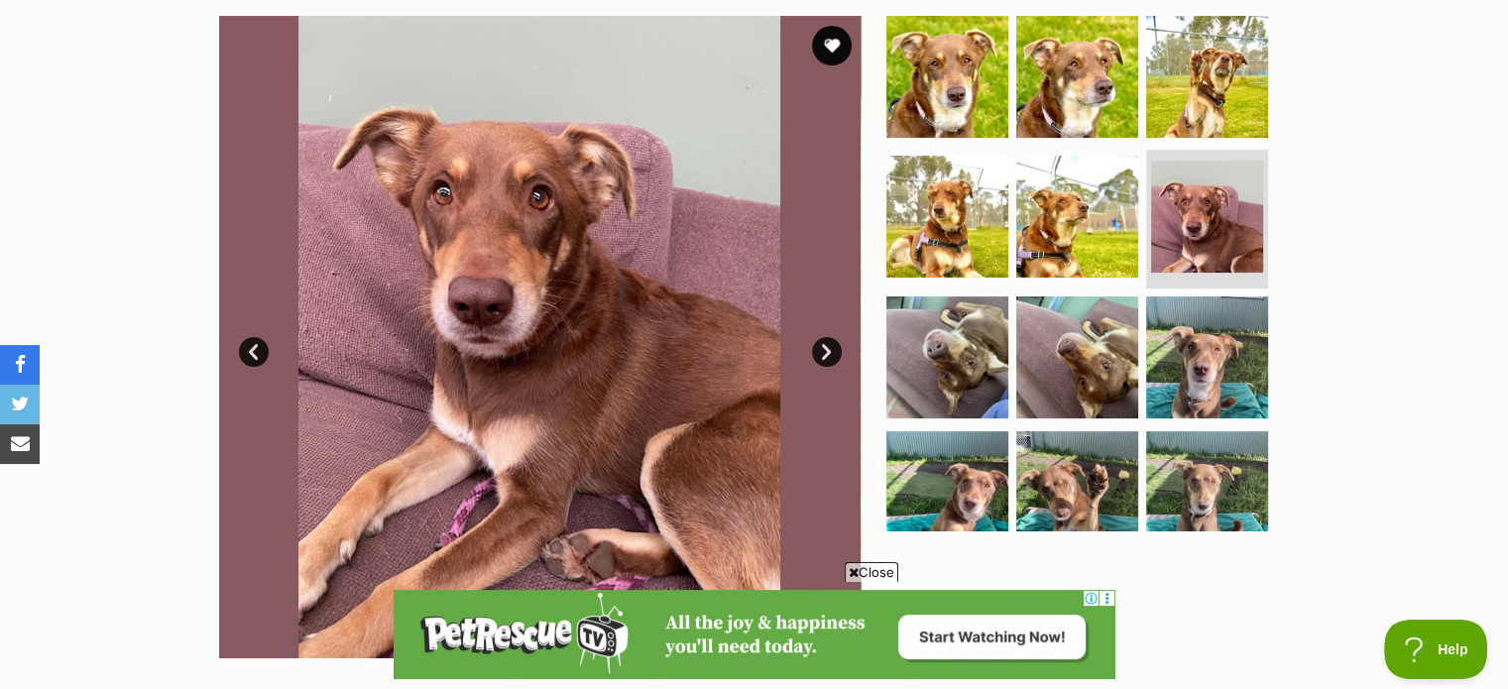
click at [832, 348] on link "Next" at bounding box center [827, 352] width 30 height 30
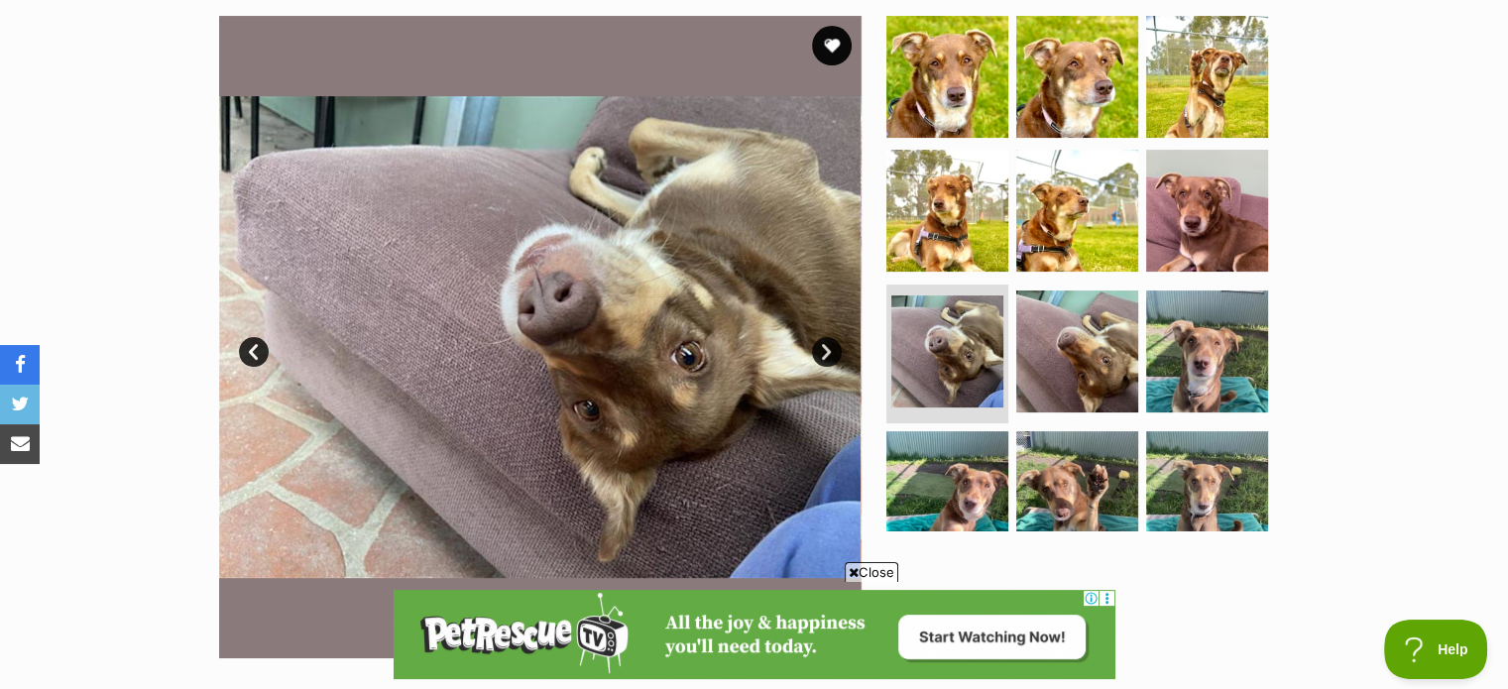
click at [832, 348] on link "Next" at bounding box center [827, 352] width 30 height 30
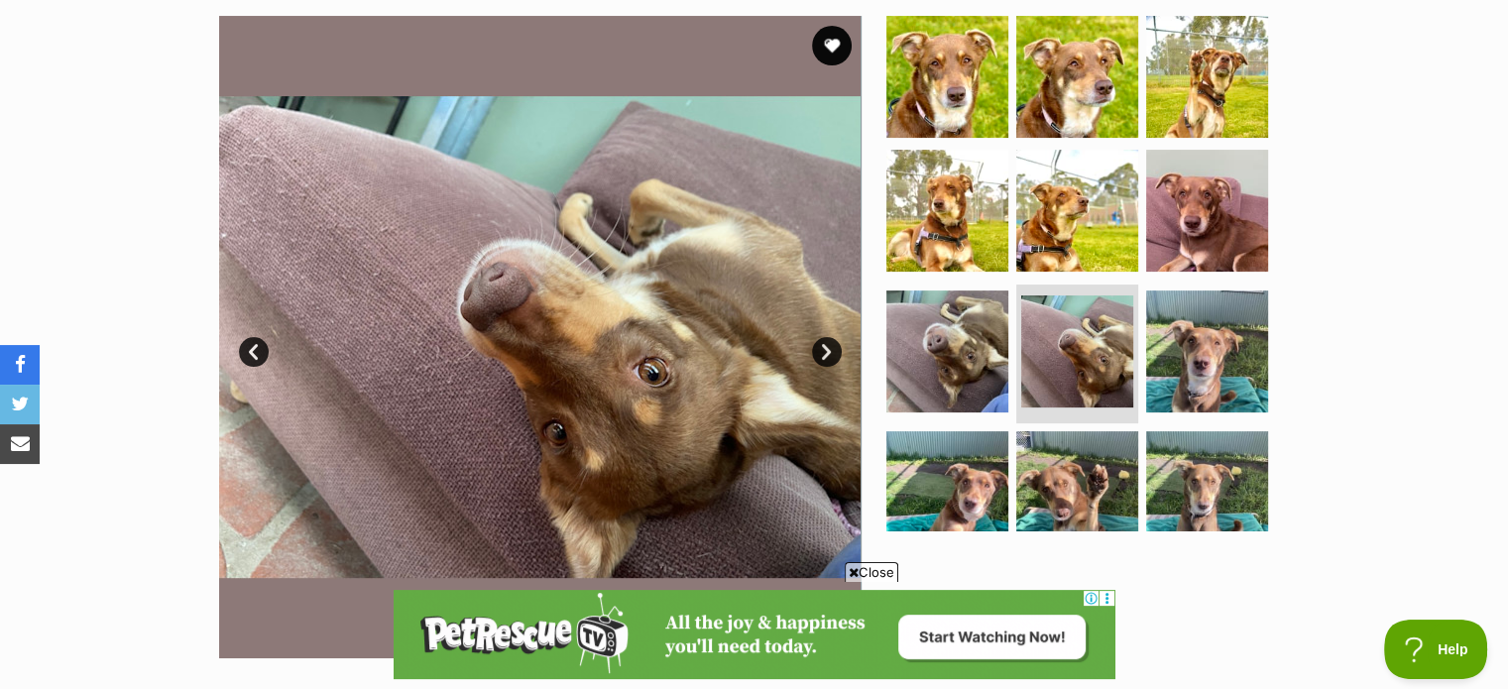
click at [832, 348] on link "Next" at bounding box center [827, 352] width 30 height 30
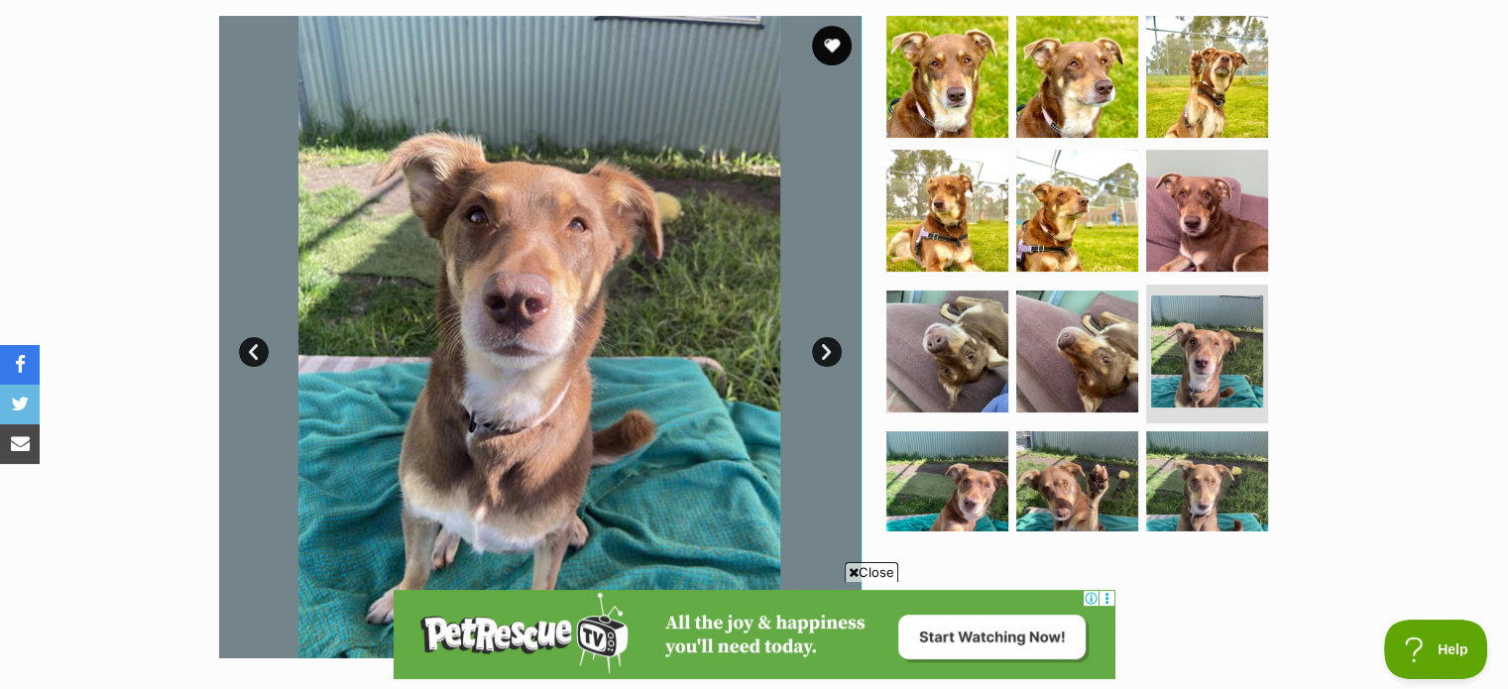
click at [832, 348] on link "Next" at bounding box center [827, 352] width 30 height 30
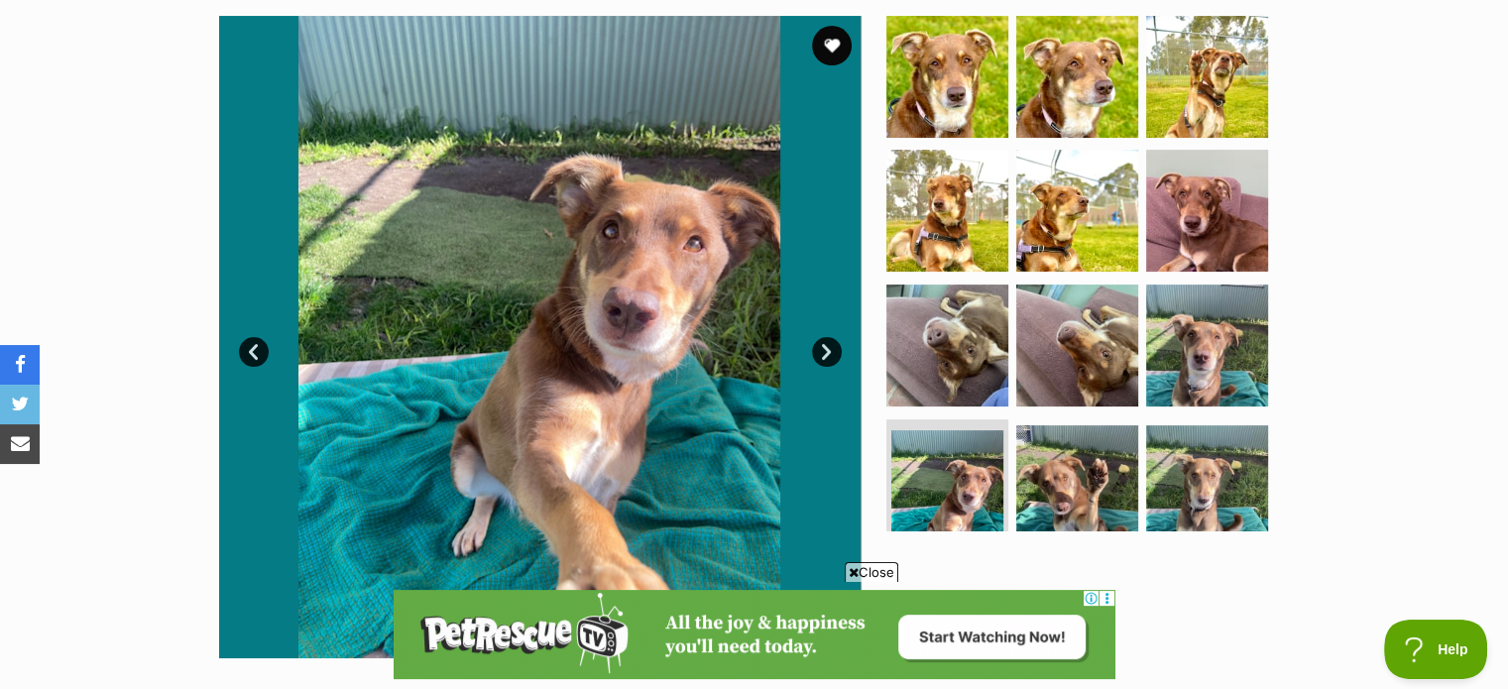
click at [832, 348] on link "Next" at bounding box center [827, 352] width 30 height 30
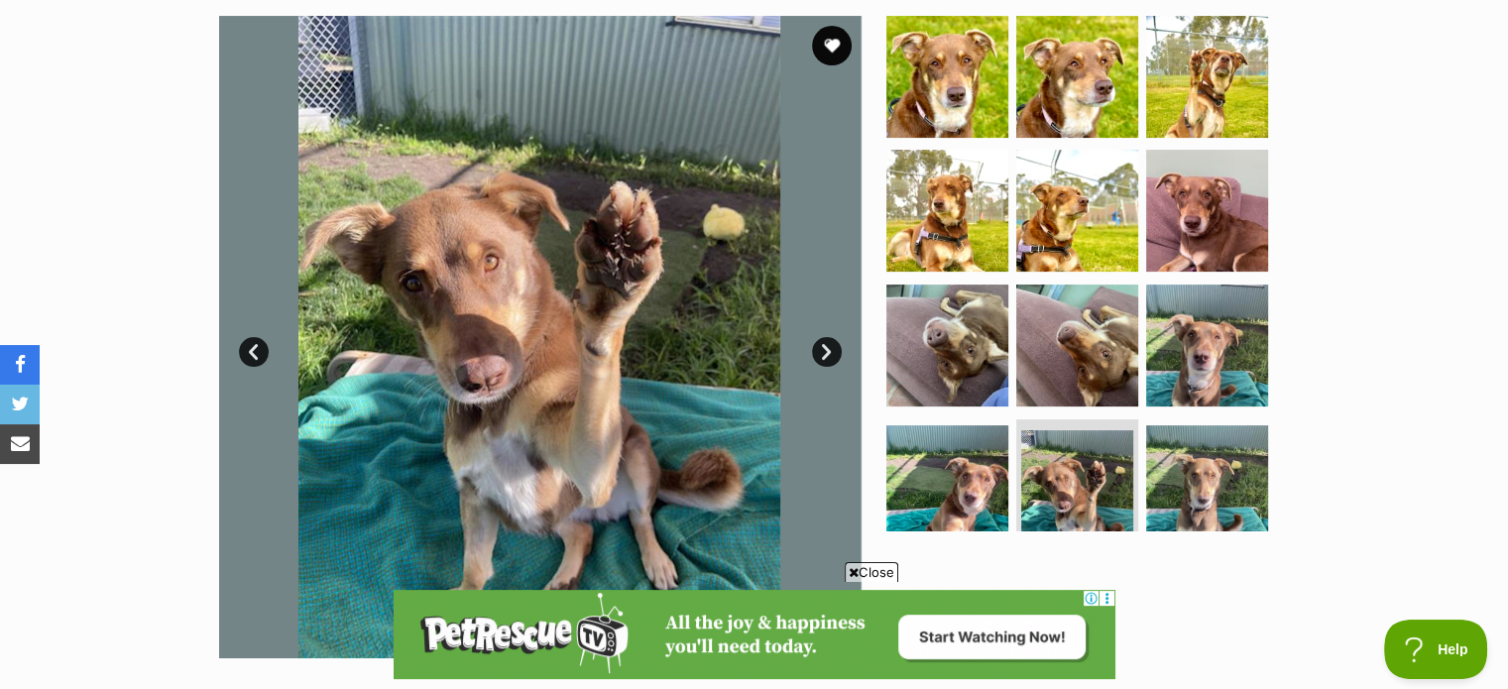
click at [832, 348] on link "Next" at bounding box center [827, 352] width 30 height 30
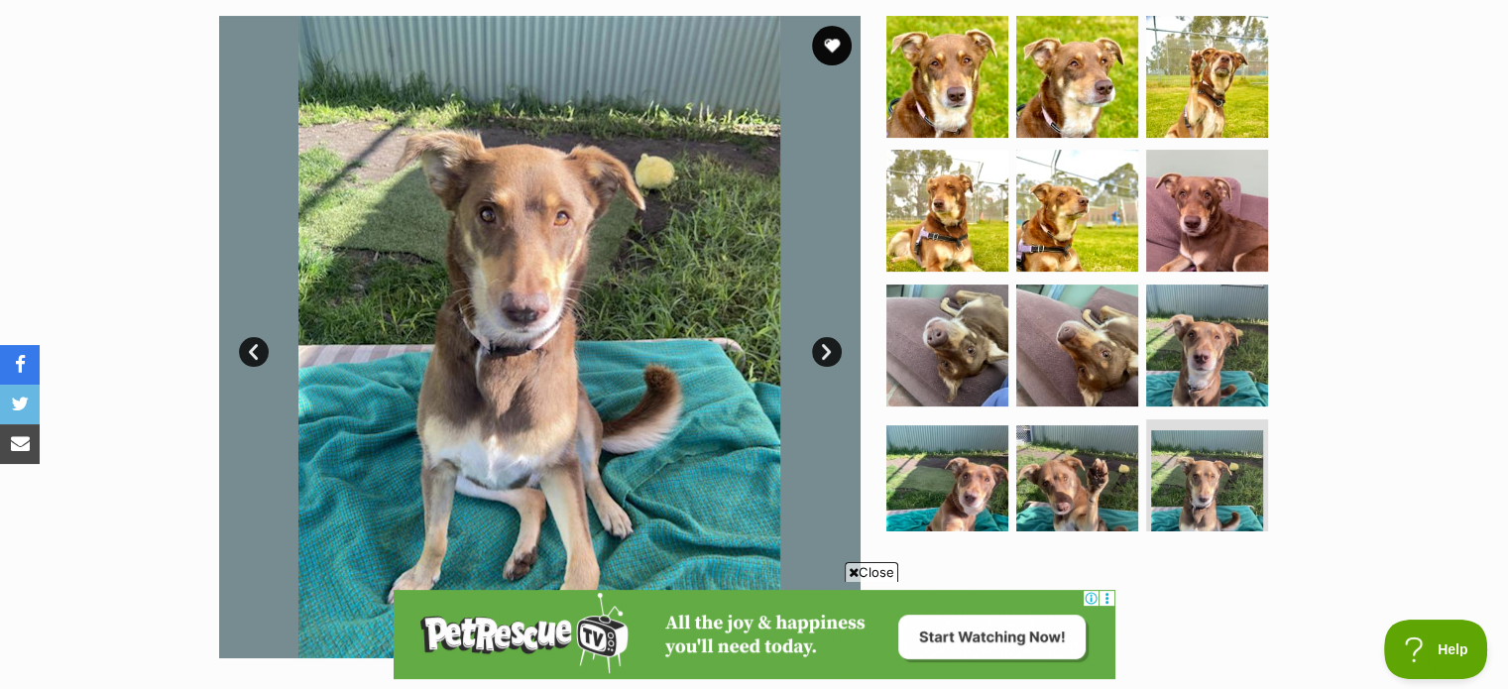
click at [832, 348] on link "Next" at bounding box center [827, 352] width 30 height 30
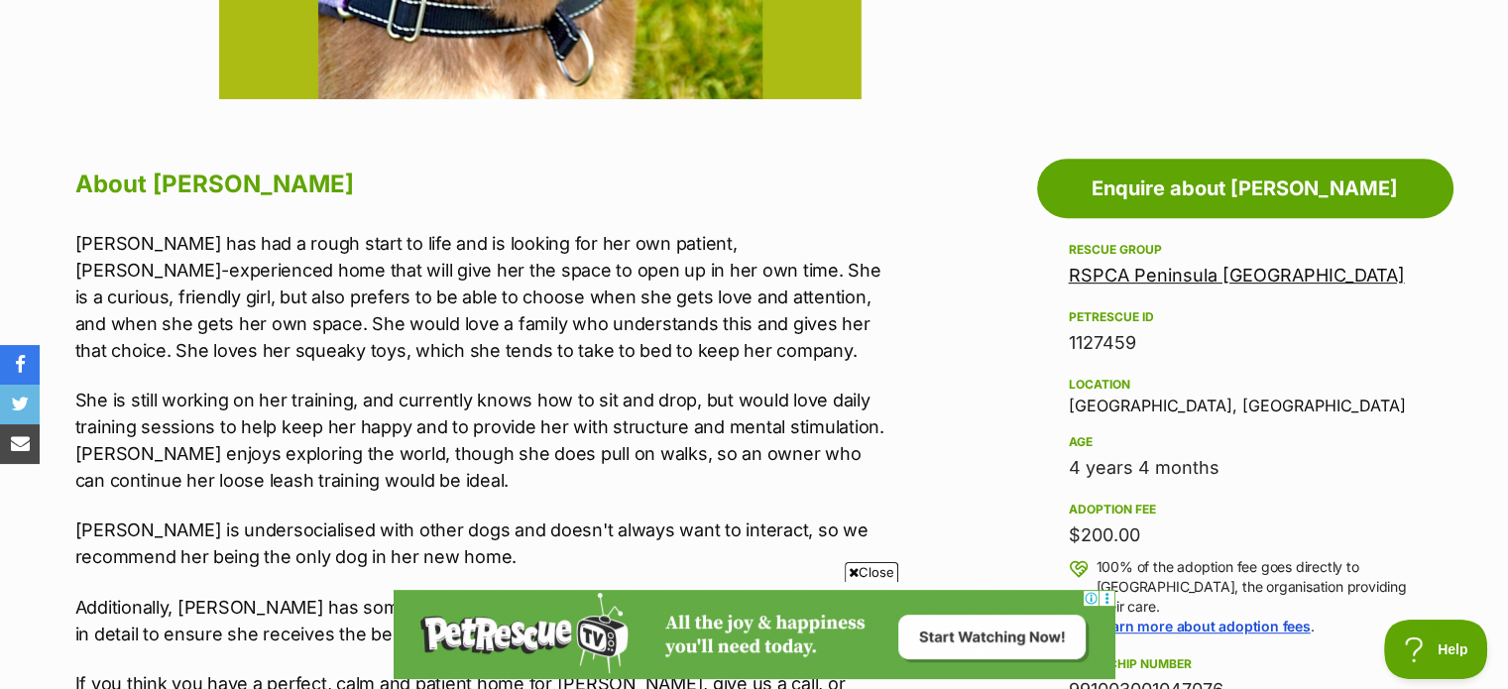
scroll to position [992, 0]
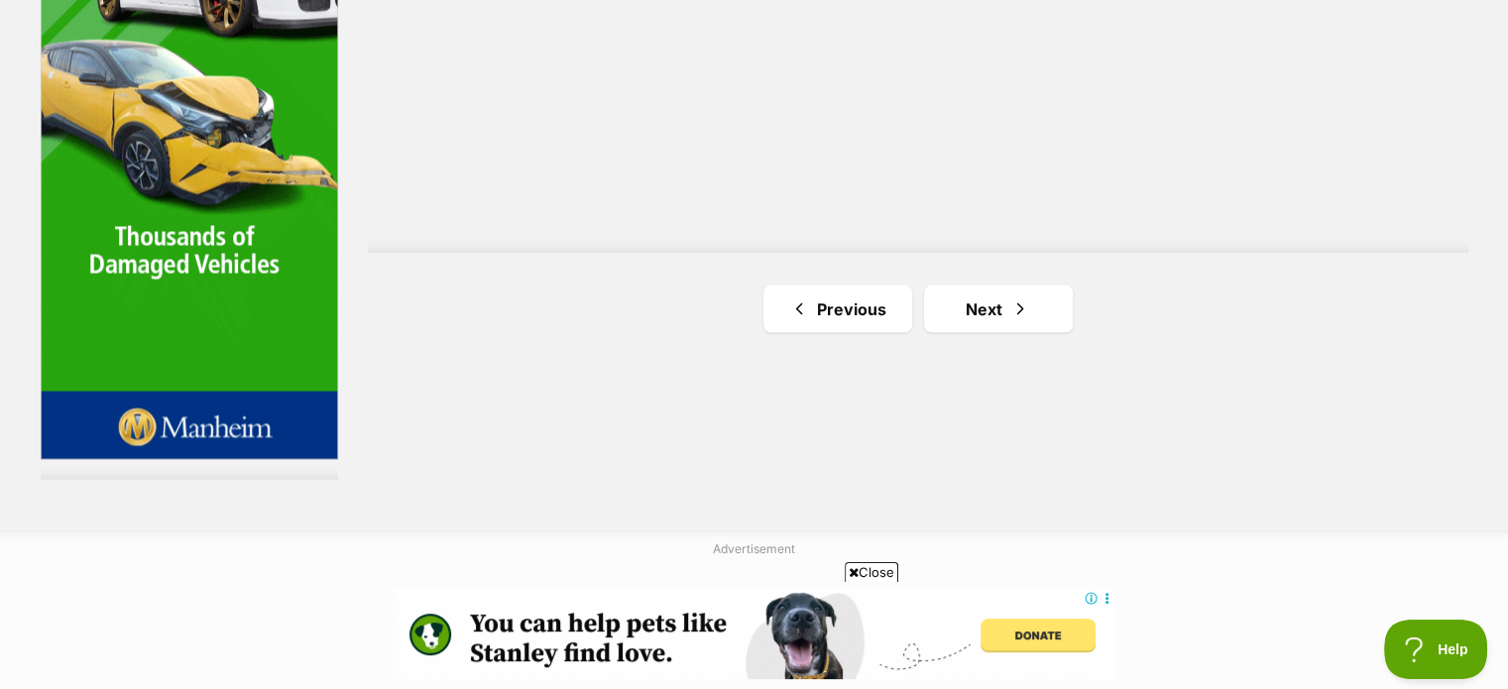
scroll to position [3669, 0]
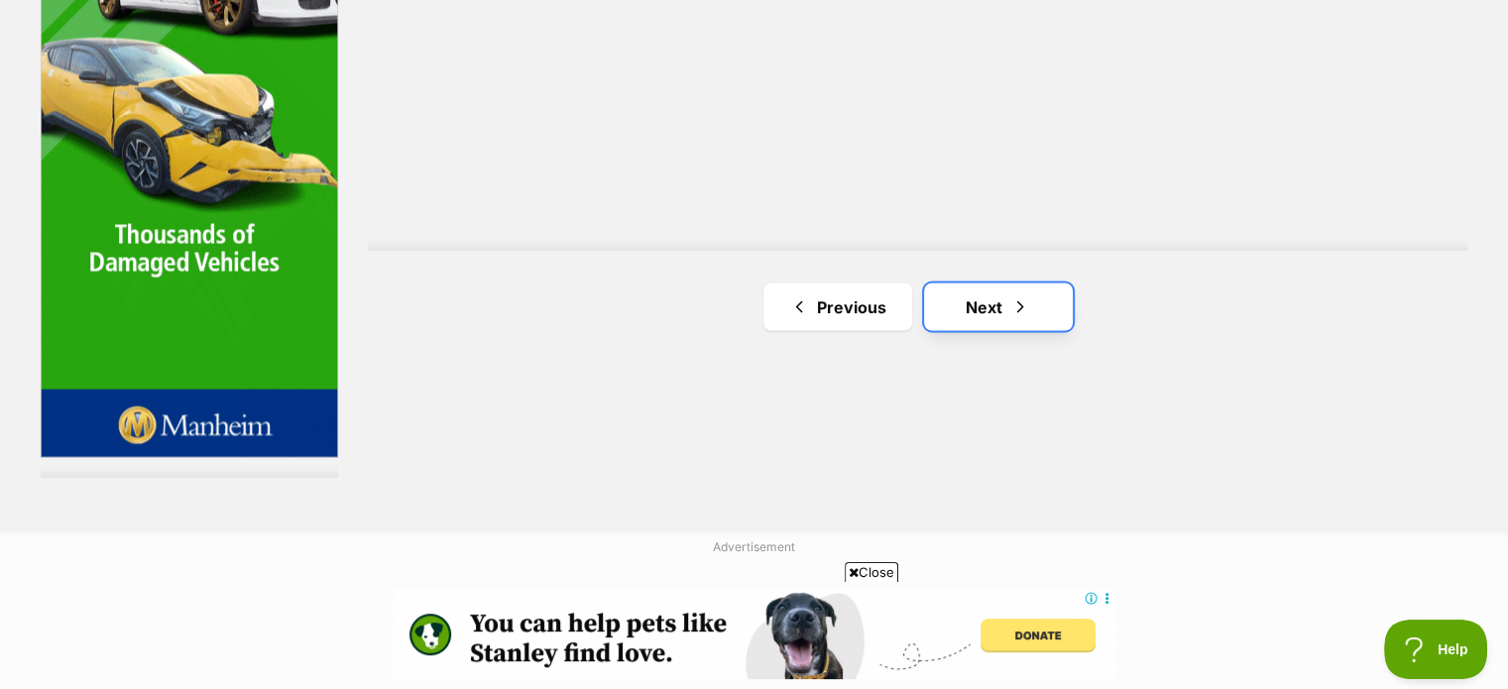
click at [978, 304] on link "Next" at bounding box center [998, 307] width 149 height 48
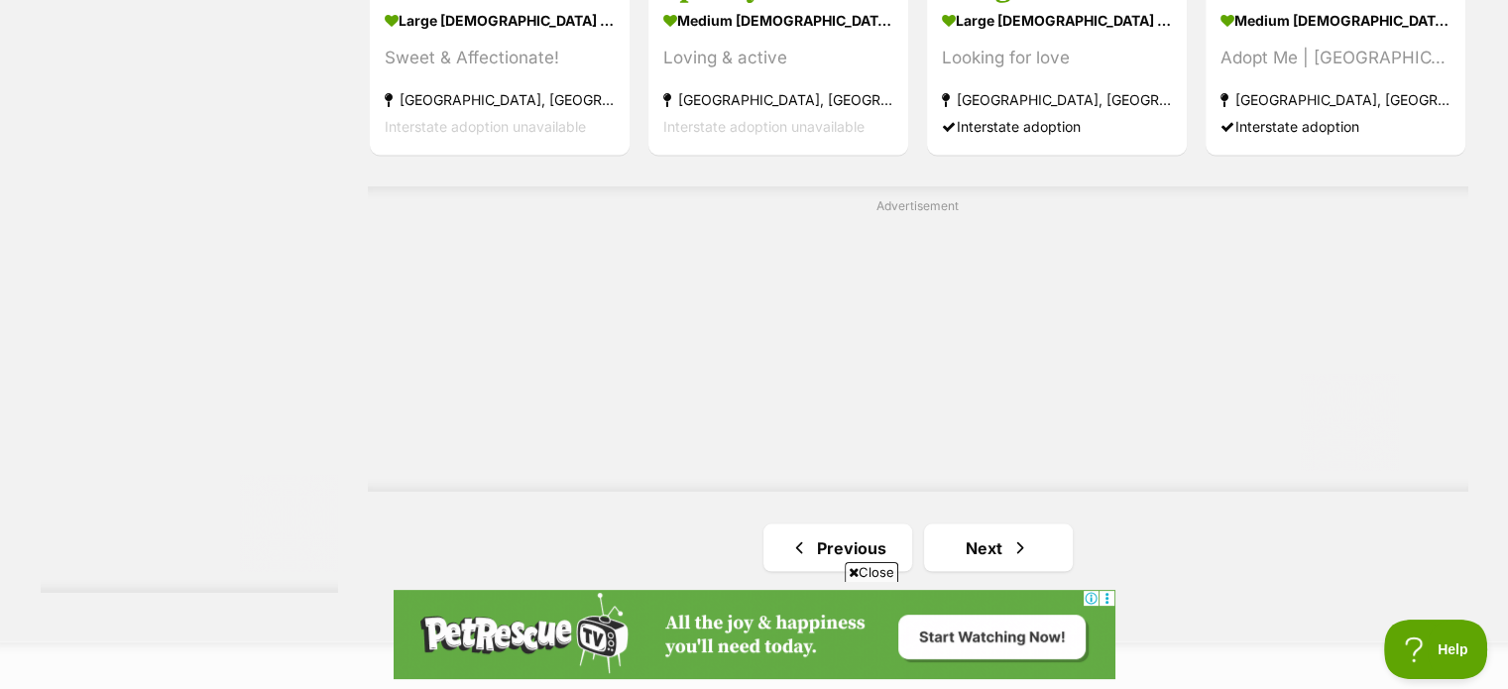
scroll to position [3570, 0]
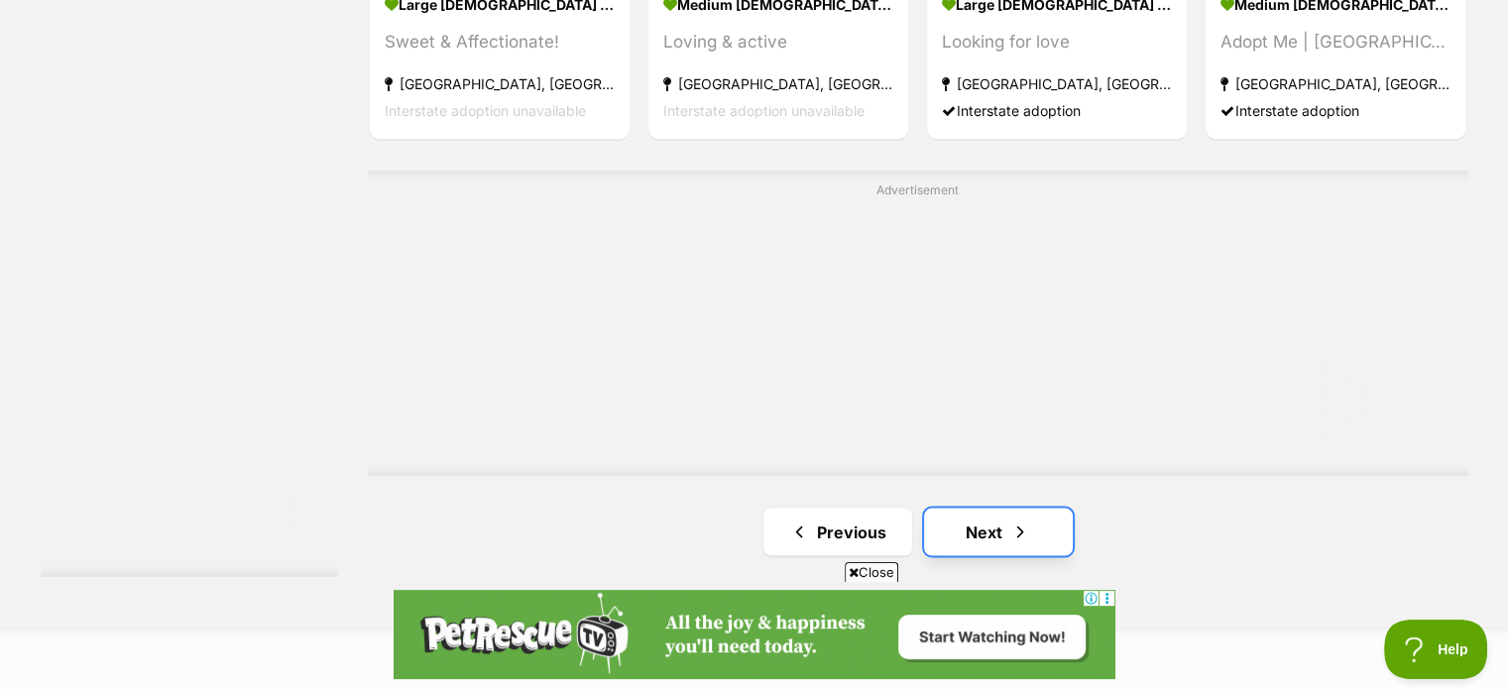
click at [992, 522] on link "Next" at bounding box center [998, 532] width 149 height 48
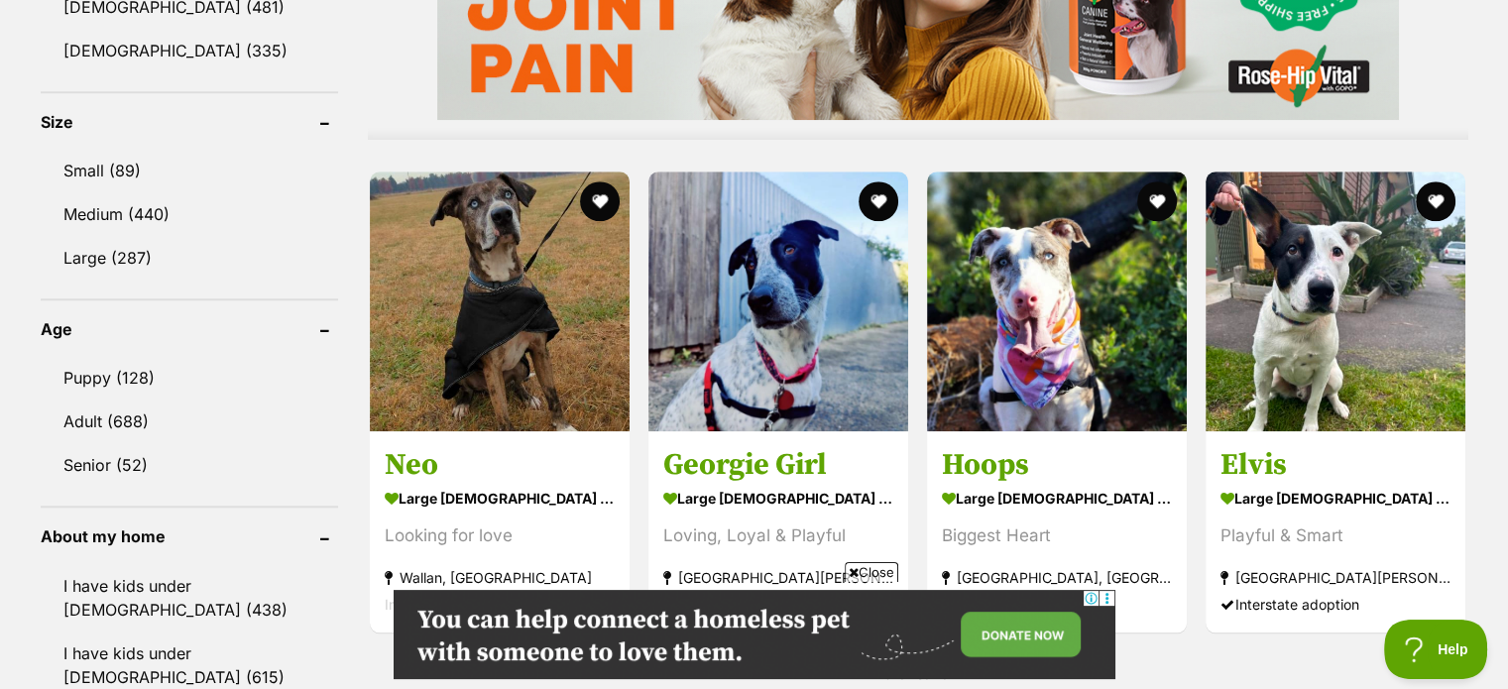
scroll to position [1884, 0]
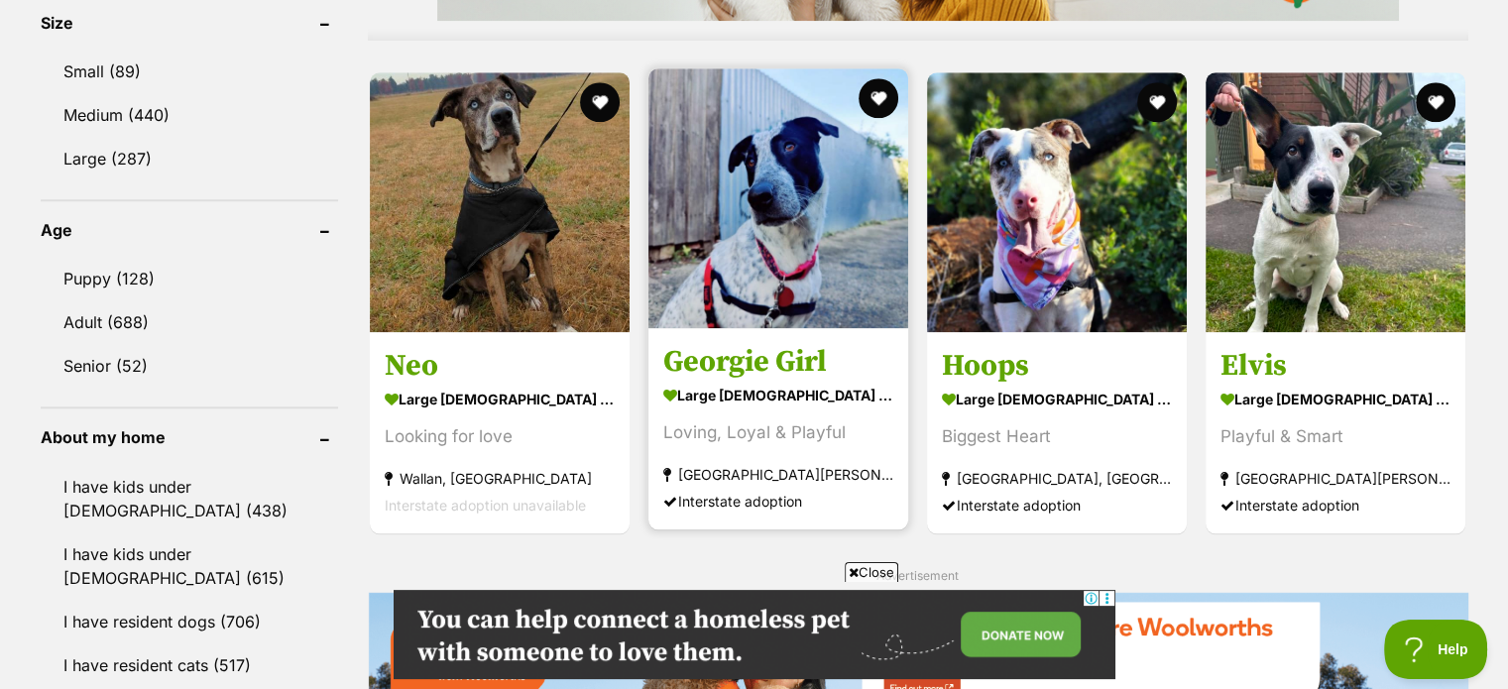
click at [781, 293] on img at bounding box center [779, 198] width 260 height 260
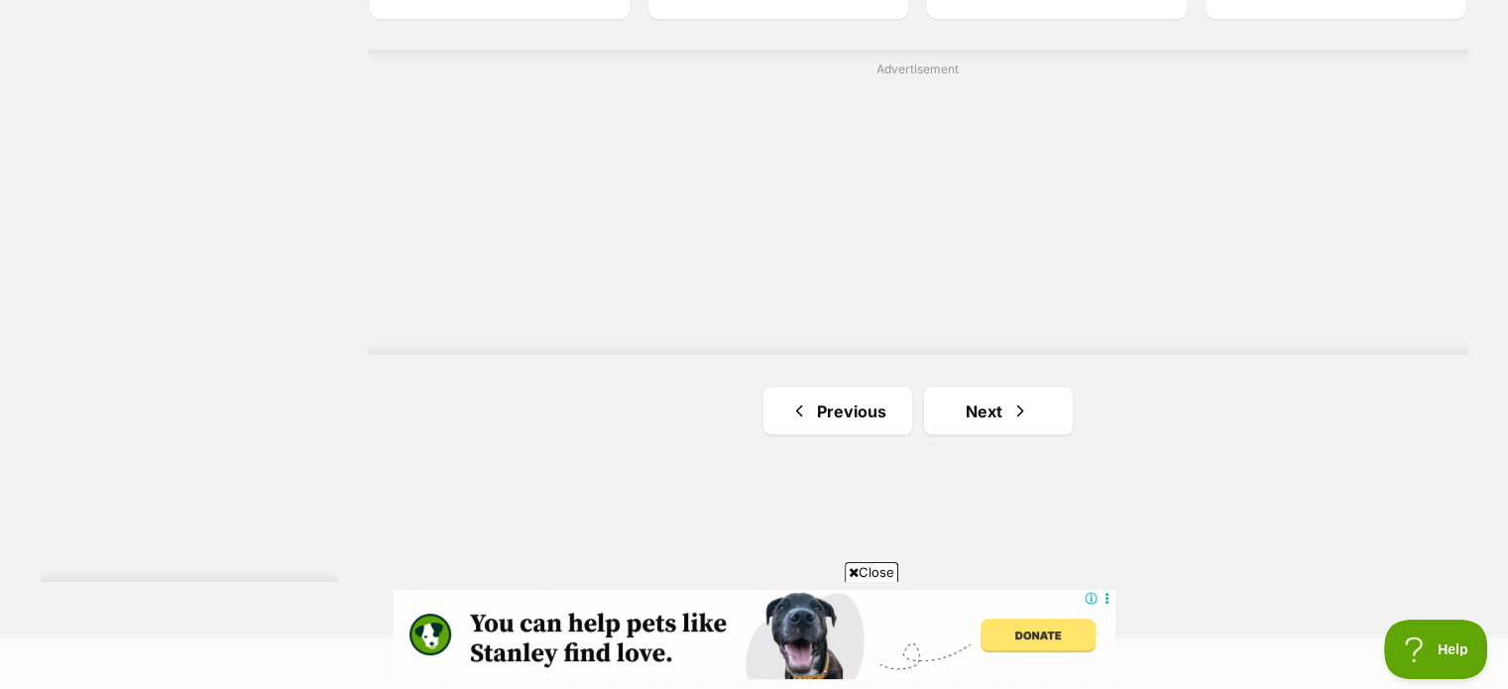
scroll to position [3570, 0]
click at [1012, 400] on span "Next page" at bounding box center [1021, 406] width 20 height 24
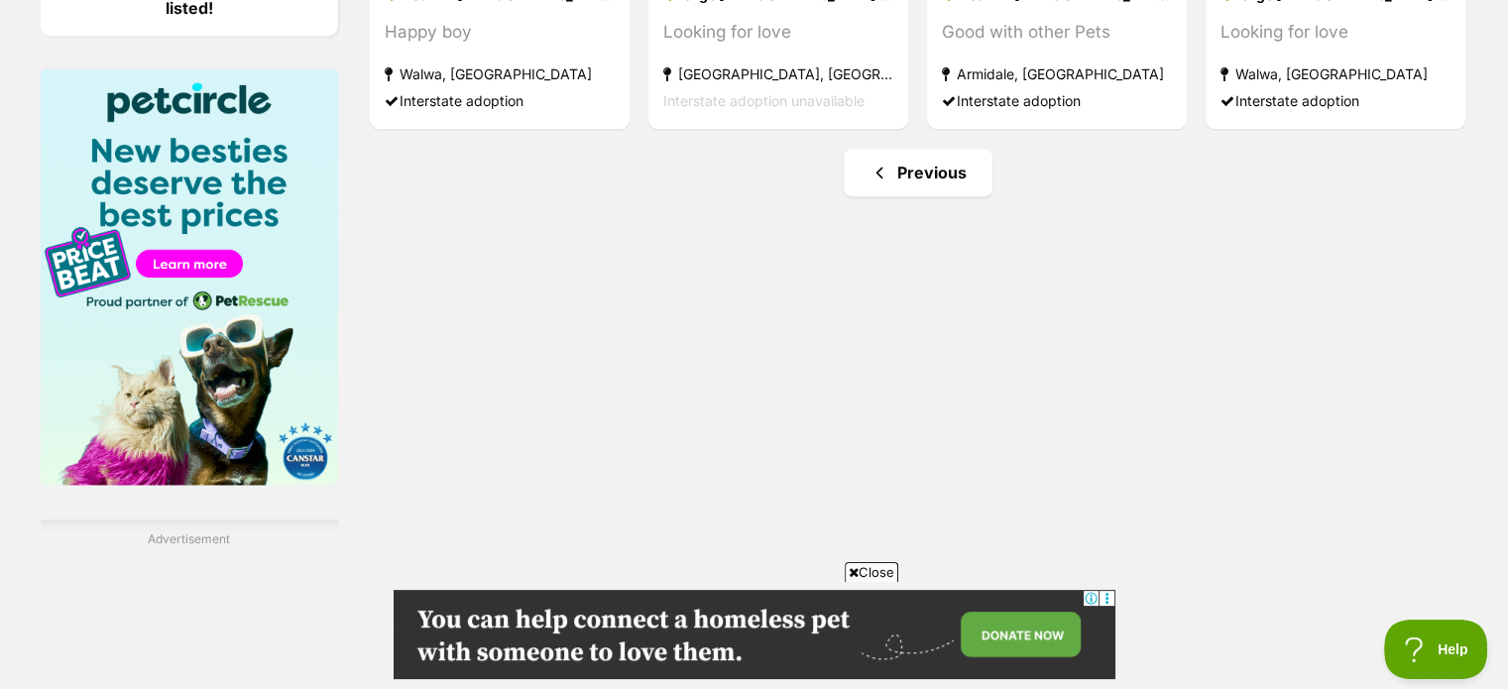
scroll to position [2678, 0]
